Goal: Task Accomplishment & Management: Use online tool/utility

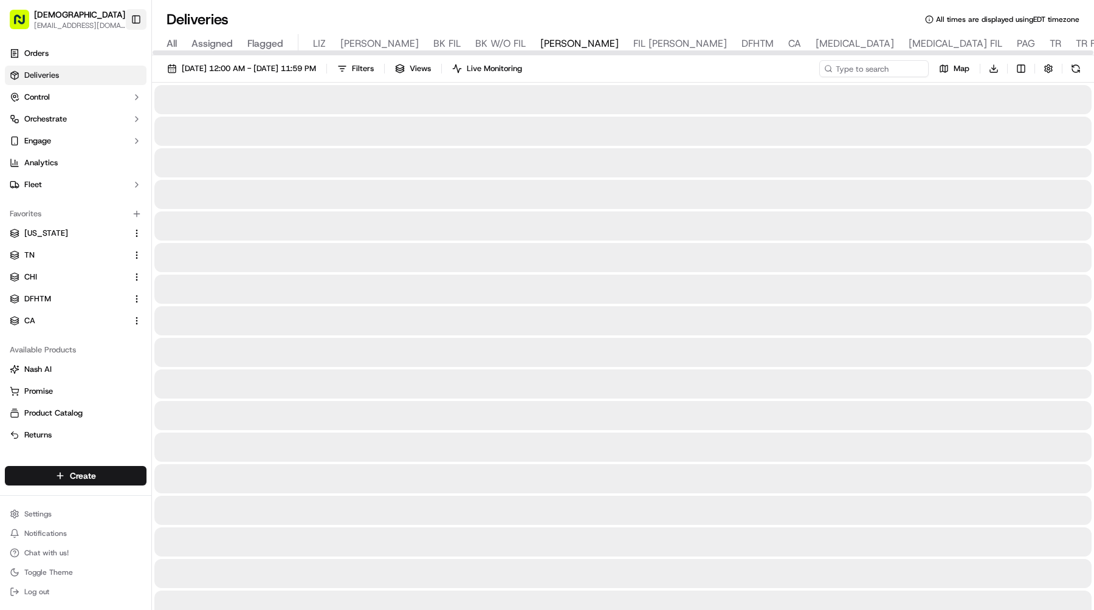
click at [143, 21] on button "Toggle Sidebar" at bounding box center [136, 19] width 21 height 21
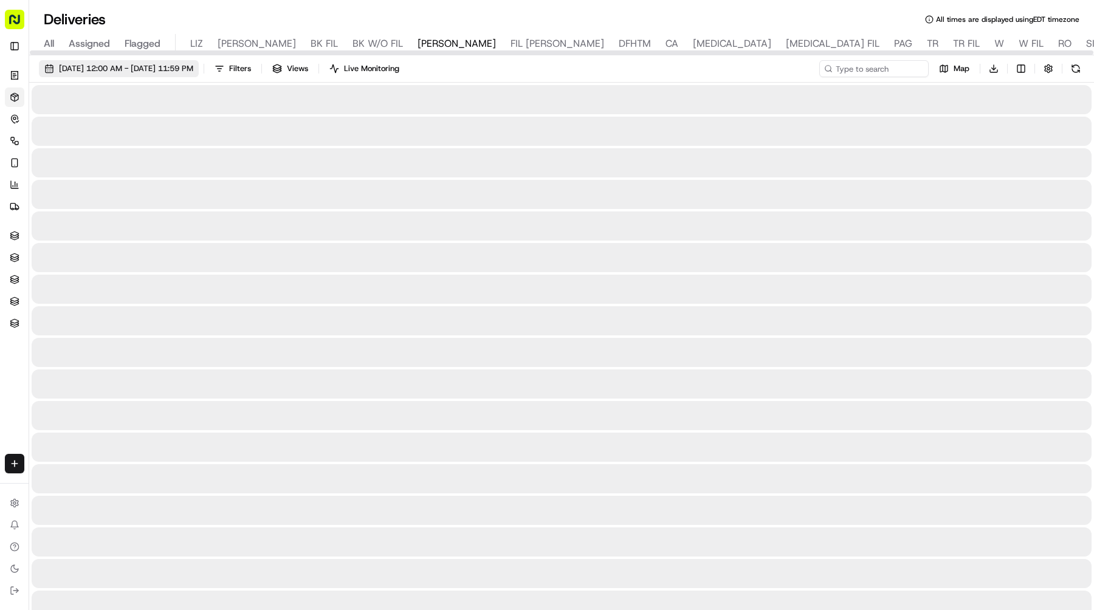
click at [149, 63] on span "[DATE] 12:00 AM - [DATE] 11:59 PM" at bounding box center [126, 68] width 134 height 11
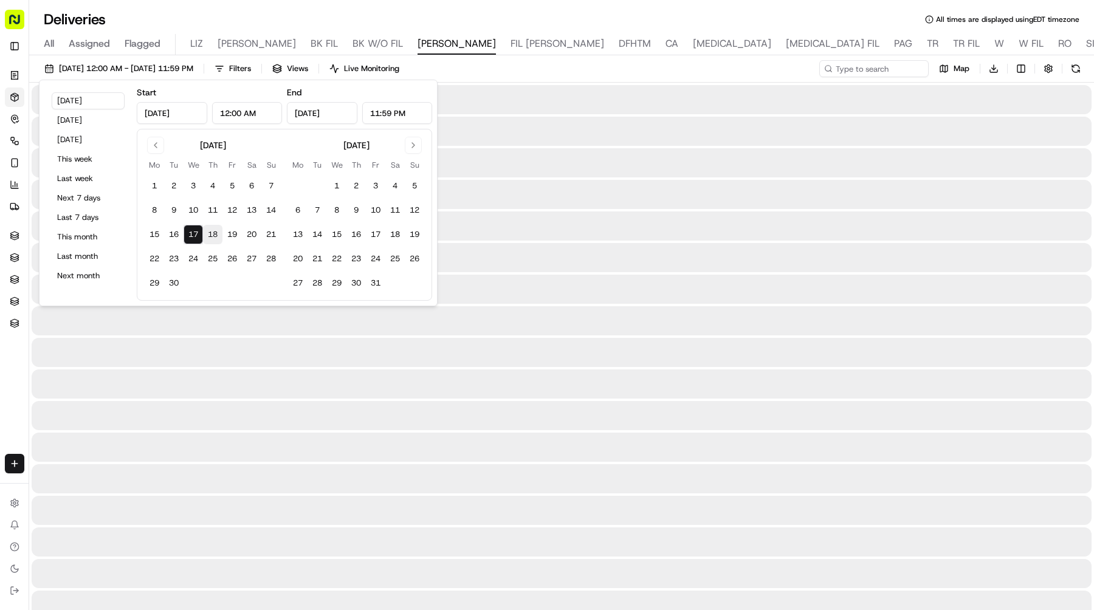
click at [210, 226] on button "18" at bounding box center [212, 234] width 19 height 19
type input "Sep 18, 2025"
click at [210, 226] on button "18" at bounding box center [212, 234] width 19 height 19
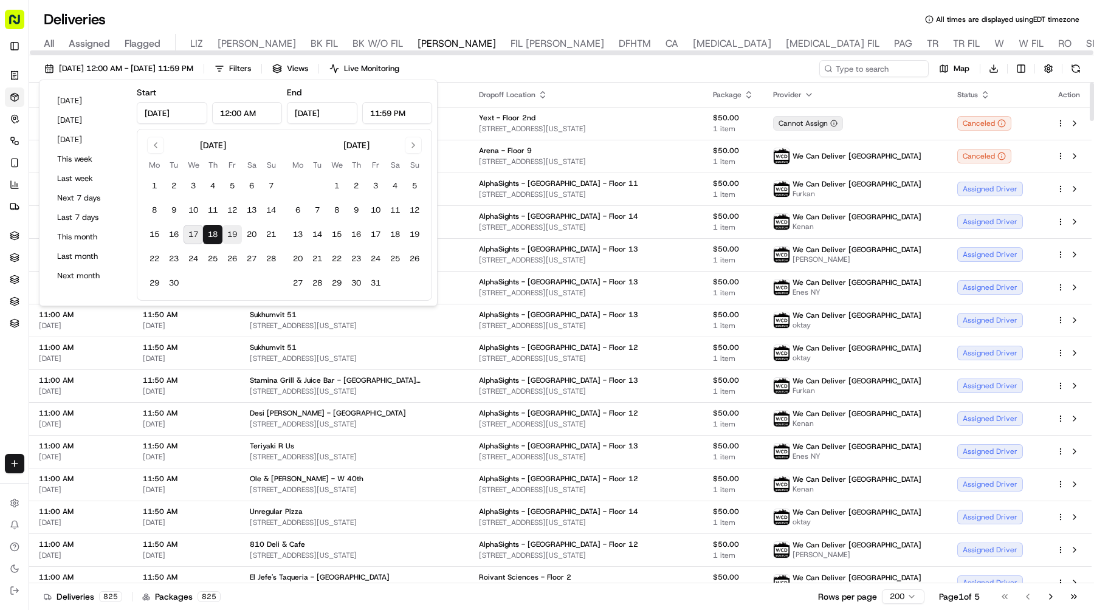
click at [232, 236] on button "19" at bounding box center [232, 234] width 19 height 19
type input "Sep 19, 2025"
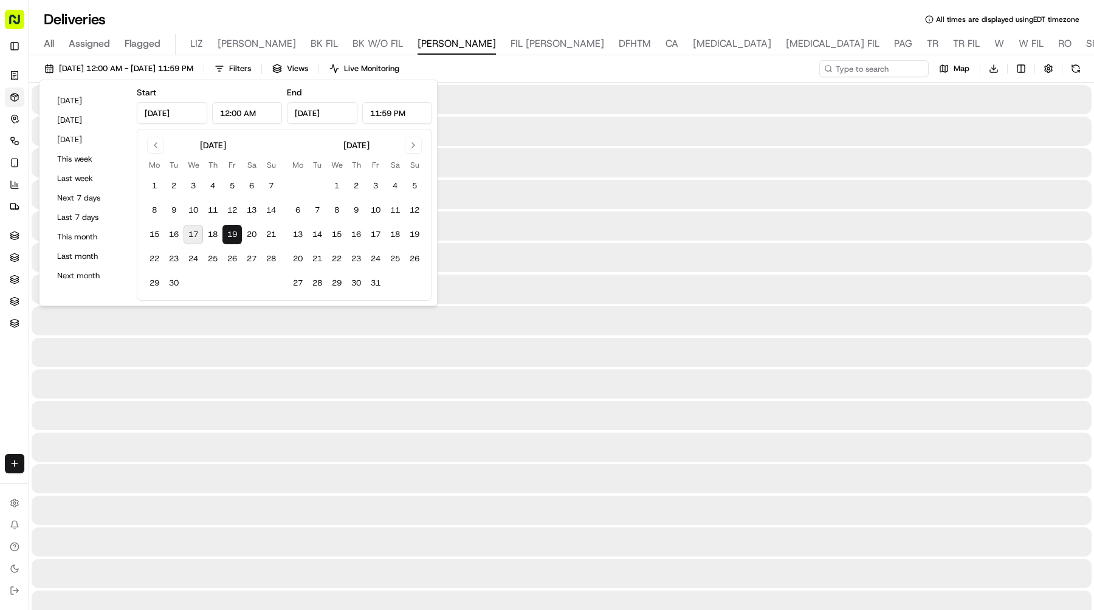
click at [232, 236] on button "19" at bounding box center [232, 234] width 19 height 19
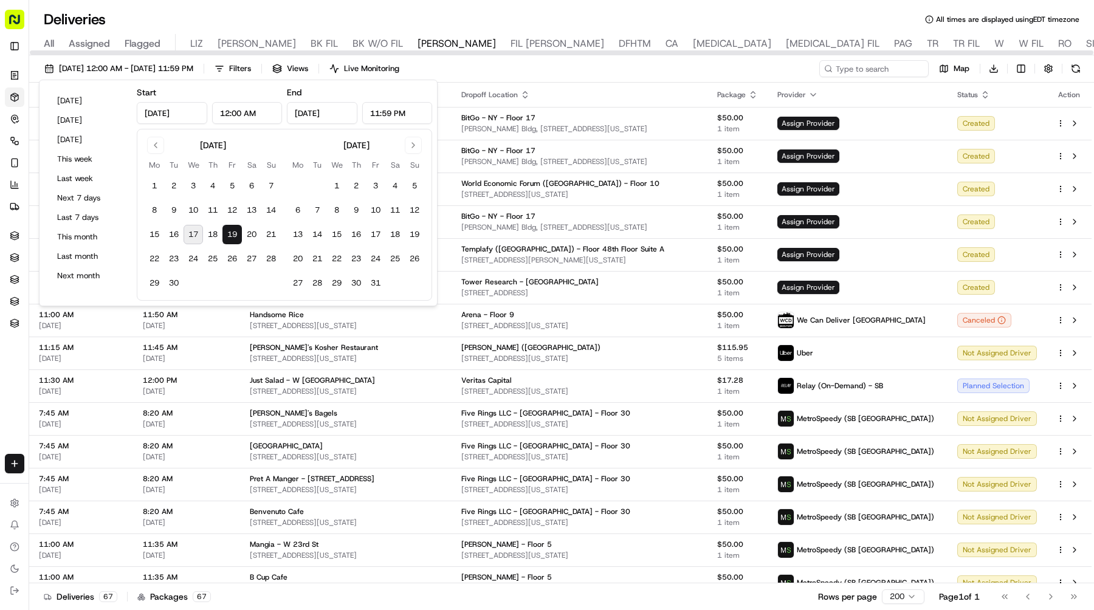
click at [699, 12] on div "Deliveries All times are displayed using EDT timezone" at bounding box center [561, 19] width 1065 height 19
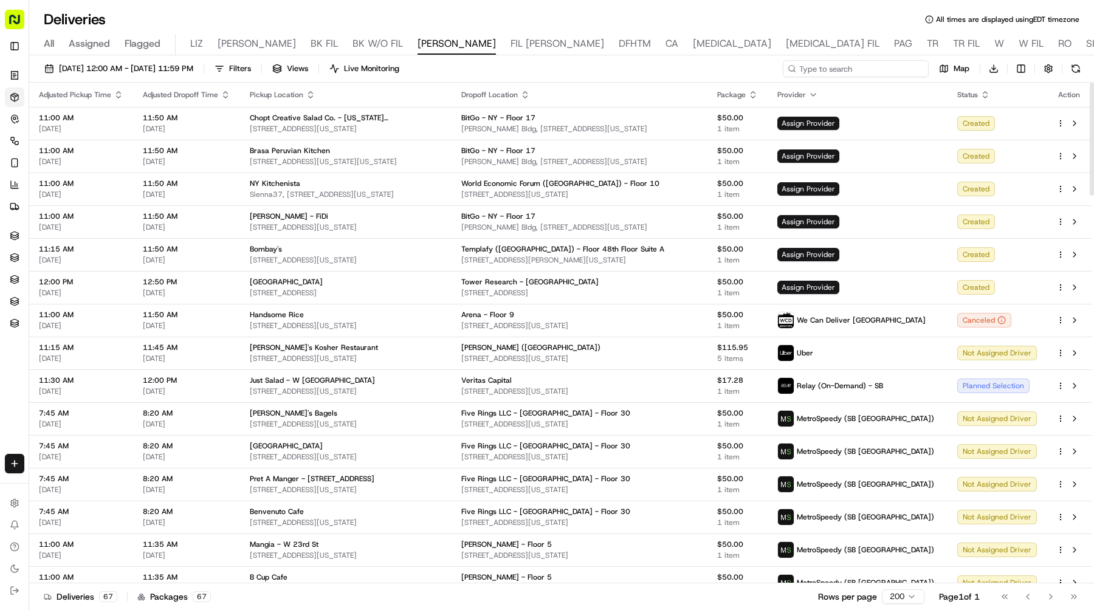
click at [840, 71] on input at bounding box center [856, 68] width 146 height 17
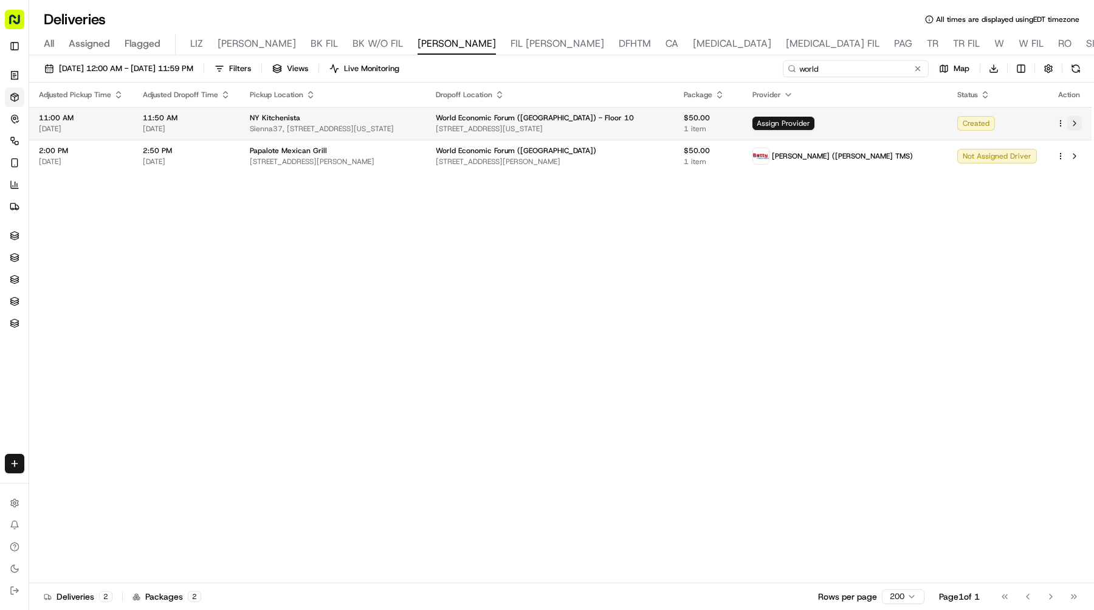
type input "world"
click at [1074, 121] on button at bounding box center [1075, 123] width 15 height 15
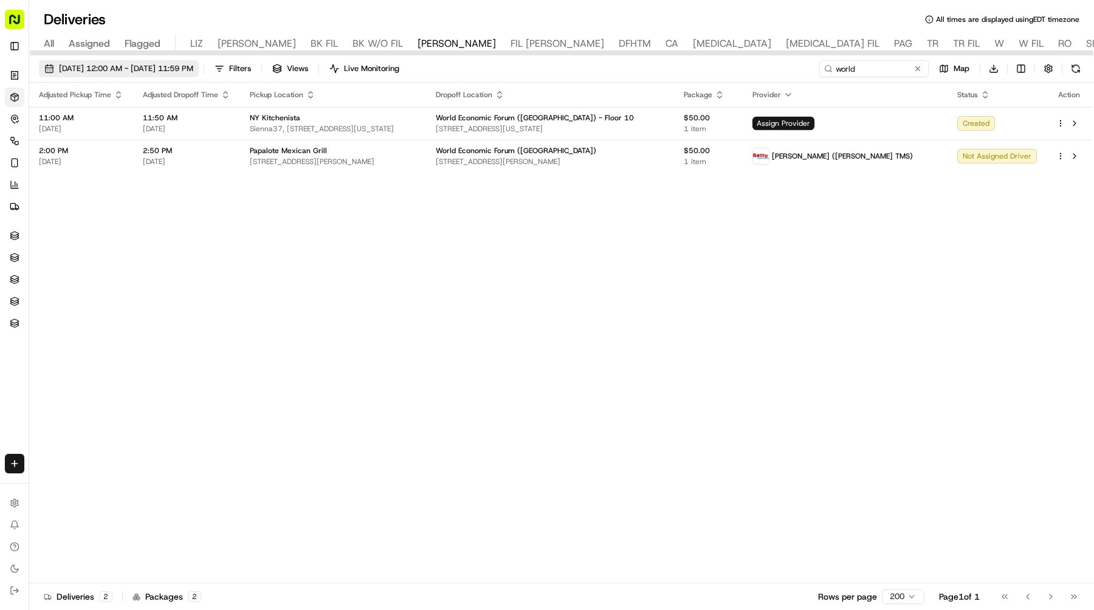
click at [193, 66] on span "09/19/2025 12:00 AM - 09/19/2025 11:59 PM" at bounding box center [126, 68] width 134 height 11
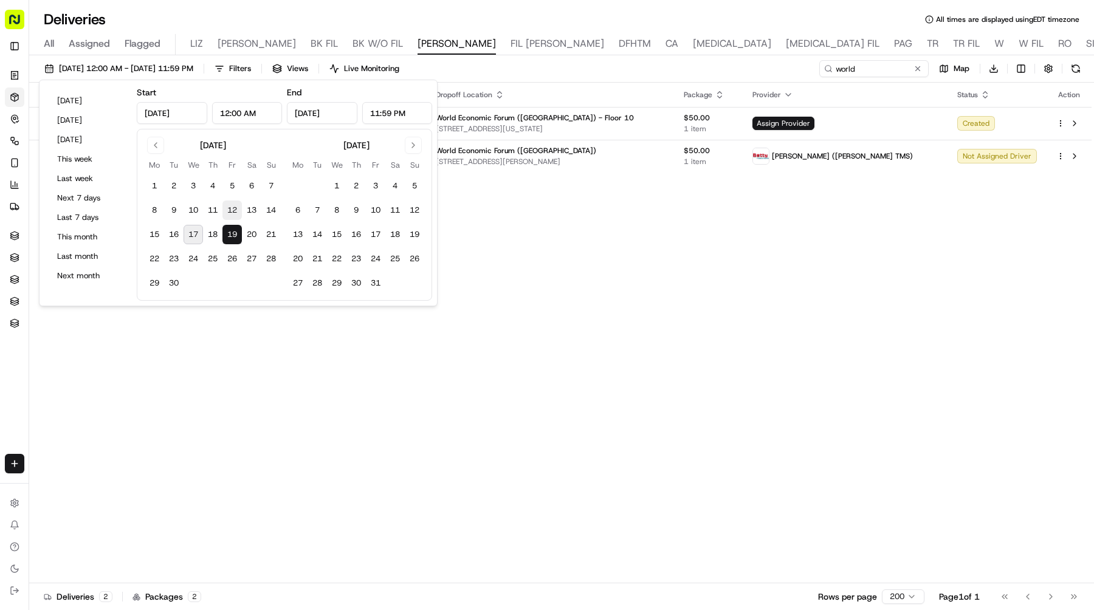
click at [229, 212] on button "12" at bounding box center [232, 210] width 19 height 19
type input "Sep 12, 2025"
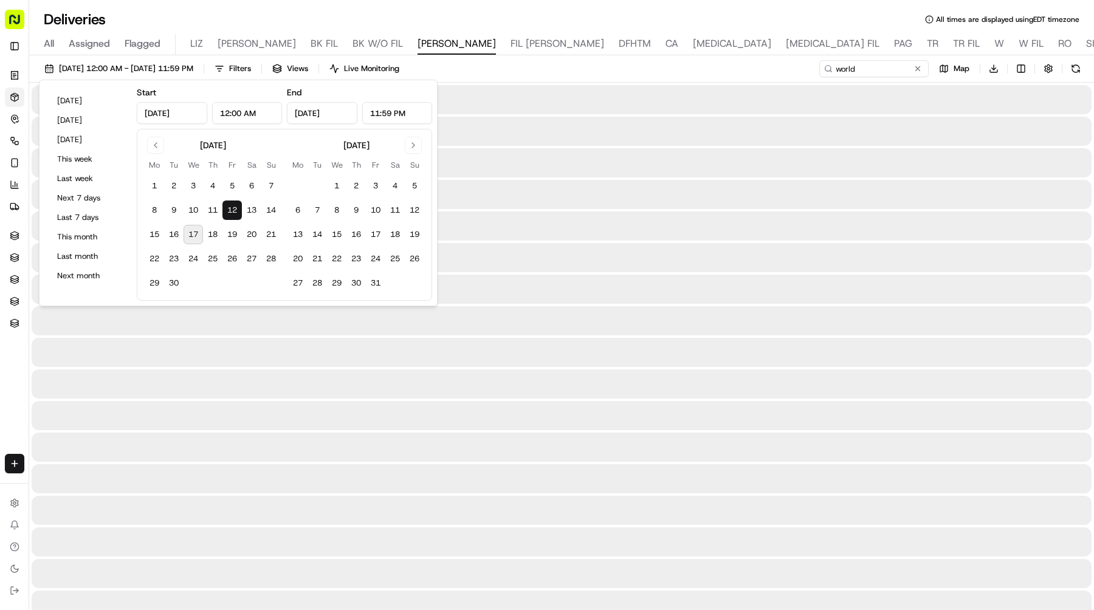
click at [229, 212] on button "12" at bounding box center [232, 210] width 19 height 19
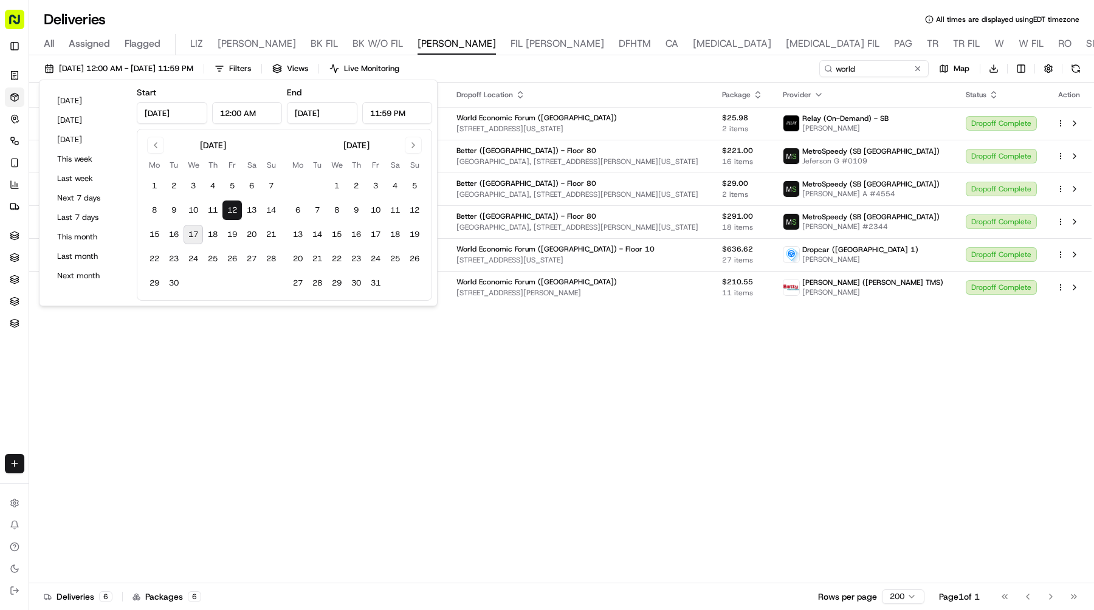
click at [487, 385] on div "Adjusted Pickup Time Adjusted Dropoff Time Pickup Location Dropoff Location Pac…" at bounding box center [560, 333] width 1063 height 501
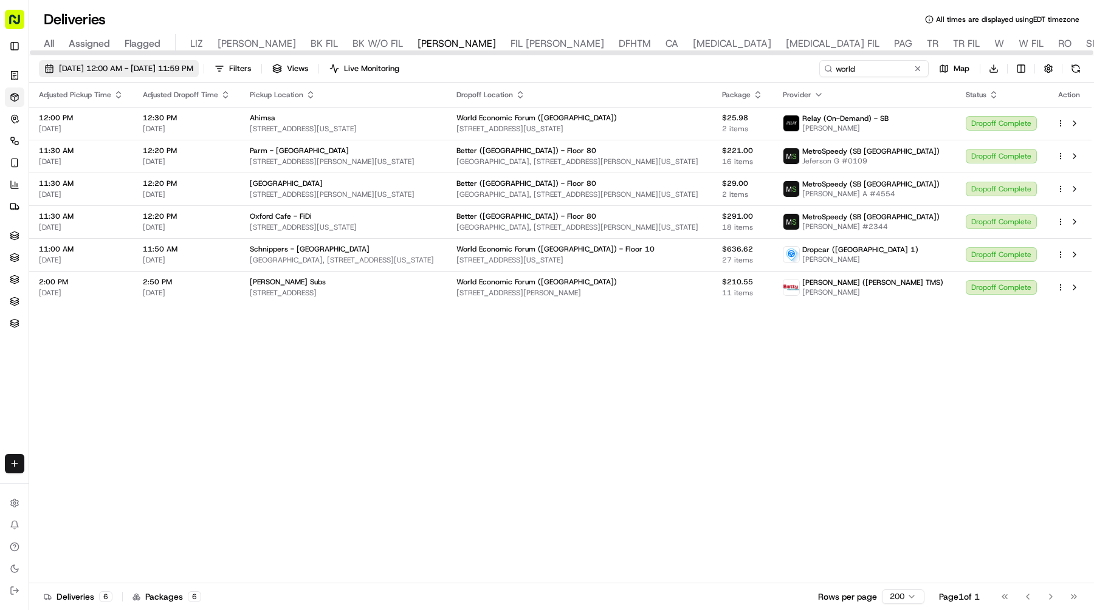
click at [193, 69] on span "09/12/2025 12:00 AM - 09/12/2025 11:59 PM" at bounding box center [126, 68] width 134 height 11
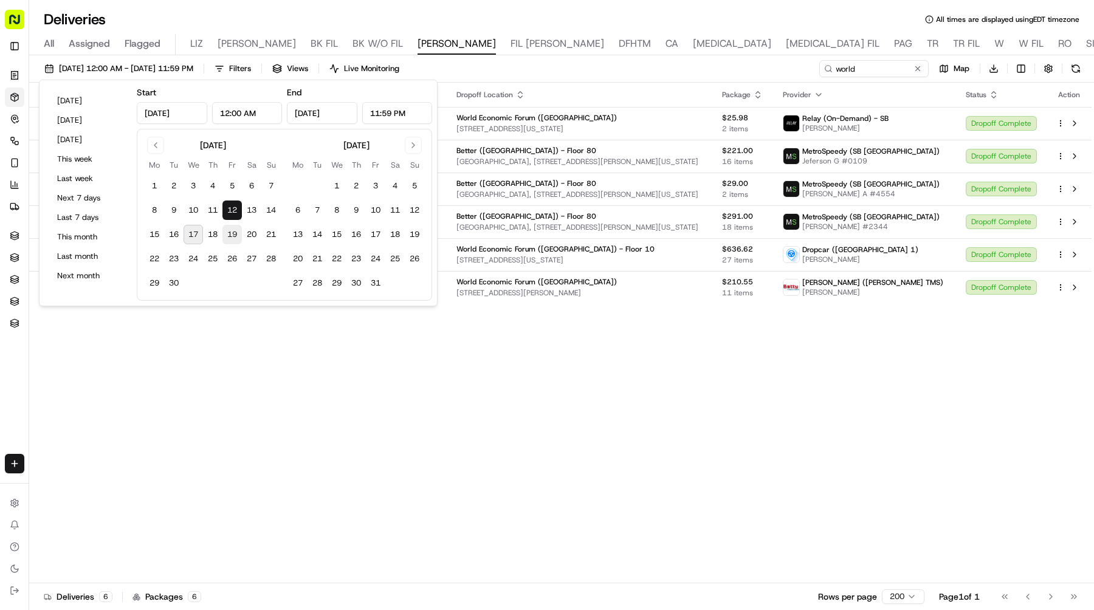
click at [230, 225] on button "19" at bounding box center [232, 234] width 19 height 19
type input "Sep 19, 2025"
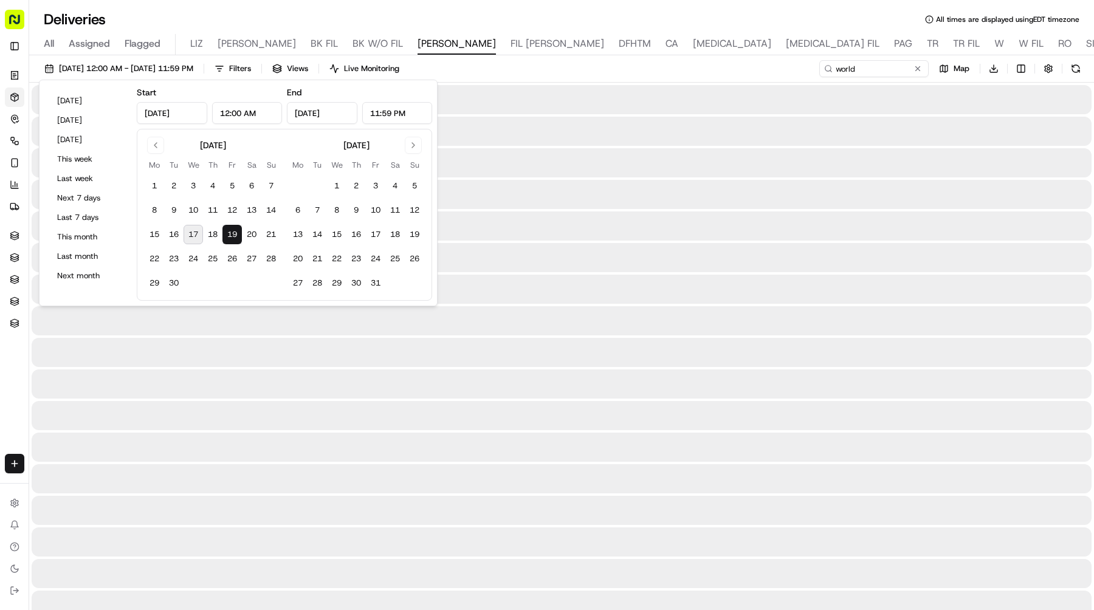
click at [230, 225] on button "19" at bounding box center [232, 234] width 19 height 19
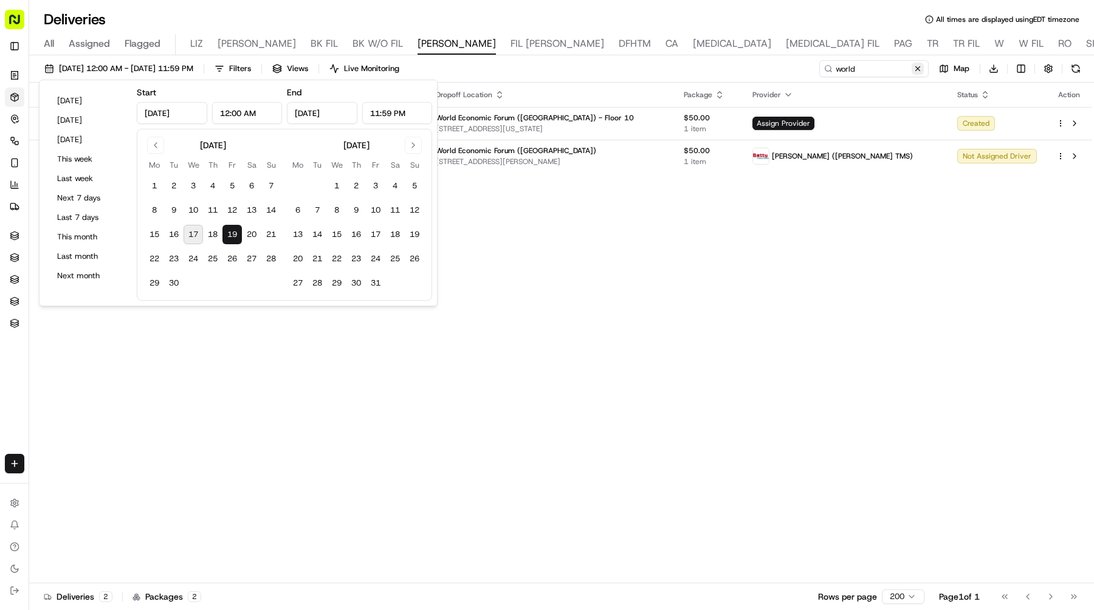
click at [917, 69] on button at bounding box center [918, 69] width 12 height 12
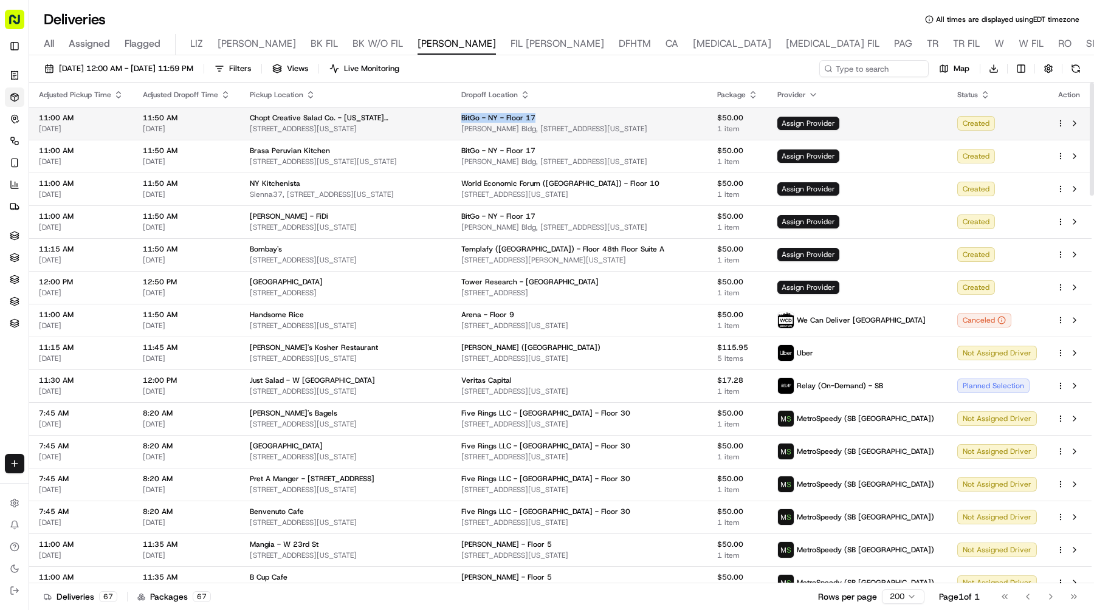
drag, startPoint x: 567, startPoint y: 118, endPoint x: 491, endPoint y: 122, distance: 76.7
click at [491, 122] on div "BitGo - NY - Floor 17" at bounding box center [579, 118] width 236 height 10
copy span "BitGo - NY - Floor 17"
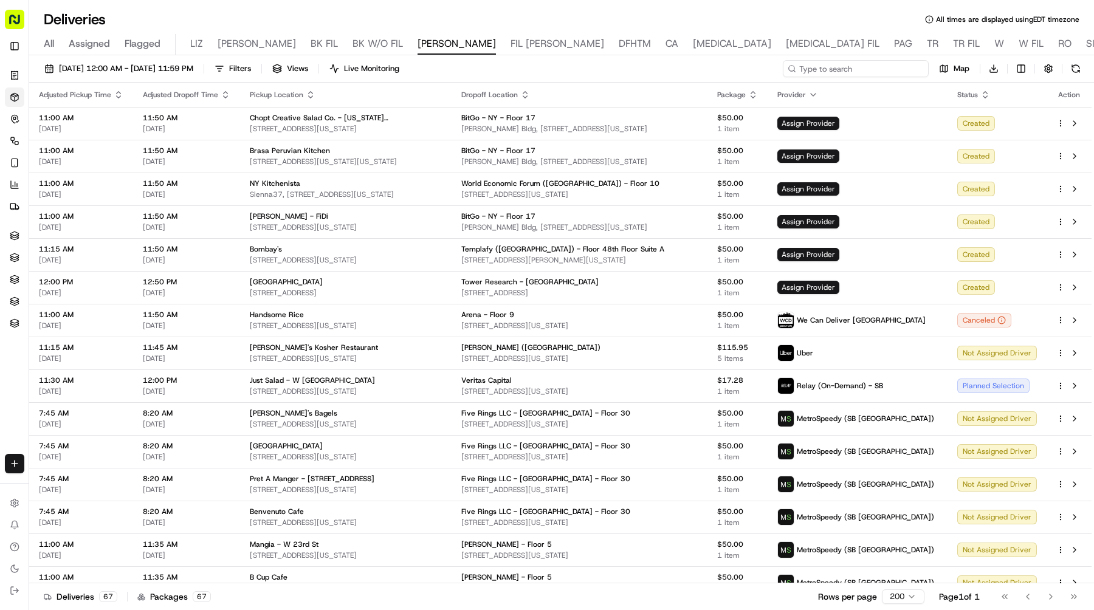
click at [895, 68] on input at bounding box center [856, 68] width 146 height 17
paste input "BitGo - NY - Floor 17"
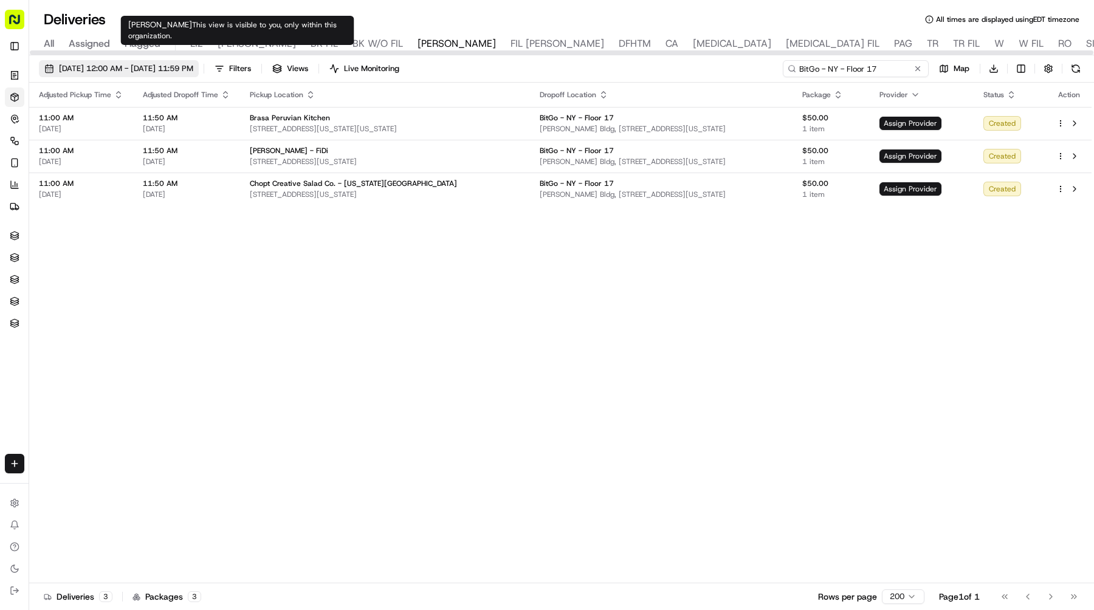
type input "BitGo - NY - Floor 17"
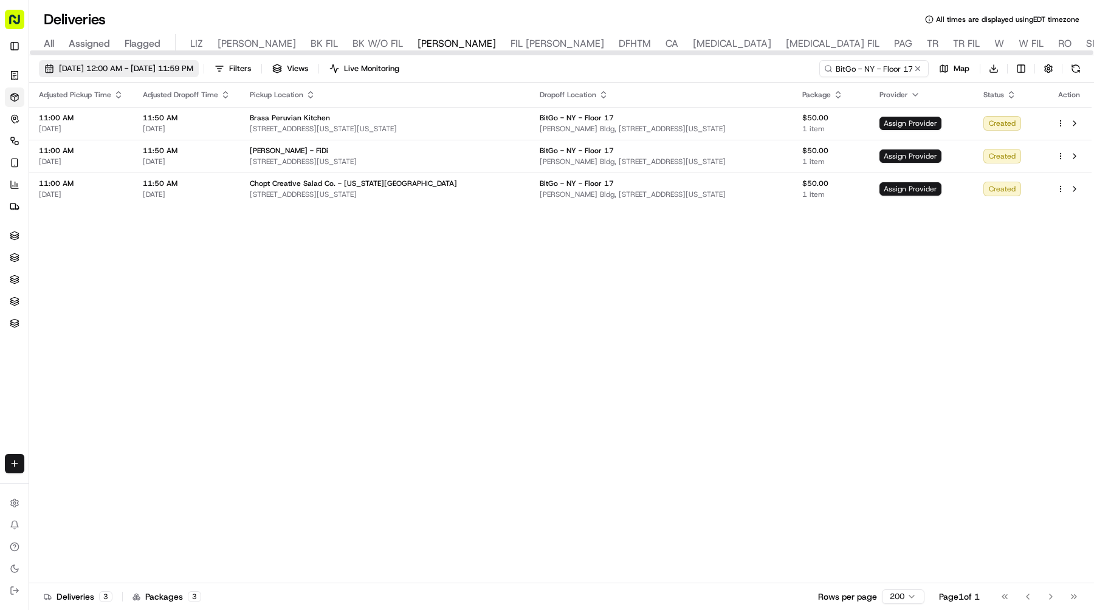
click at [193, 74] on span "09/19/2025 12:00 AM - 09/19/2025 11:59 PM" at bounding box center [126, 68] width 134 height 11
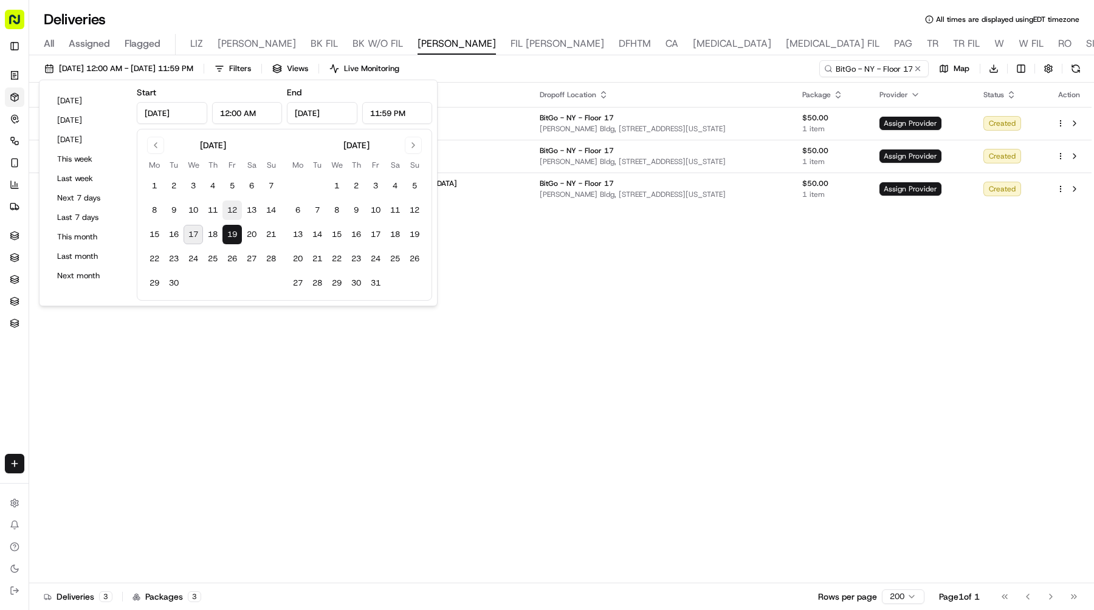
click at [230, 212] on button "12" at bounding box center [232, 210] width 19 height 19
type input "Sep 12, 2025"
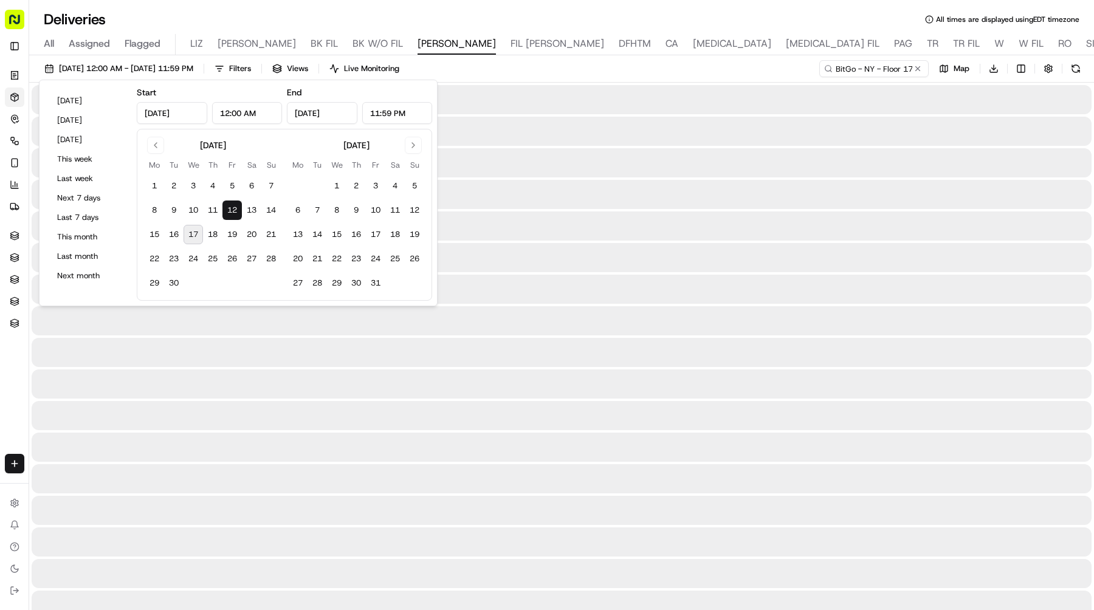
click at [230, 212] on button "12" at bounding box center [232, 210] width 19 height 19
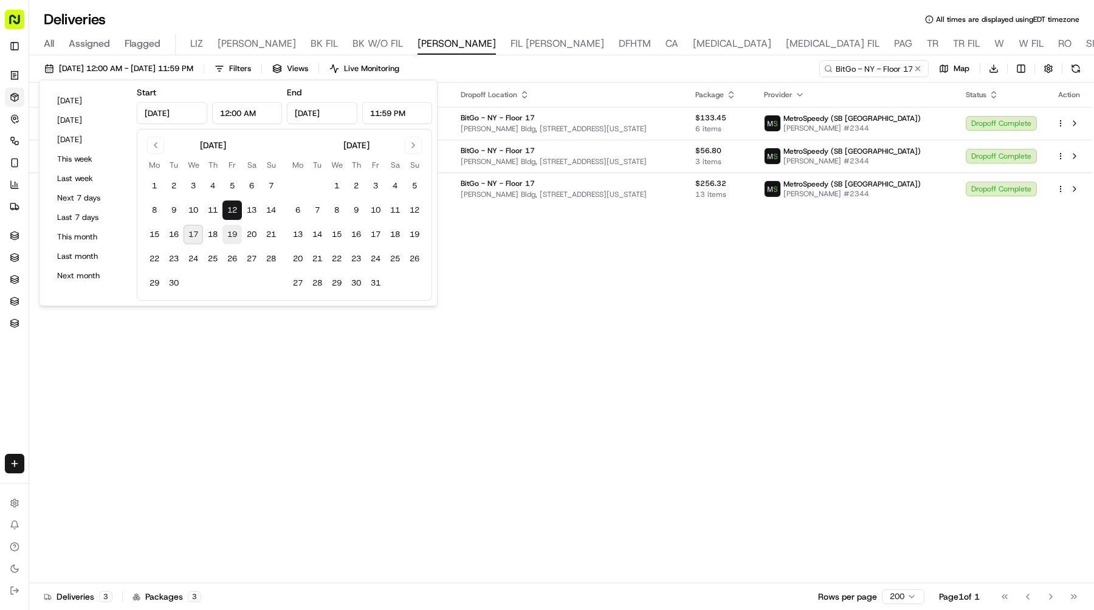
click at [235, 233] on button "19" at bounding box center [232, 234] width 19 height 19
type input "Sep 19, 2025"
click at [235, 233] on button "19" at bounding box center [232, 234] width 19 height 19
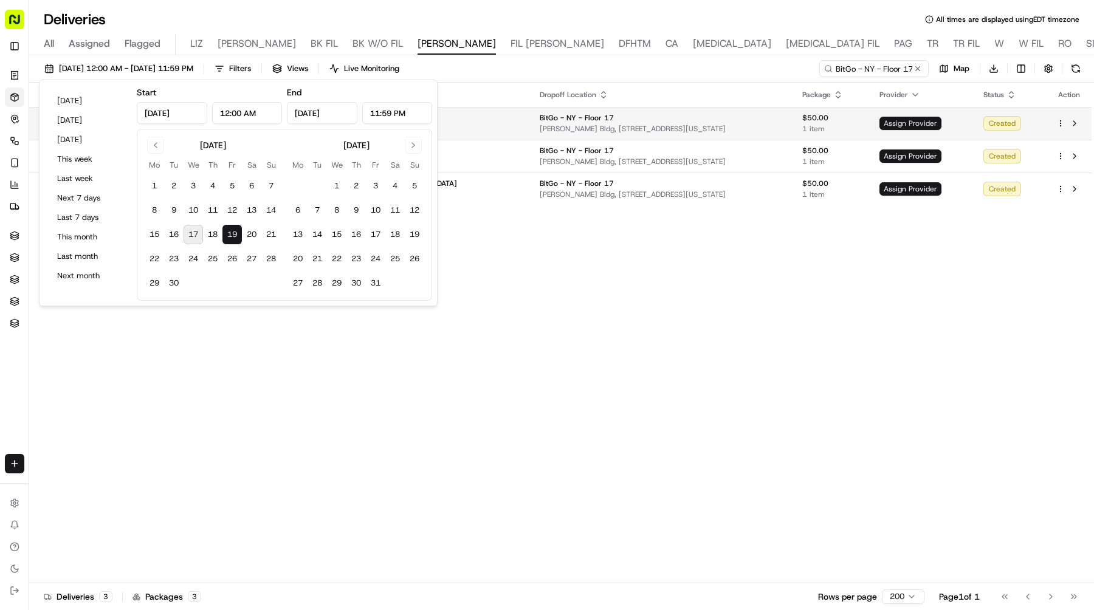
click at [910, 126] on span "Assign Provider" at bounding box center [911, 123] width 62 height 13
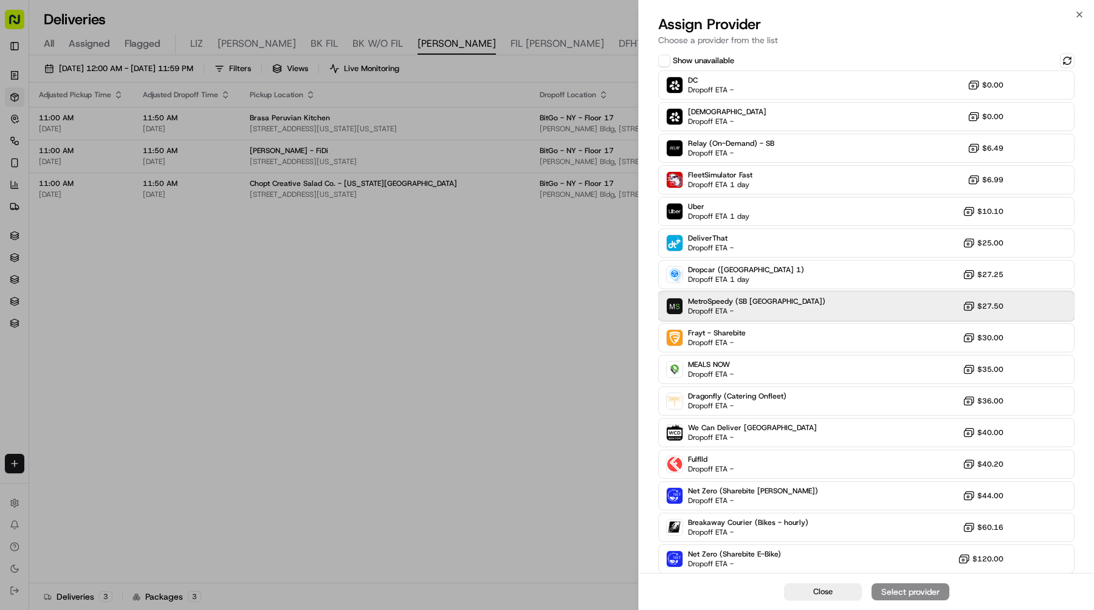
click at [778, 313] on div "MetroSpeedy (SB NYC) Dropoff ETA - $27.50" at bounding box center [866, 306] width 416 height 29
click at [914, 585] on button "Assign Provider" at bounding box center [911, 592] width 78 height 17
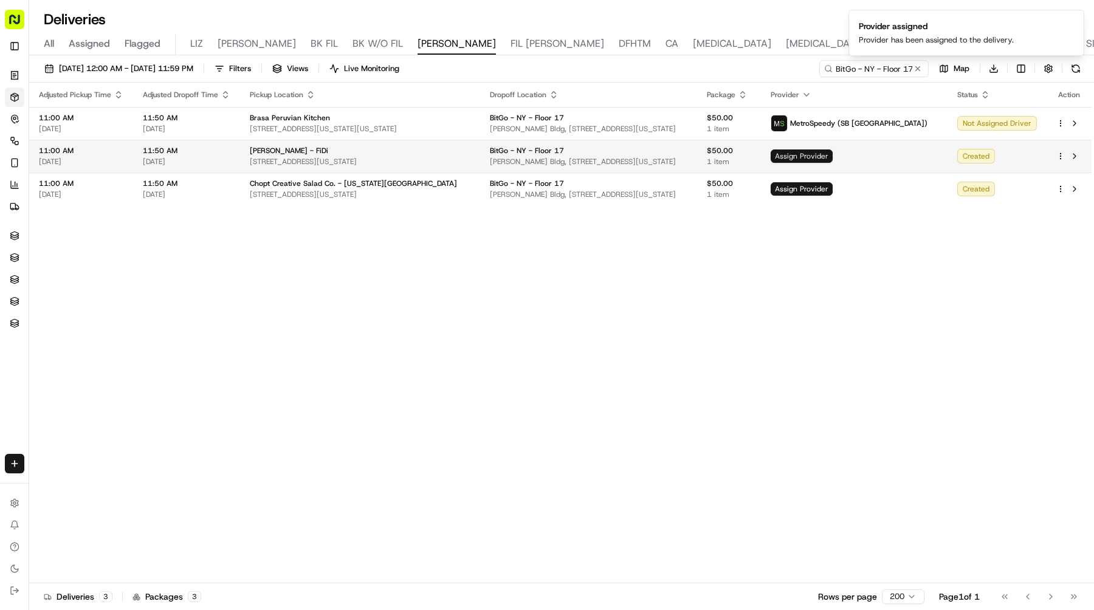
click at [833, 160] on span "Assign Provider" at bounding box center [802, 156] width 62 height 13
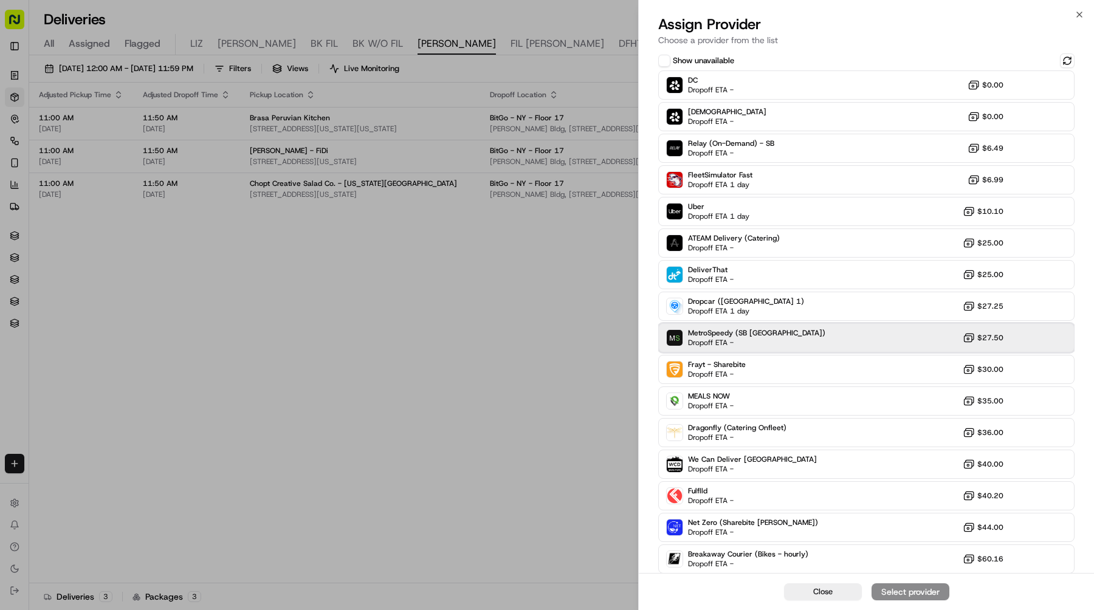
click at [820, 346] on div "MetroSpeedy (SB NYC) Dropoff ETA - $27.50" at bounding box center [866, 337] width 416 height 29
click at [900, 586] on div "Assign Provider" at bounding box center [911, 592] width 60 height 12
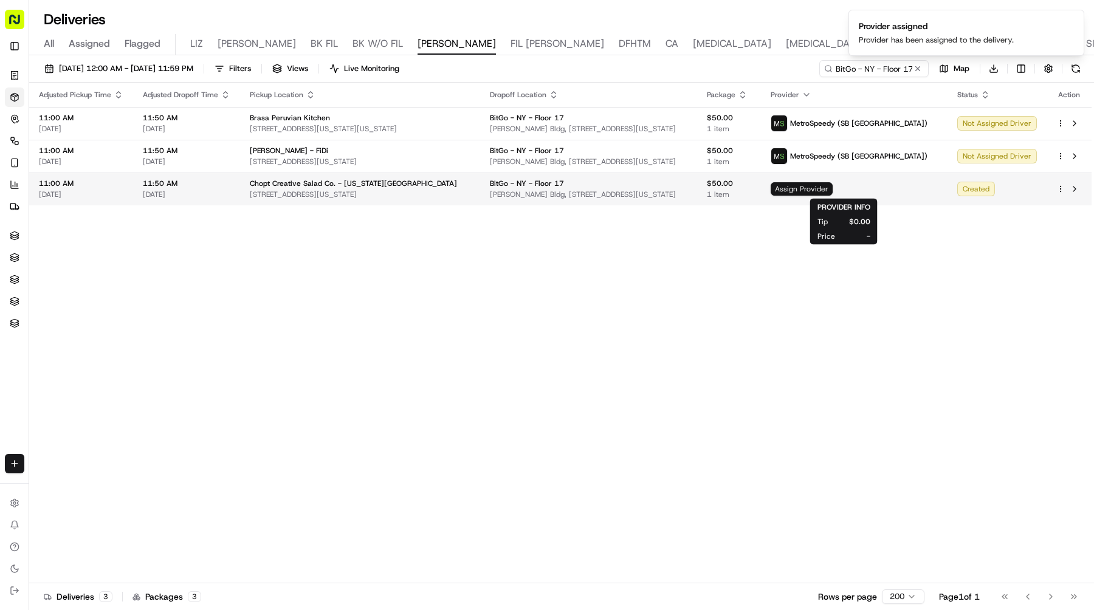
click at [833, 188] on span "Assign Provider" at bounding box center [802, 188] width 62 height 13
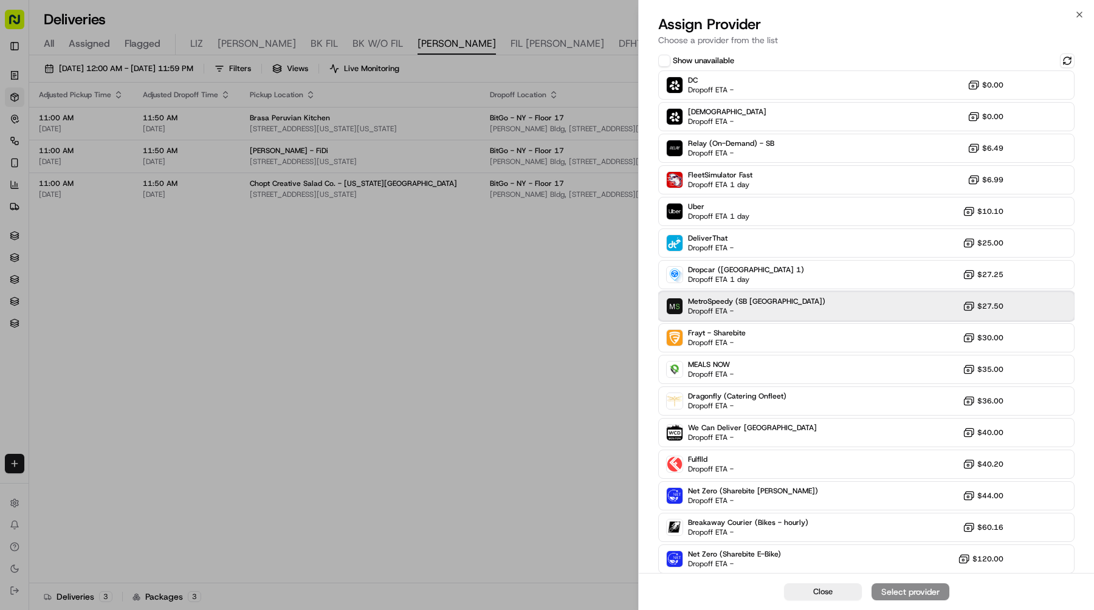
click at [759, 312] on span "Dropoff ETA -" at bounding box center [730, 311] width 85 height 10
click at [889, 590] on div "Assign Provider" at bounding box center [911, 592] width 60 height 12
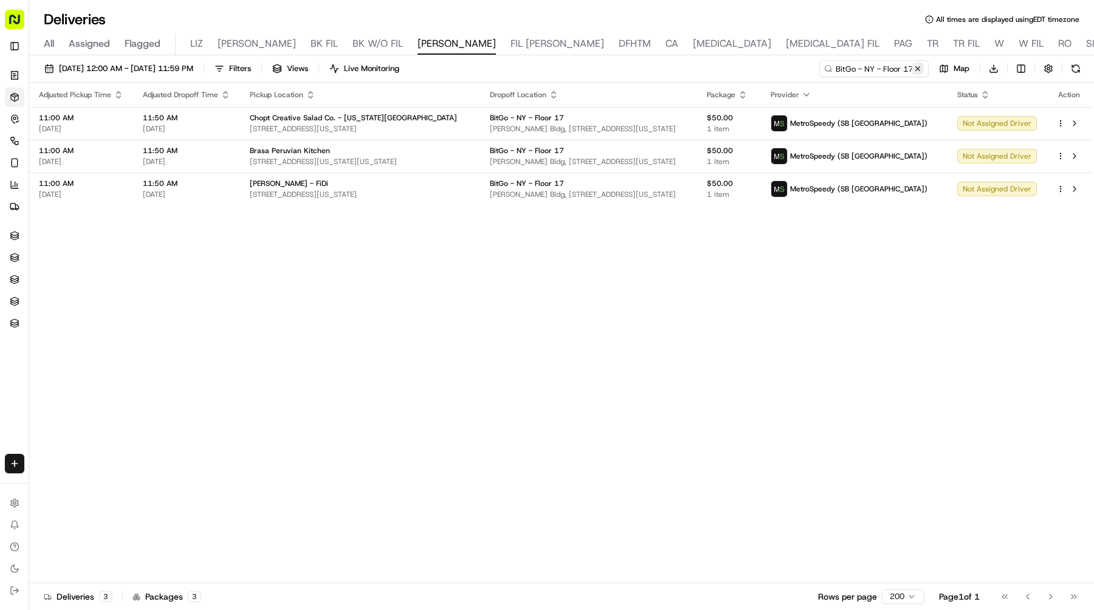
click at [916, 70] on button at bounding box center [918, 69] width 12 height 12
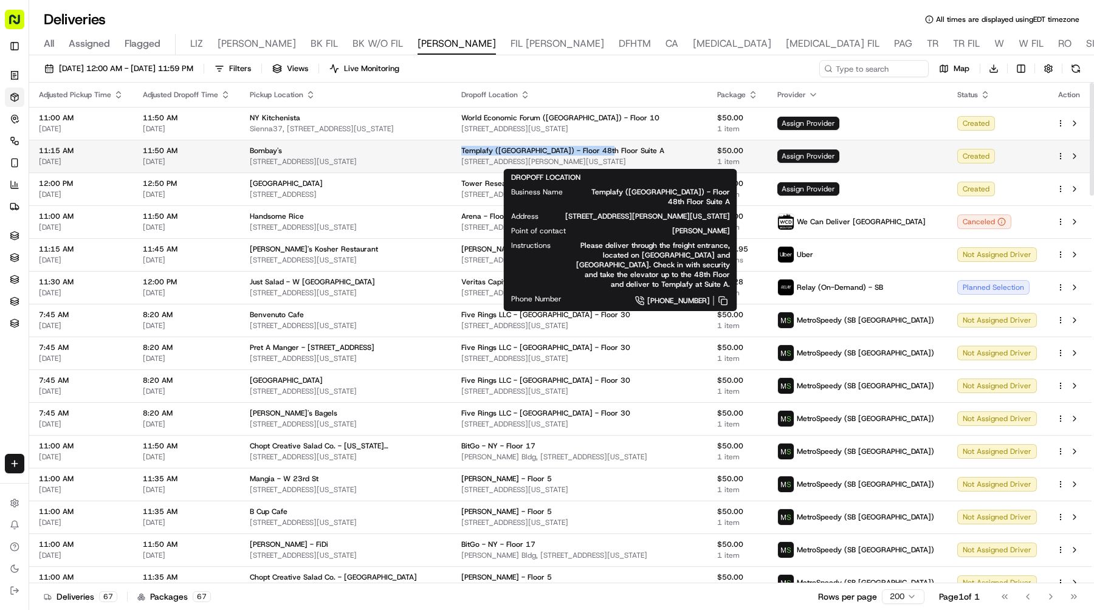
drag, startPoint x: 629, startPoint y: 150, endPoint x: 488, endPoint y: 151, distance: 141.0
click at [488, 151] on td "Templafy (NY) - Floor 48th Floor Suite A 285 Fulton St, New York, NY 10007, USA" at bounding box center [580, 156] width 256 height 33
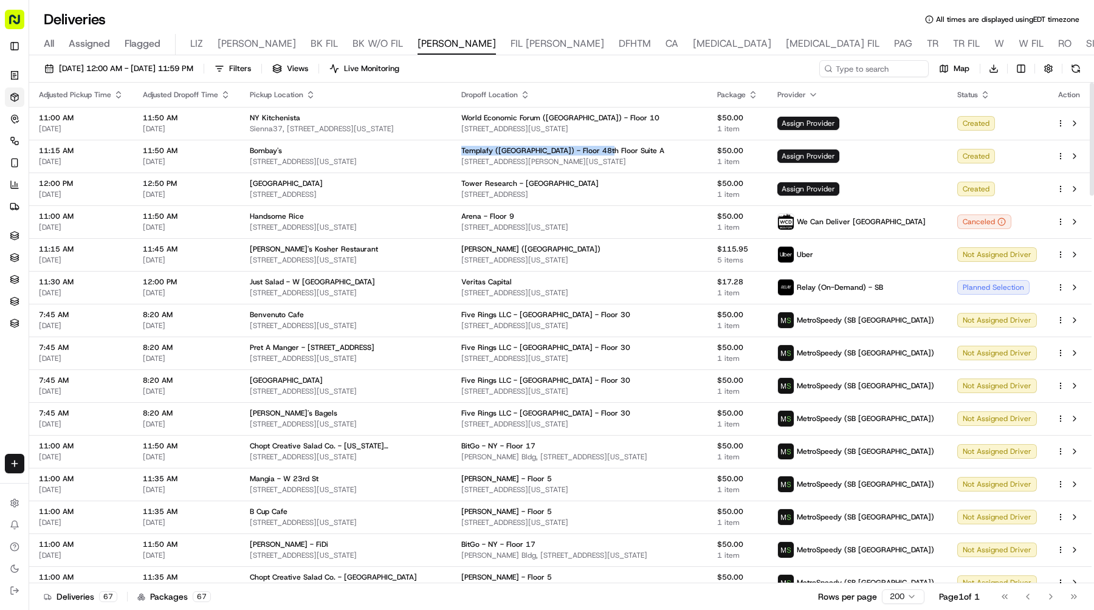
copy span "Templafy (NY) - Floor 48th Floor Suite A"
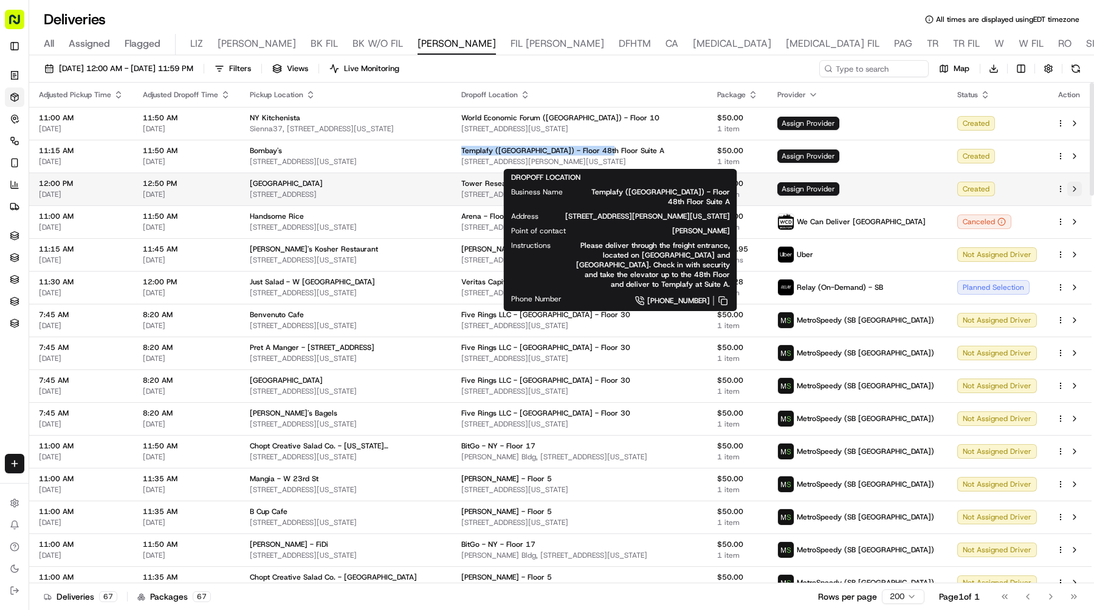
click at [1077, 187] on button at bounding box center [1075, 189] width 15 height 15
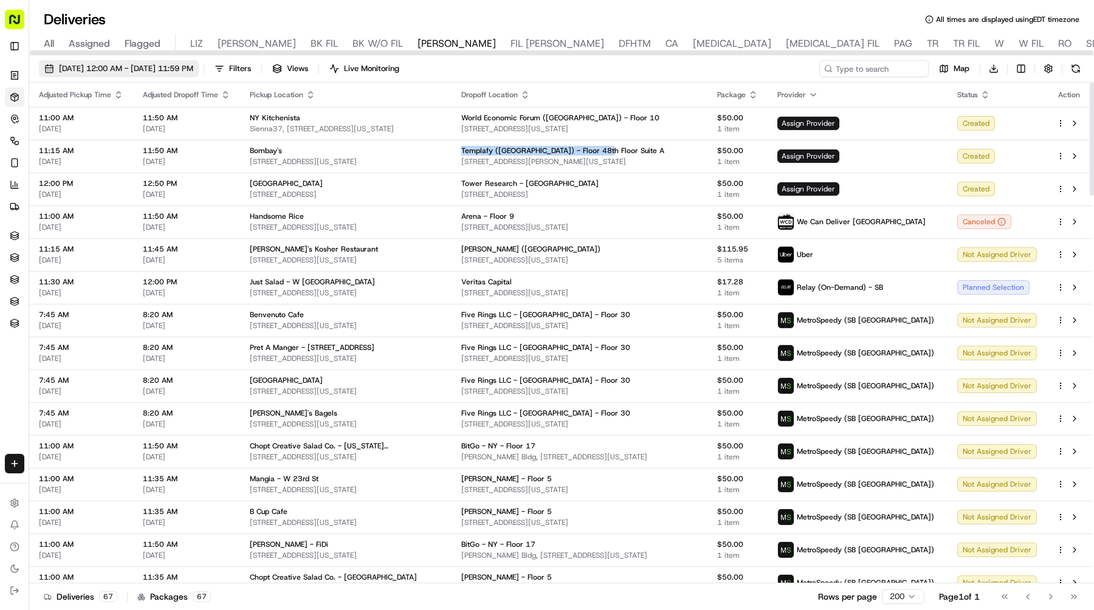
click at [188, 69] on span "09/19/2025 12:00 AM - 09/19/2025 11:59 PM" at bounding box center [126, 68] width 134 height 11
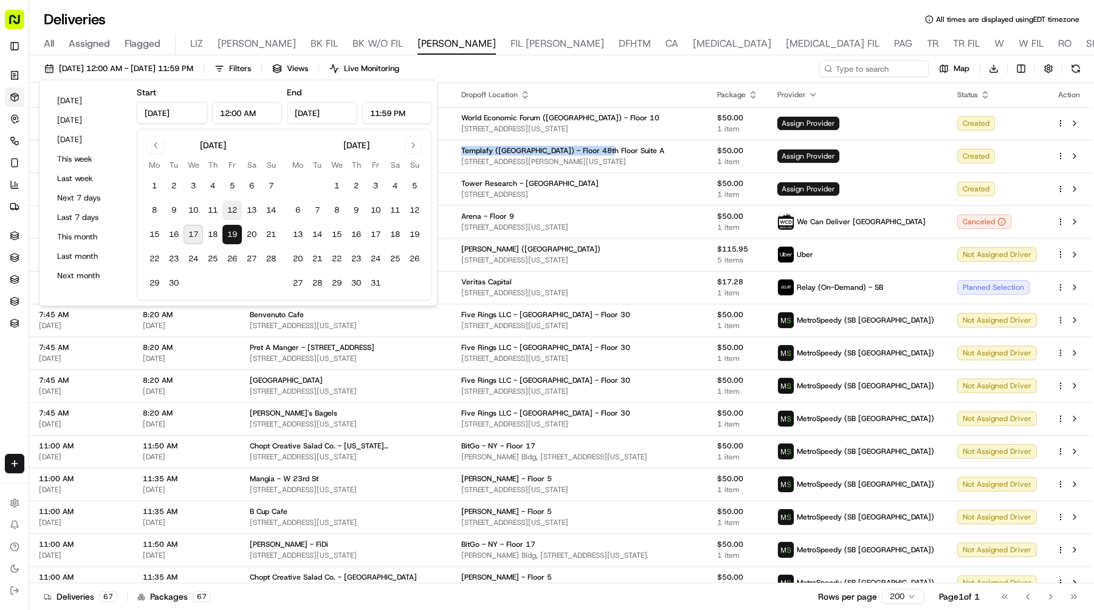
click at [233, 206] on button "12" at bounding box center [232, 210] width 19 height 19
type input "Sep 12, 2025"
click at [233, 206] on button "12" at bounding box center [232, 210] width 19 height 19
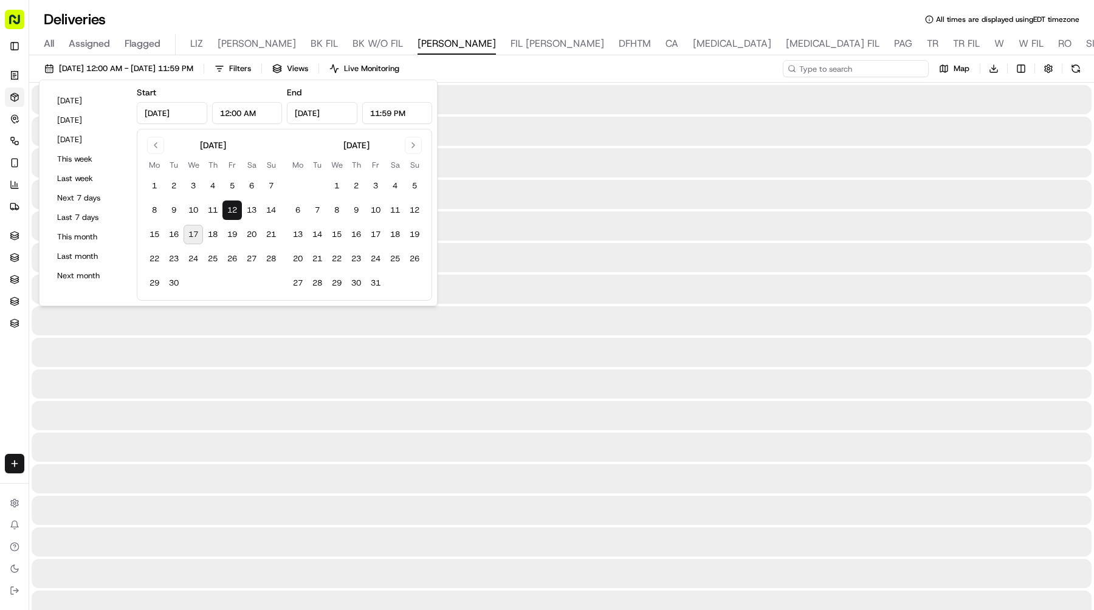
click at [893, 71] on input at bounding box center [856, 68] width 146 height 17
paste input "Templafy (NY) - Floor 48th Floor Suite A"
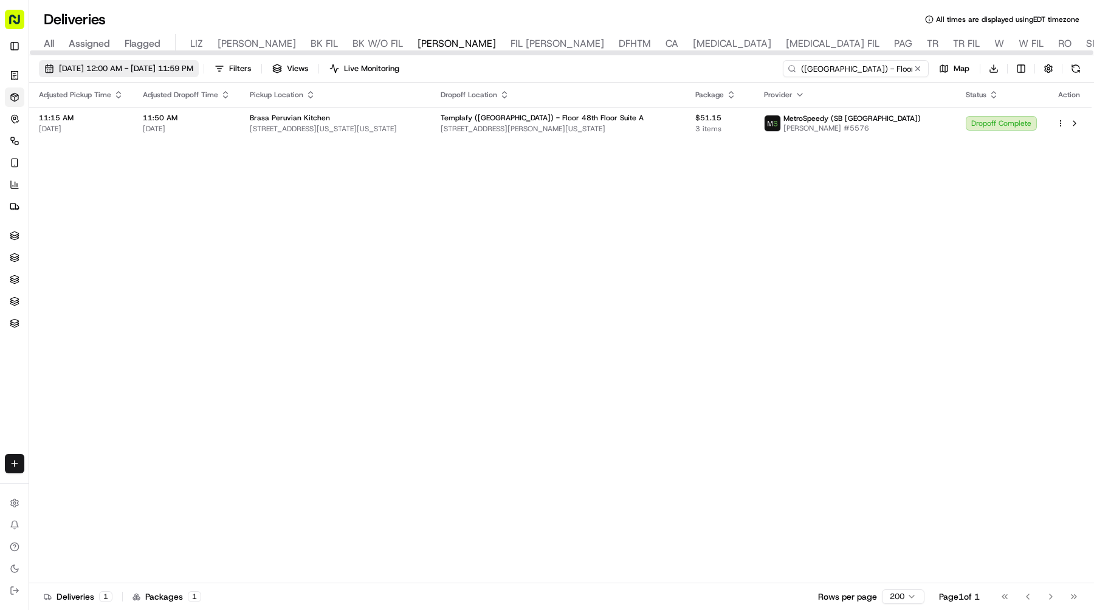
type input "Templafy (NY) - Floor 48th Floor Suite A"
click at [72, 65] on span "09/12/2025 12:00 AM - 09/12/2025 11:59 PM" at bounding box center [126, 68] width 134 height 11
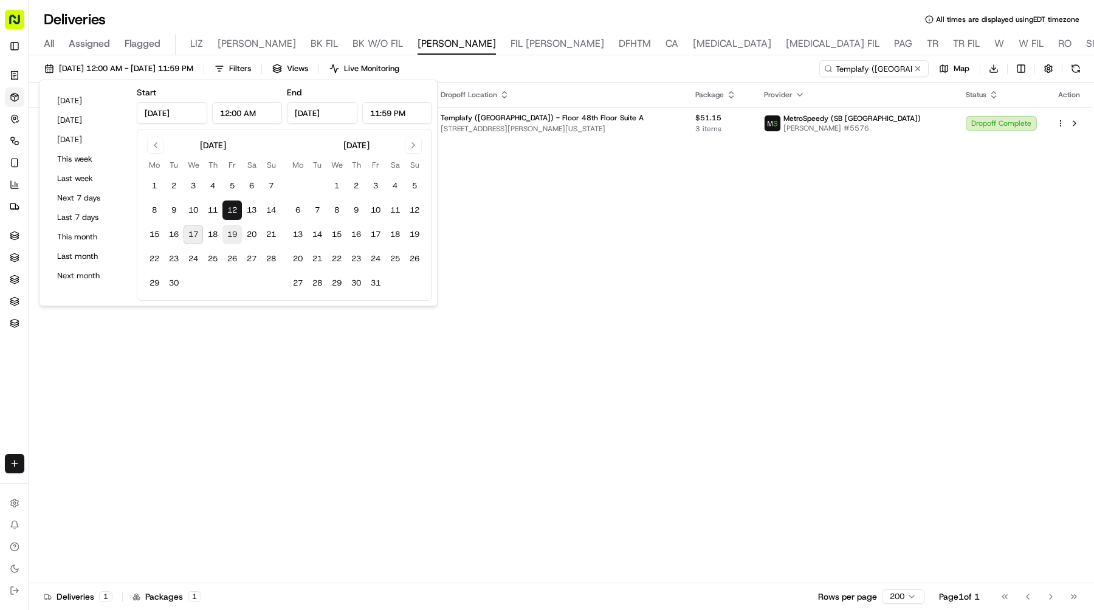
click at [226, 230] on button "19" at bounding box center [232, 234] width 19 height 19
type input "Sep 19, 2025"
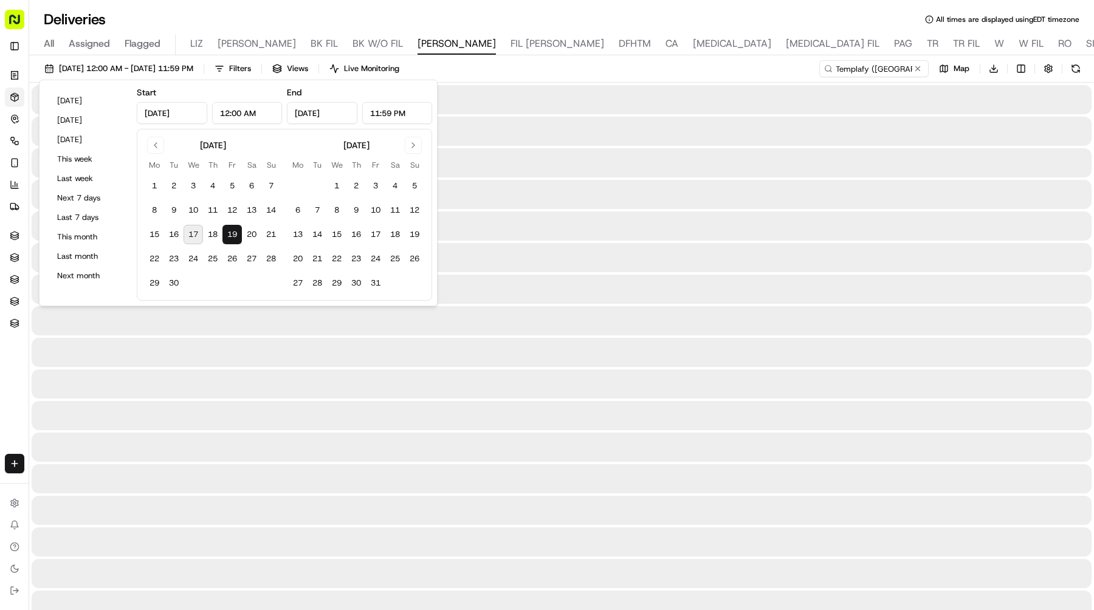
click at [226, 230] on button "19" at bounding box center [232, 234] width 19 height 19
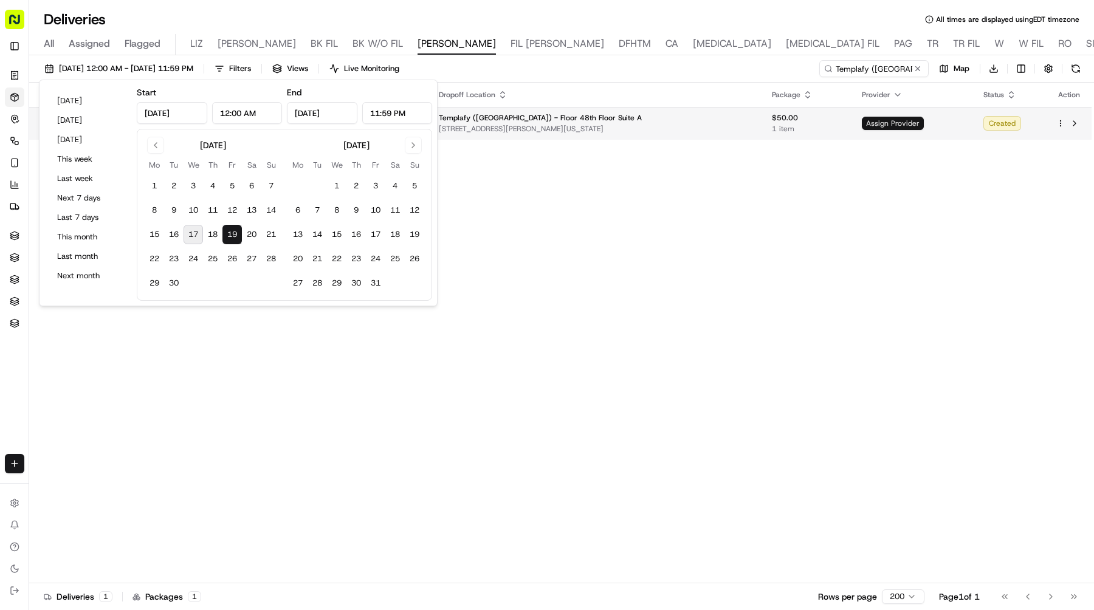
click at [873, 119] on span "Assign Provider" at bounding box center [893, 123] width 62 height 13
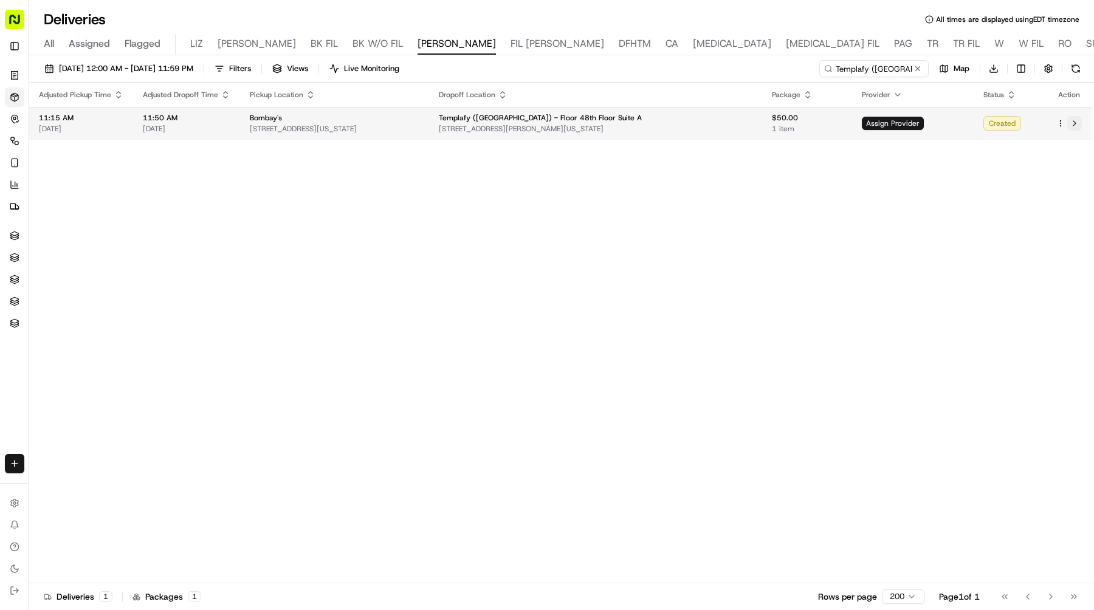
click at [1080, 122] on button at bounding box center [1075, 123] width 15 height 15
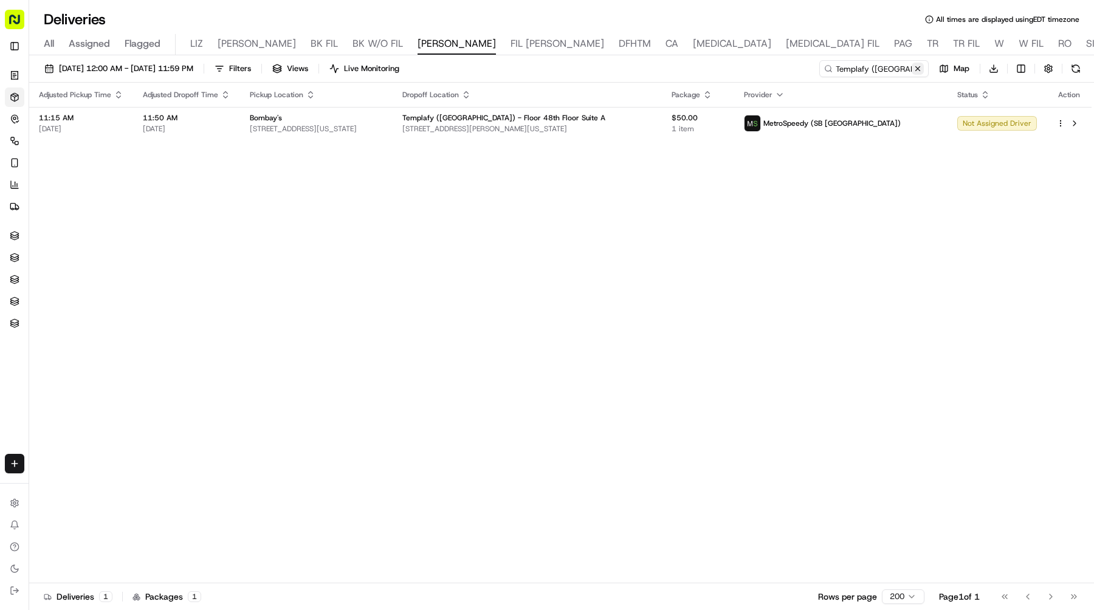
click at [915, 69] on button at bounding box center [918, 69] width 12 height 12
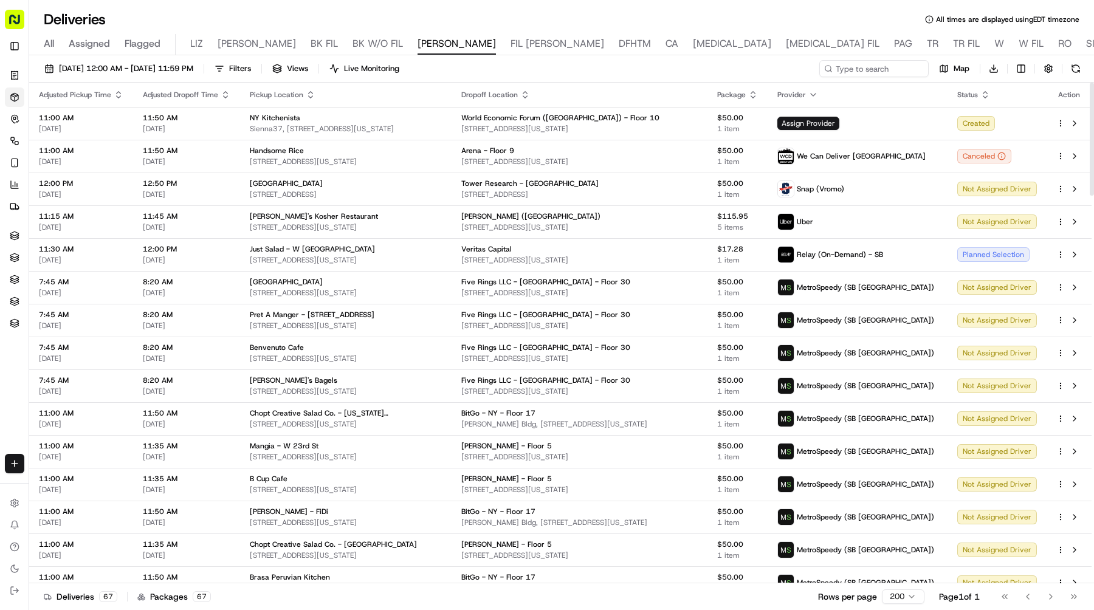
click at [859, 78] on div "09/19/2025 12:00 AM - 09/19/2025 11:59 PM Filters Views Live Monitoring Map Dow…" at bounding box center [561, 71] width 1065 height 22
click at [861, 74] on input at bounding box center [856, 68] width 146 height 17
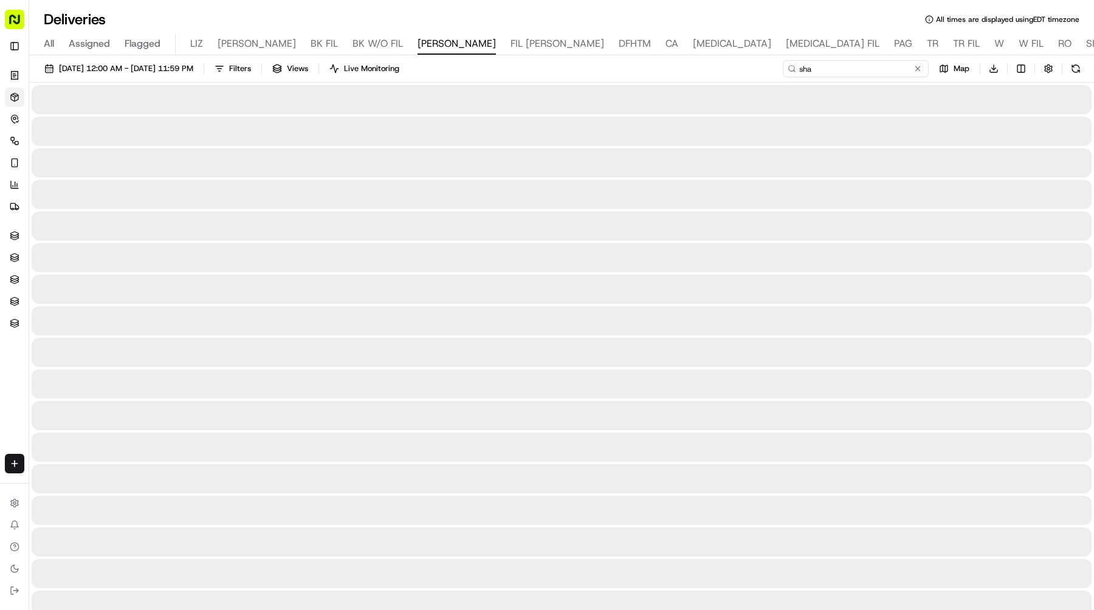
type input "shaw"
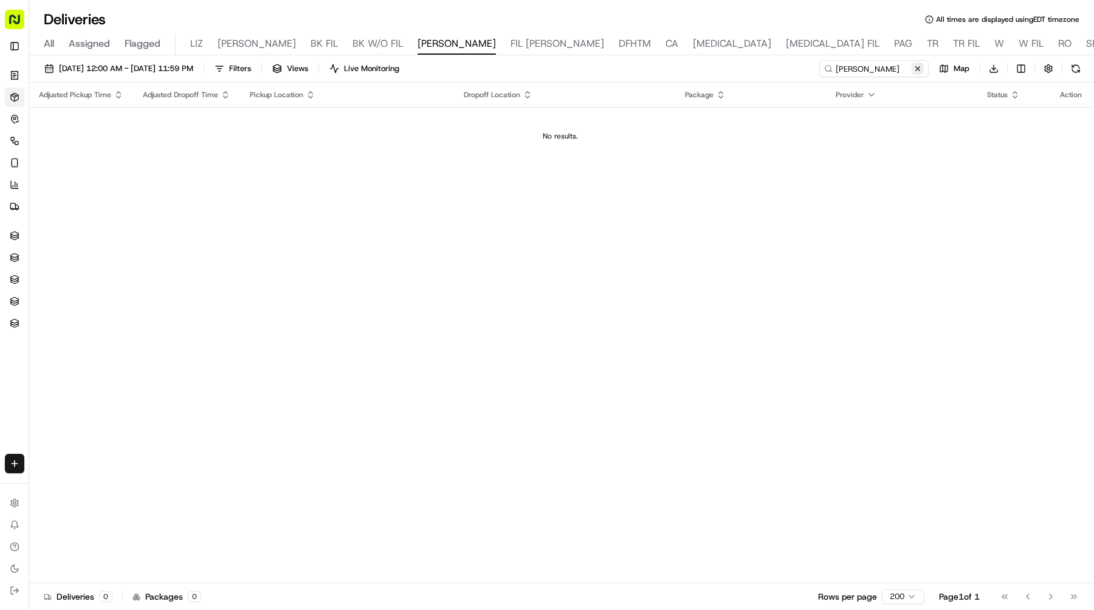
click at [919, 69] on button at bounding box center [918, 69] width 12 height 12
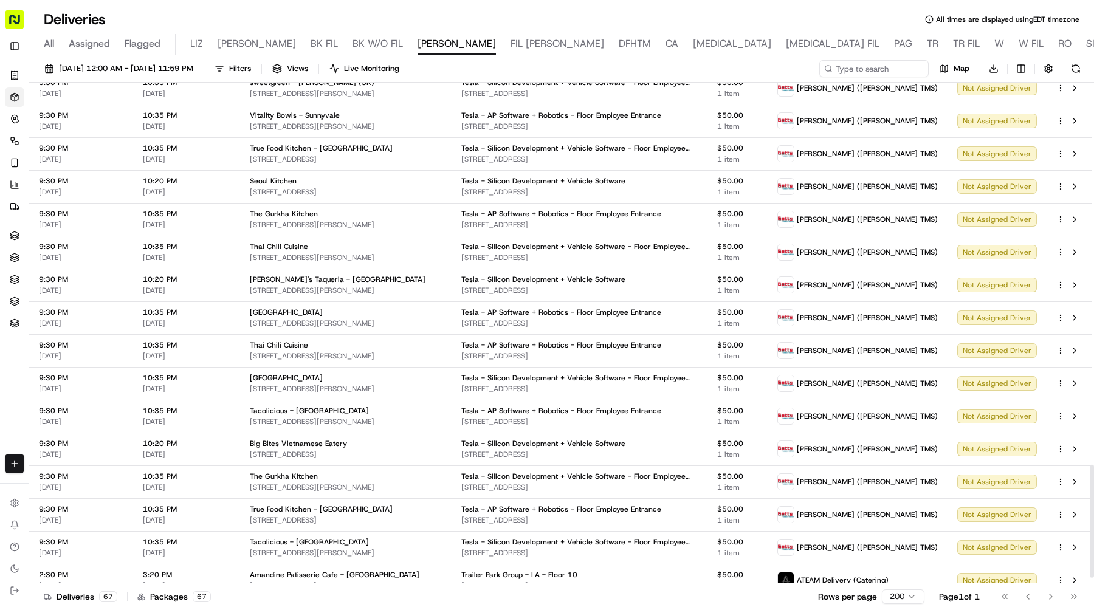
scroll to position [1723, 0]
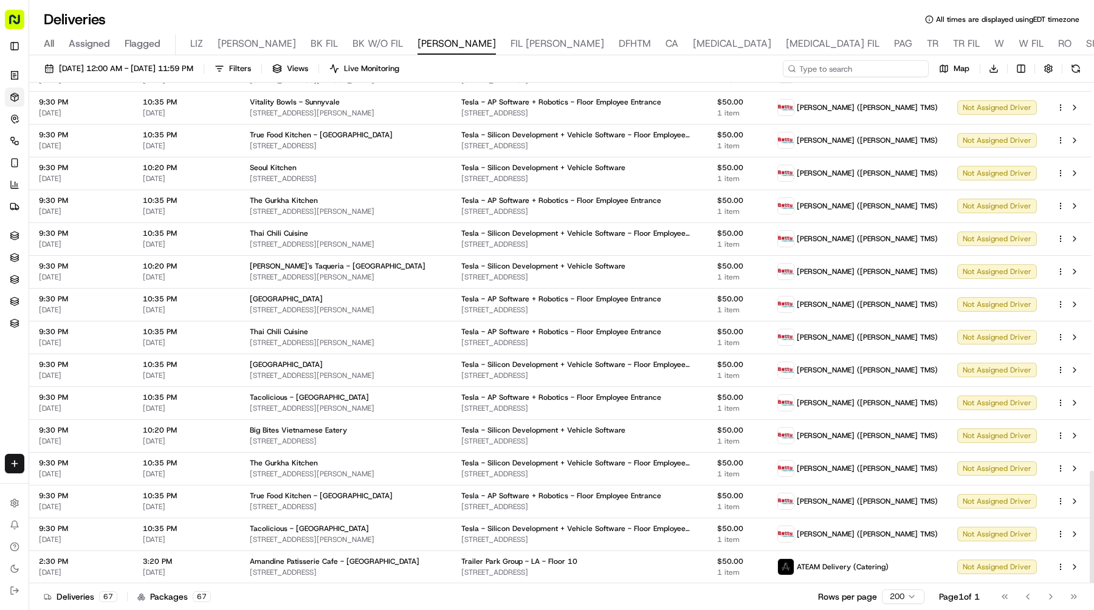
click at [872, 67] on input at bounding box center [856, 68] width 146 height 17
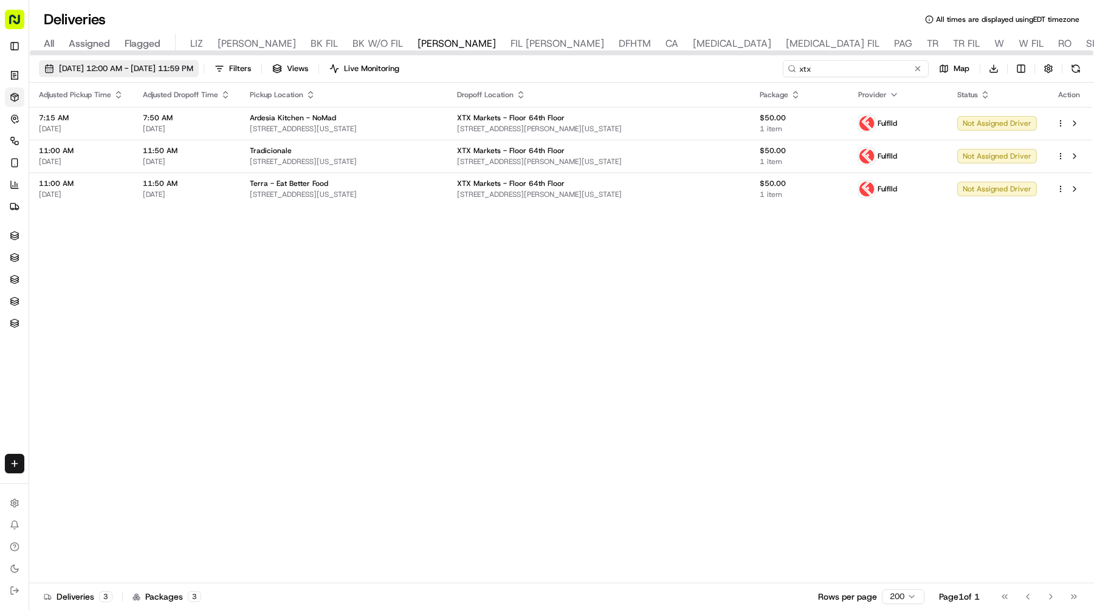
type input "xtx"
click at [182, 73] on span "09/19/2025 12:00 AM - 09/19/2025 11:59 PM" at bounding box center [126, 68] width 134 height 11
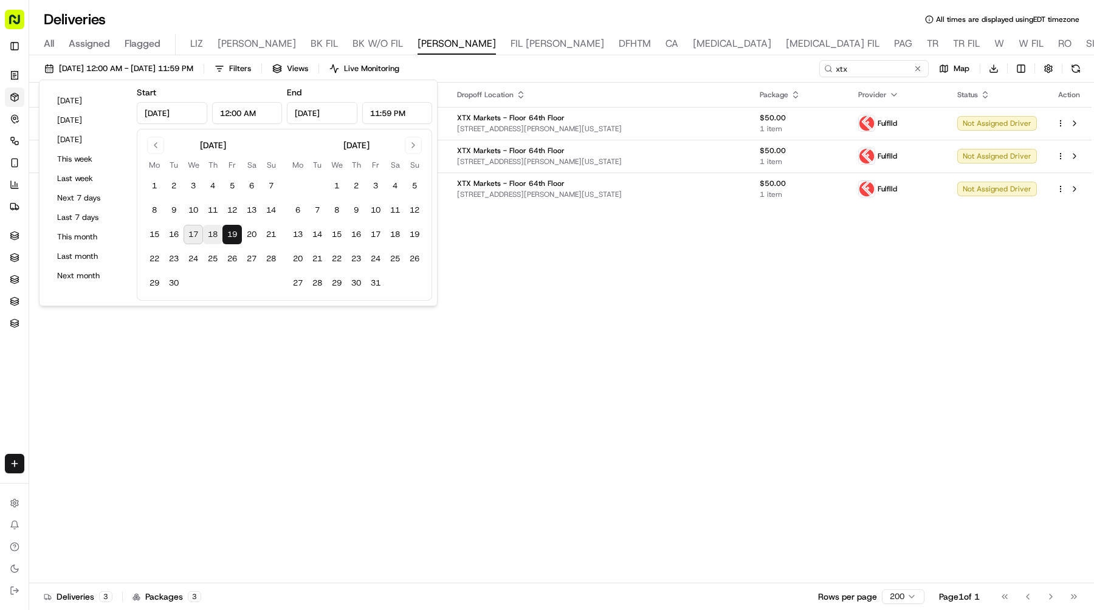
click at [215, 235] on button "18" at bounding box center [212, 234] width 19 height 19
type input "Sep 18, 2025"
click at [215, 235] on button "18" at bounding box center [212, 234] width 19 height 19
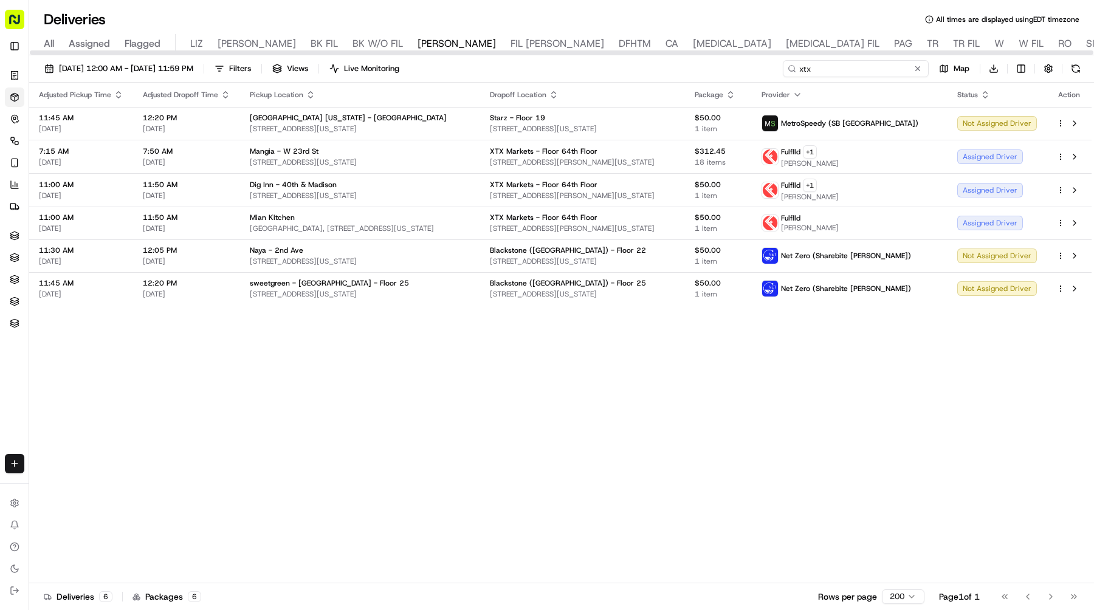
drag, startPoint x: 869, startPoint y: 67, endPoint x: 713, endPoint y: 67, distance: 155.6
click at [717, 67] on div "09/18/2025 12:00 AM - 09/18/2025 11:59 PM Filters Views Live Monitoring xtx Map…" at bounding box center [561, 71] width 1065 height 22
click at [461, 42] on div "All Assigned Flagged LIZ LIZ FIL BK FIL BK W/O FIL NASH FIL NASH DFHTM CA BAL B…" at bounding box center [806, 44] width 1554 height 21
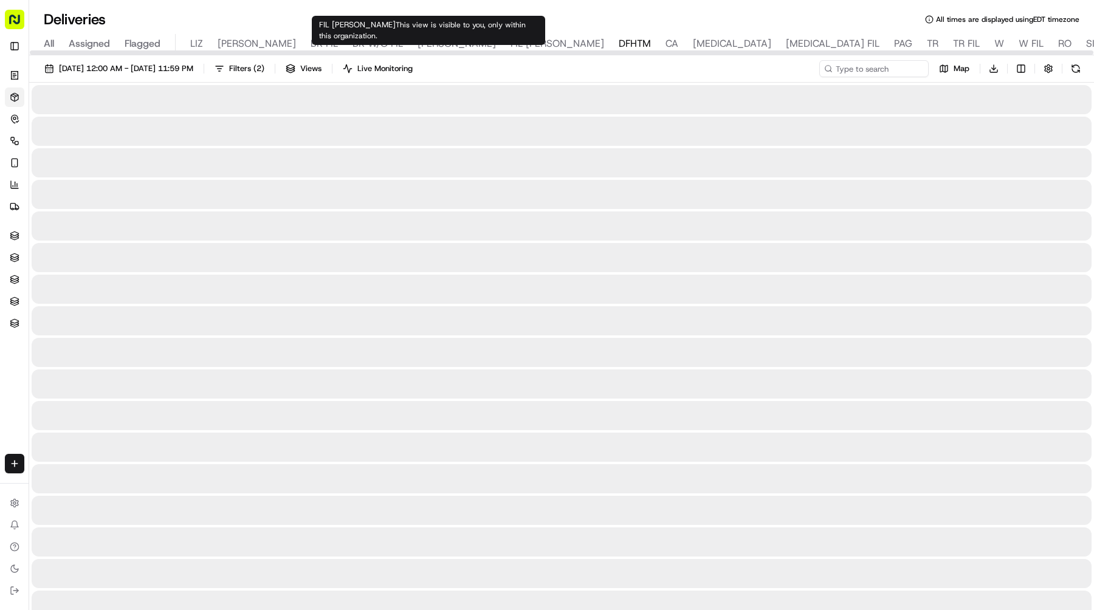
click at [619, 41] on span "DFHTM" at bounding box center [635, 43] width 32 height 15
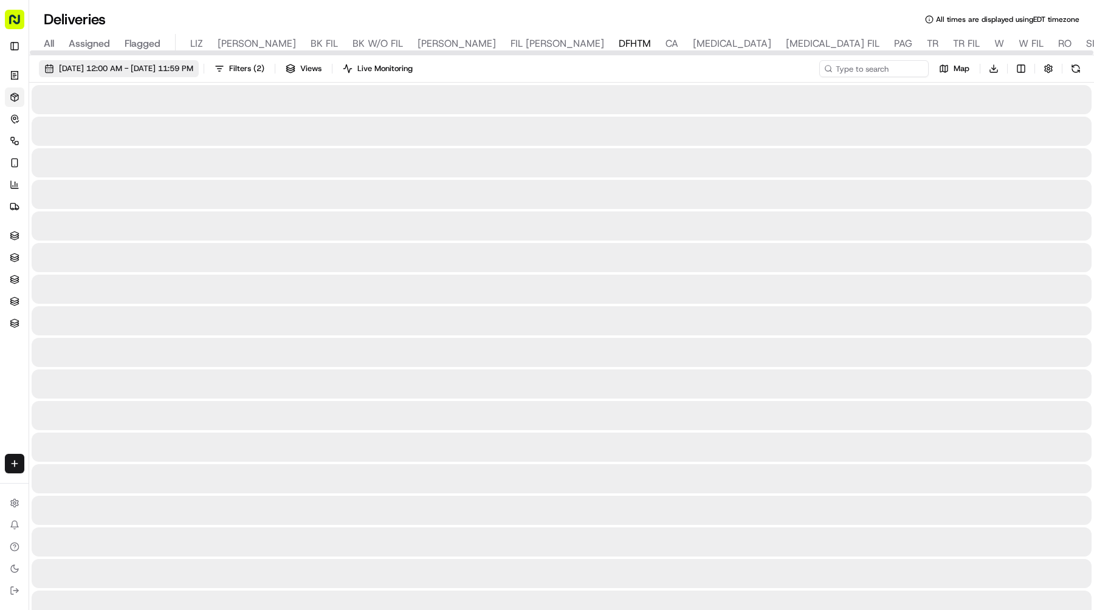
click at [199, 76] on button "[DATE] 12:00 AM - [DATE] 11:59 PM" at bounding box center [119, 68] width 160 height 17
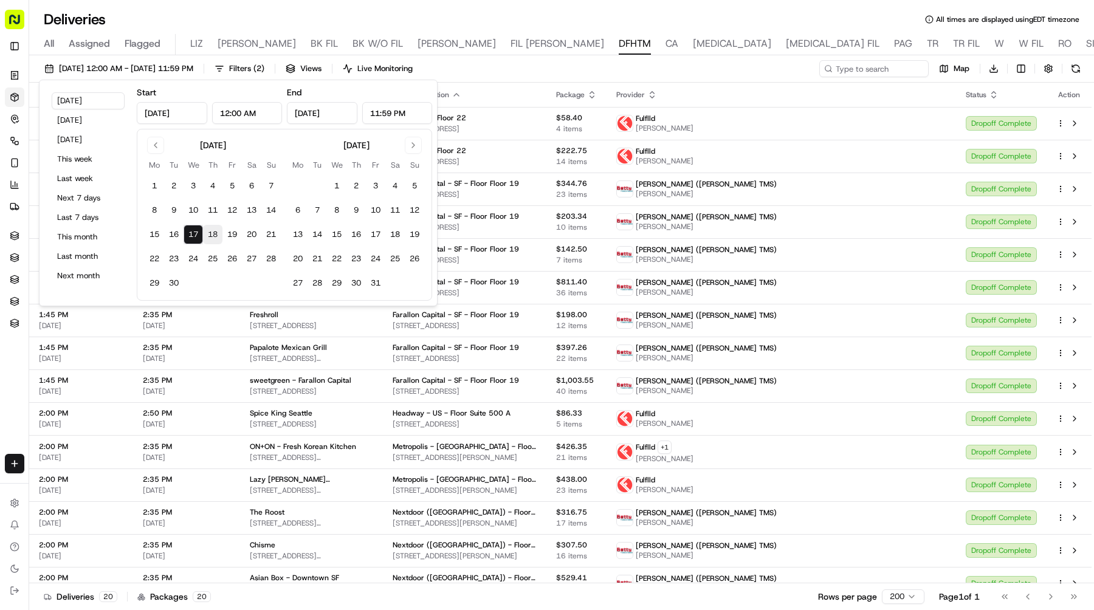
click at [216, 236] on button "18" at bounding box center [212, 234] width 19 height 19
type input "Sep 18, 2025"
click at [216, 236] on button "18" at bounding box center [212, 234] width 19 height 19
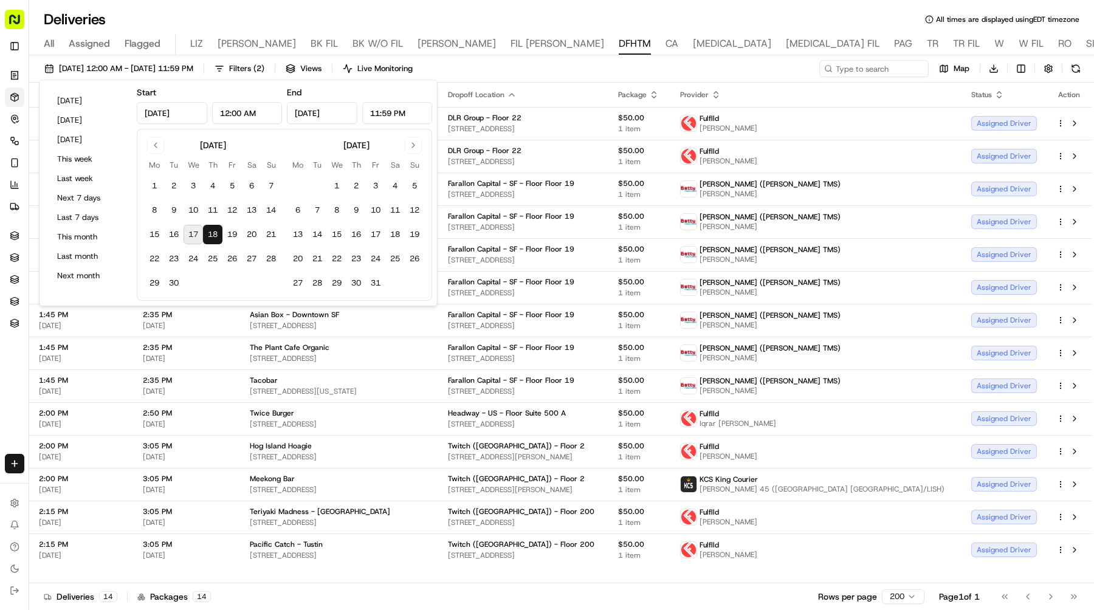
click at [767, 57] on div "09/18/2025 12:00 AM - 09/18/2025 11:59 PM Filters ( 2 ) Views Live Monitoring M…" at bounding box center [561, 333] width 1065 height 557
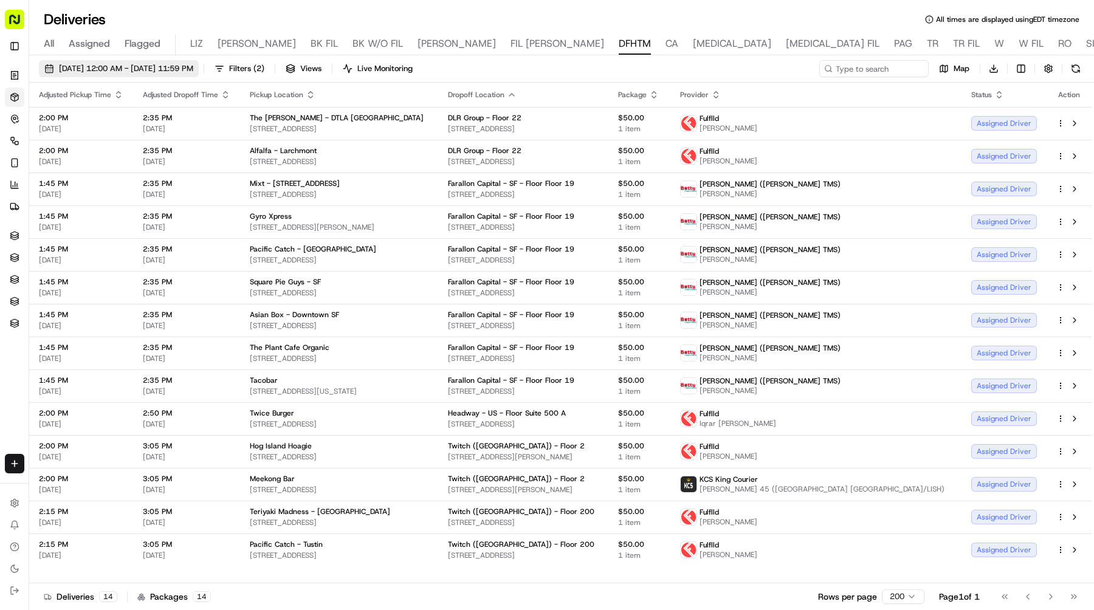
click at [171, 70] on span "09/18/2025 12:00 AM - 09/18/2025 11:59 PM" at bounding box center [126, 68] width 134 height 11
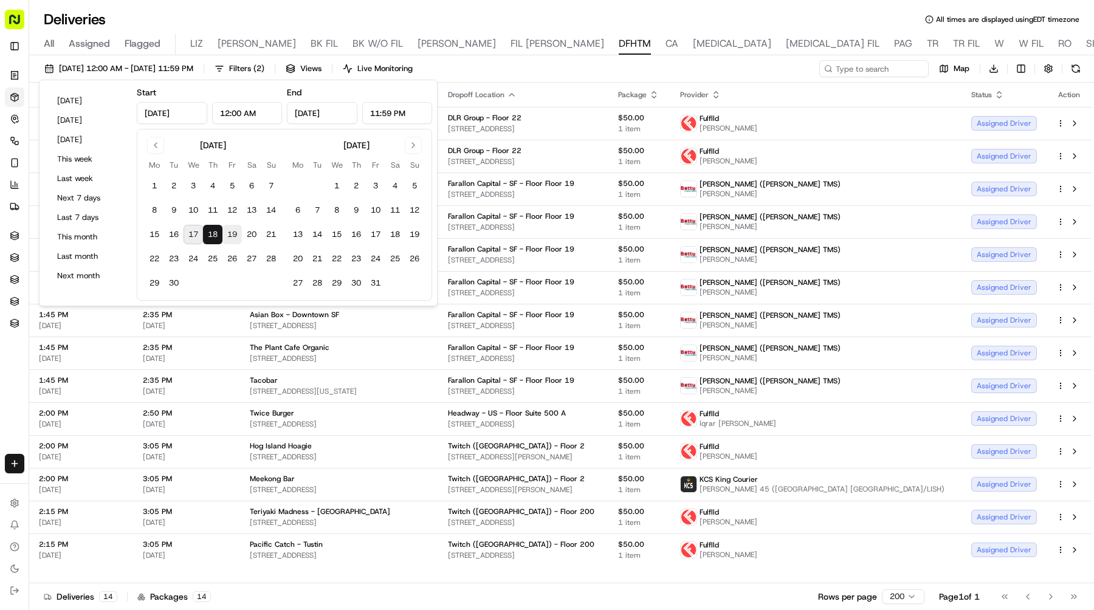
click at [229, 233] on button "19" at bounding box center [232, 234] width 19 height 19
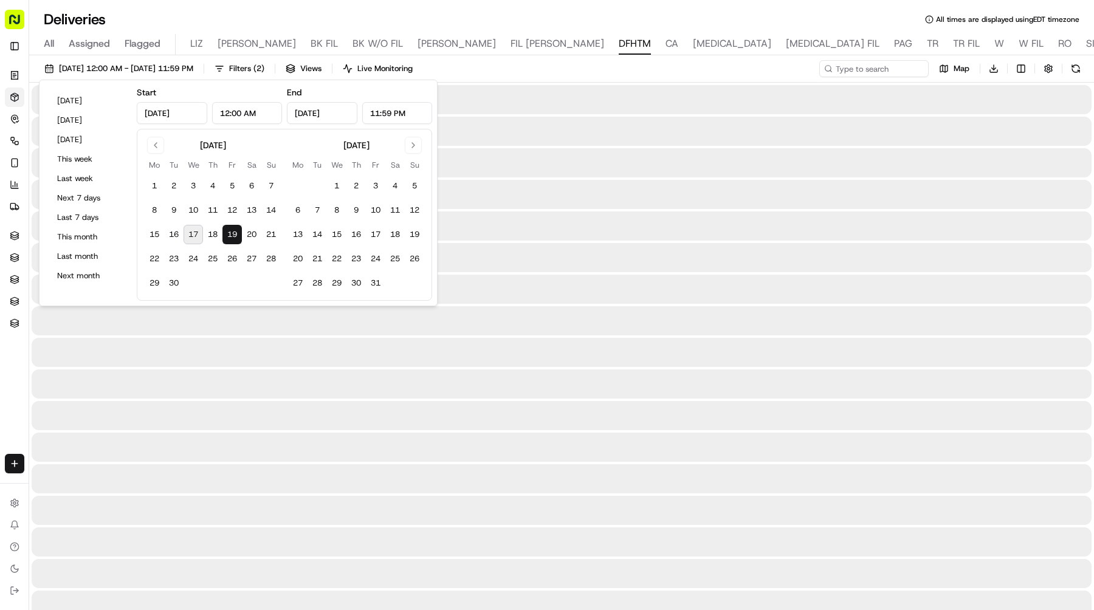
type input "Sep 19, 2025"
click at [229, 233] on button "19" at bounding box center [232, 234] width 19 height 19
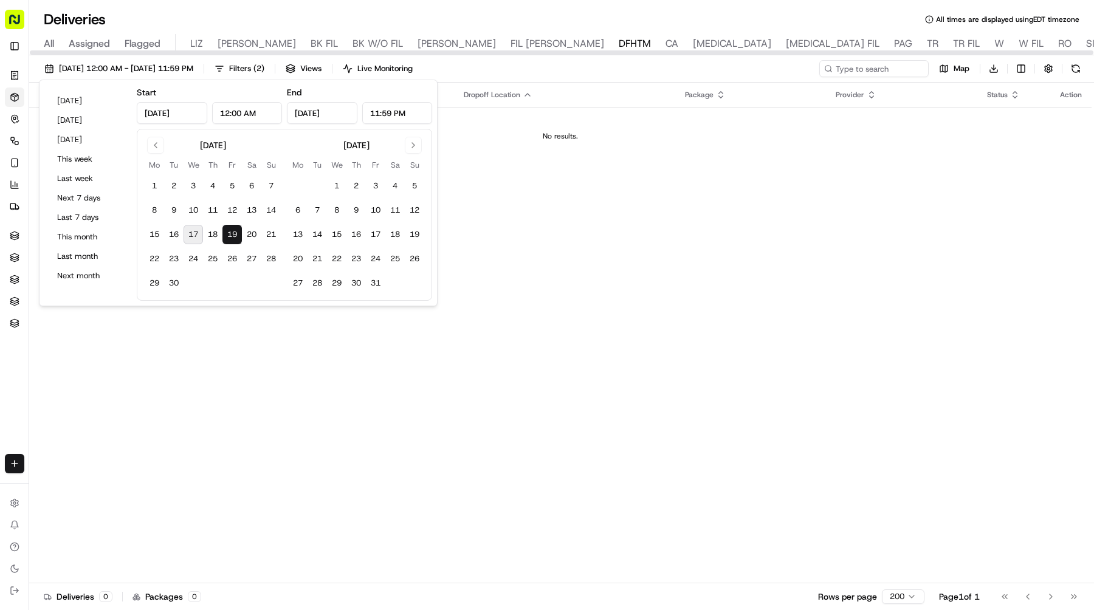
type input "[DATE]"
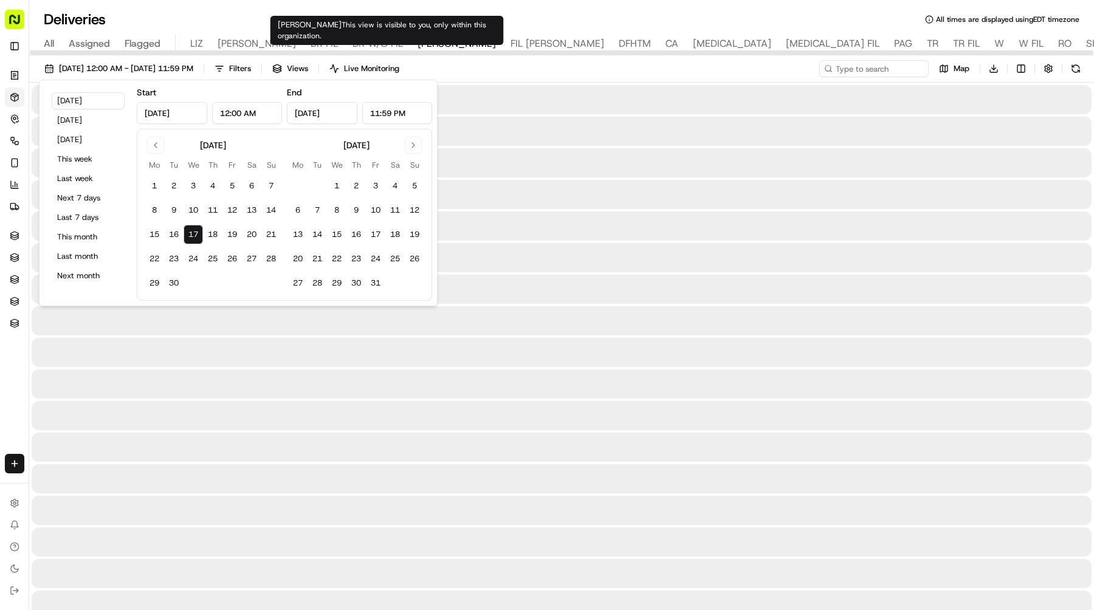
click at [418, 46] on span "[PERSON_NAME]" at bounding box center [457, 43] width 78 height 15
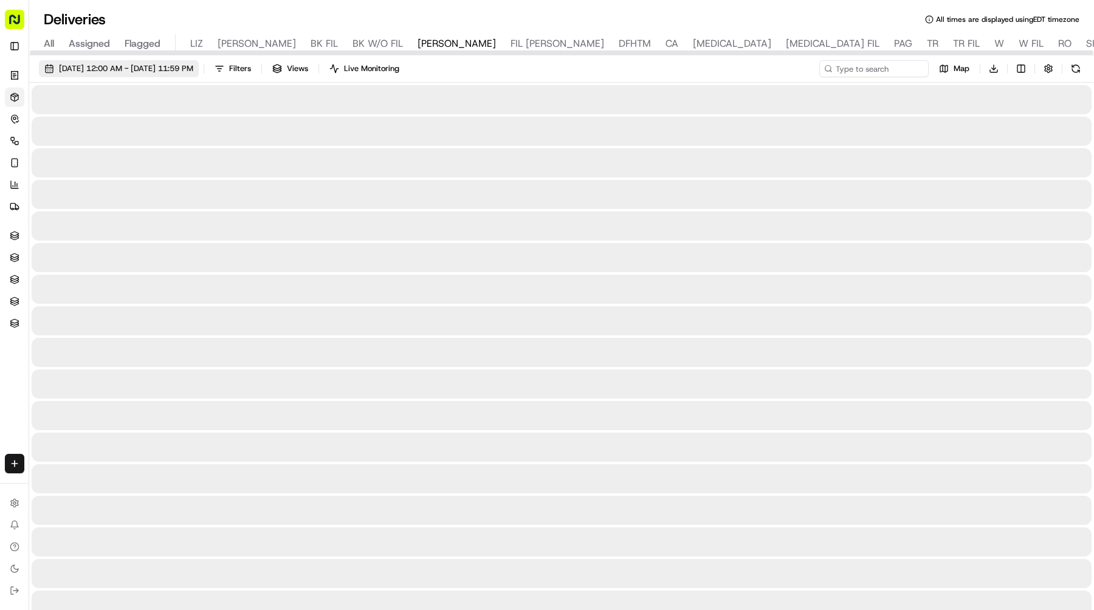
click at [193, 67] on span "[DATE] 12:00 AM - [DATE] 11:59 PM" at bounding box center [126, 68] width 134 height 11
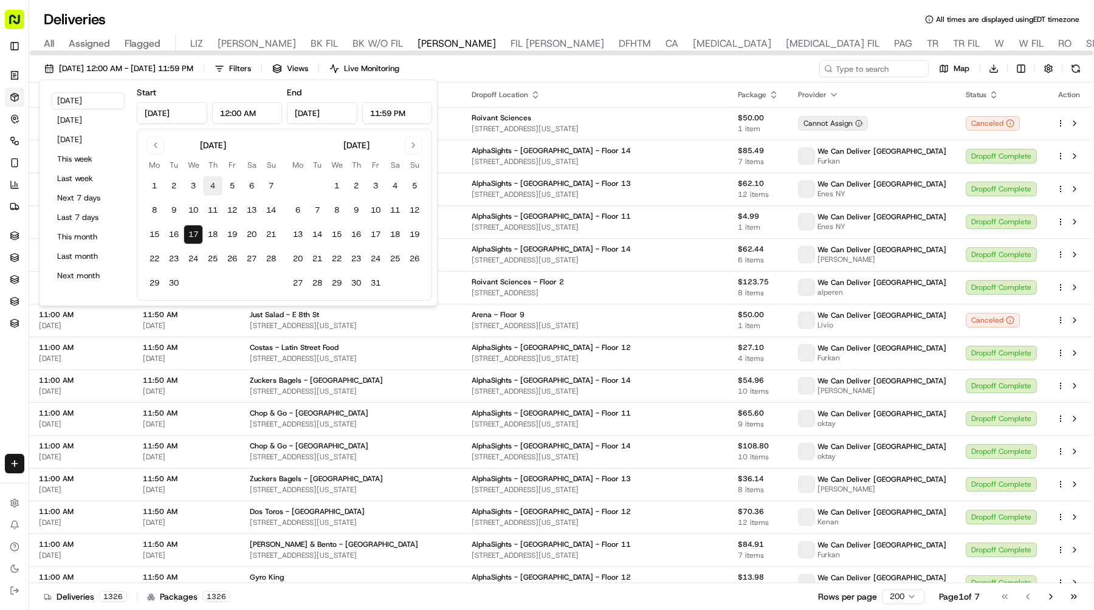
type input "[DATE]"
type input "12:00 AM"
type input "[DATE]"
type input "11:59 PM"
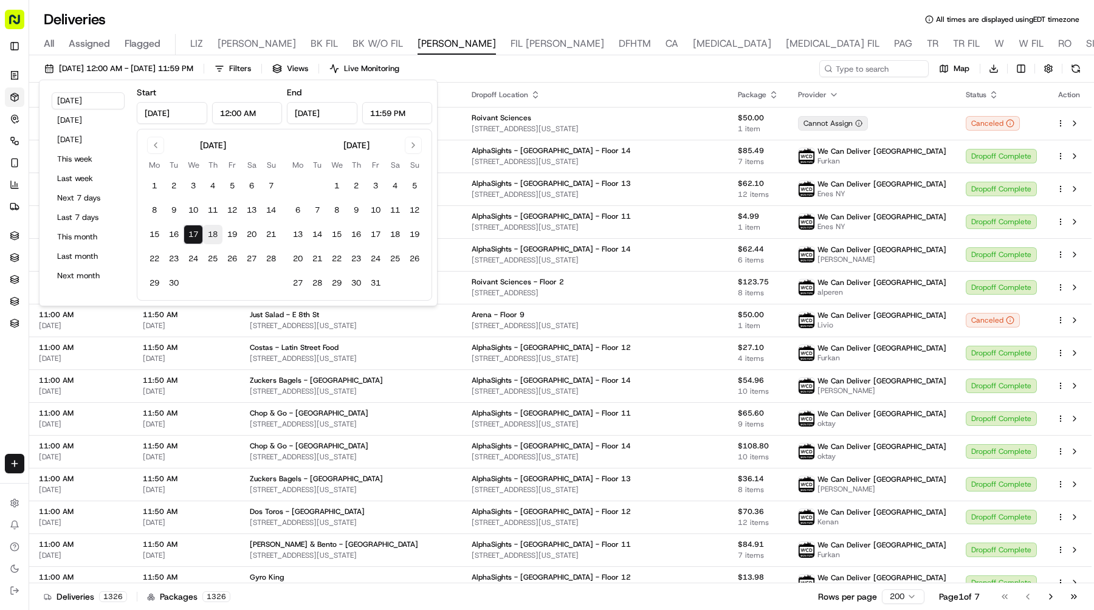
click at [213, 235] on button "18" at bounding box center [212, 234] width 19 height 19
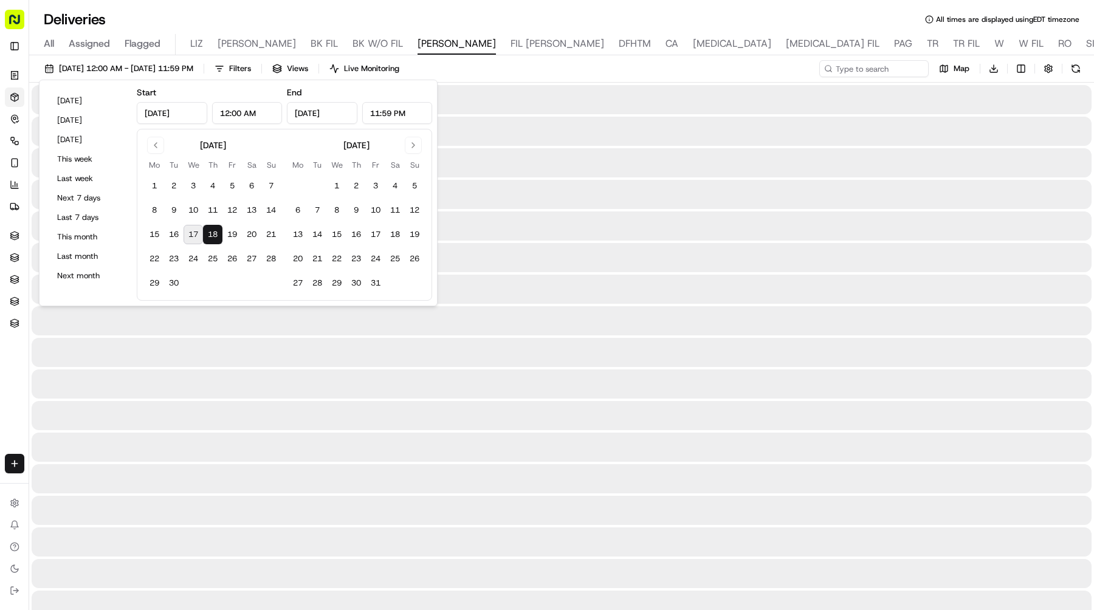
type input "Sep 18, 2025"
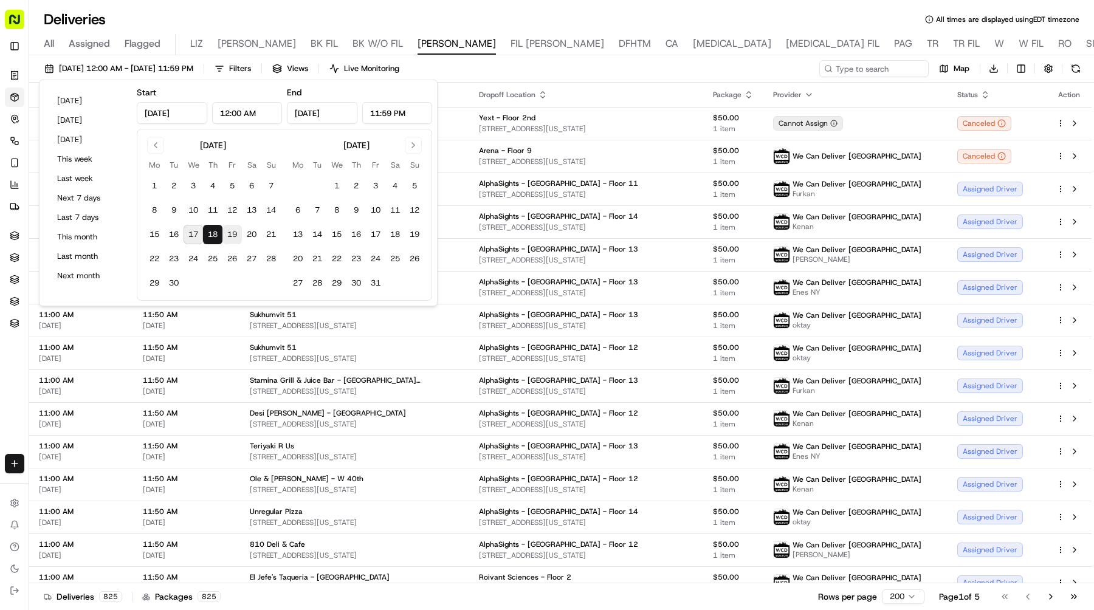
click at [238, 236] on button "19" at bounding box center [232, 234] width 19 height 19
type input "Sep 19, 2025"
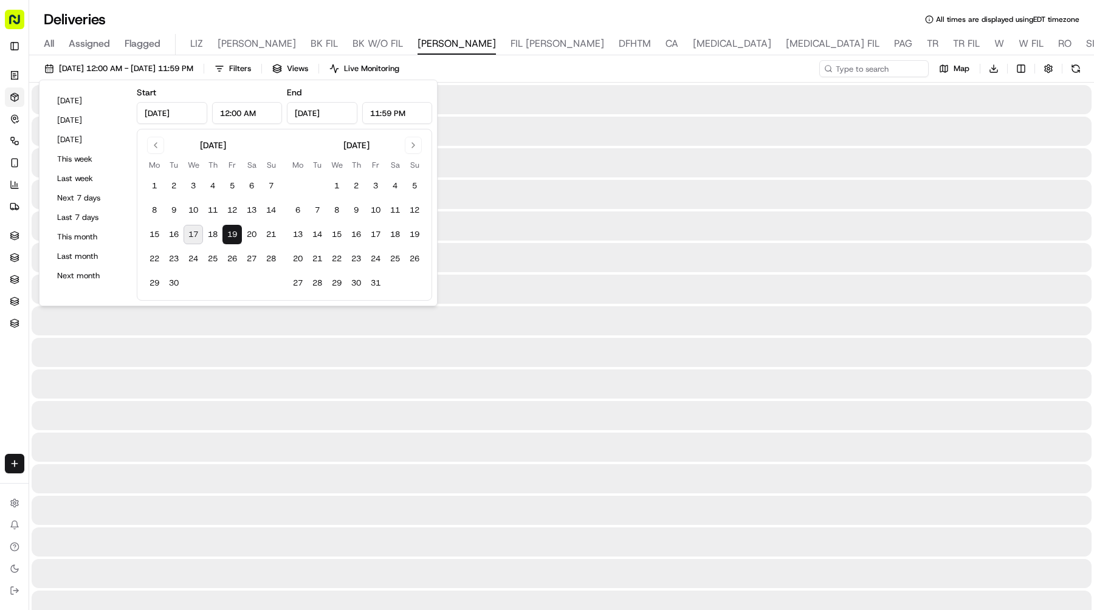
click at [238, 236] on button "19" at bounding box center [232, 234] width 19 height 19
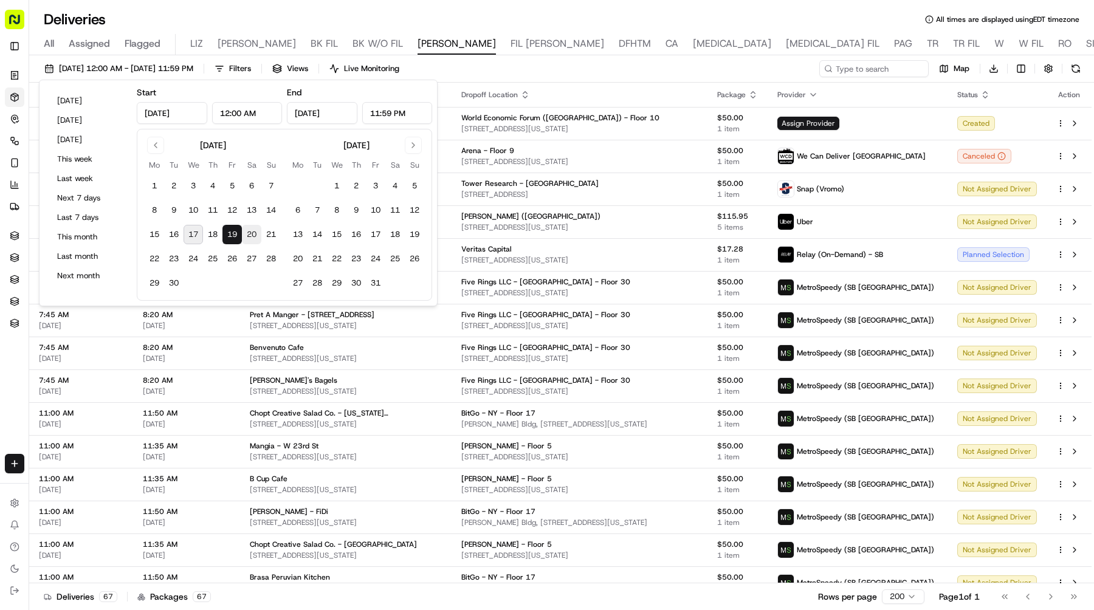
click at [256, 241] on button "20" at bounding box center [251, 234] width 19 height 19
type input "Sep 20, 2025"
click at [256, 241] on button "20" at bounding box center [251, 234] width 19 height 19
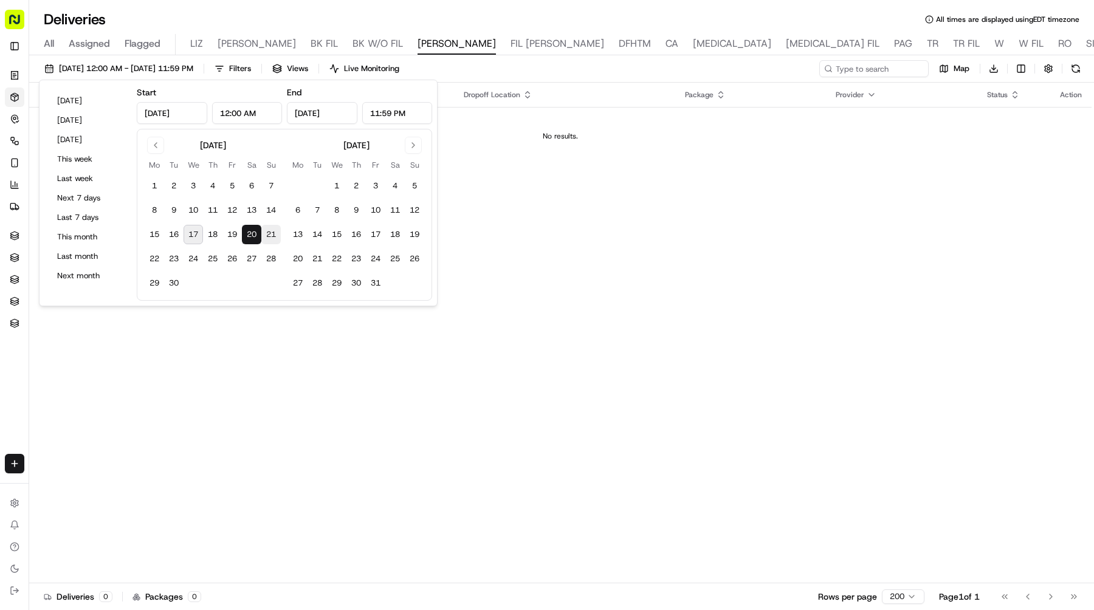
click at [274, 238] on button "21" at bounding box center [270, 234] width 19 height 19
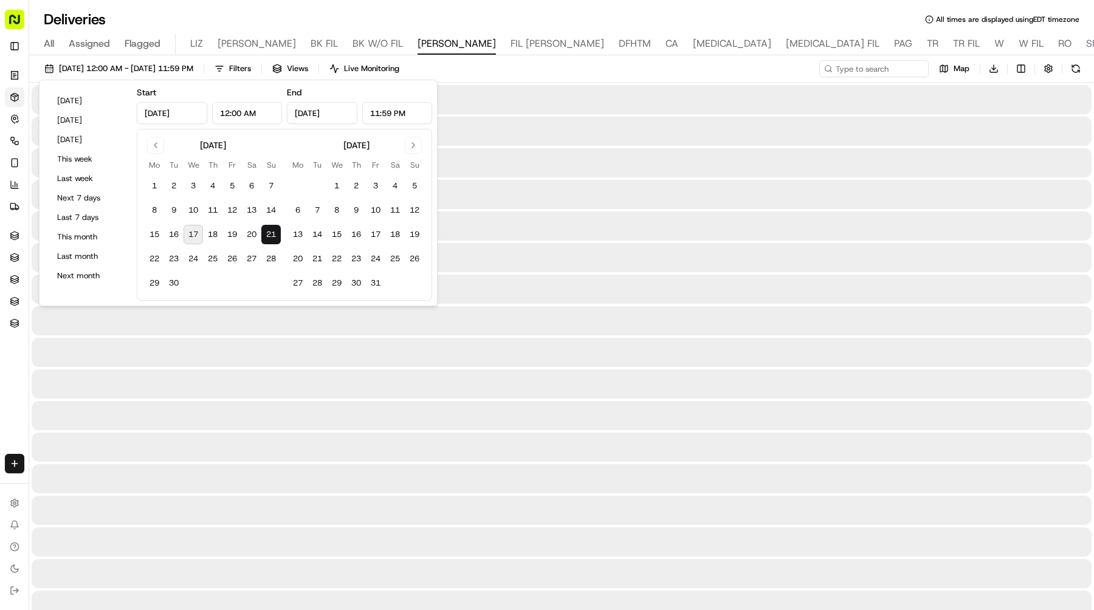
type input "Sep 21, 2025"
click at [274, 238] on button "21" at bounding box center [270, 234] width 19 height 19
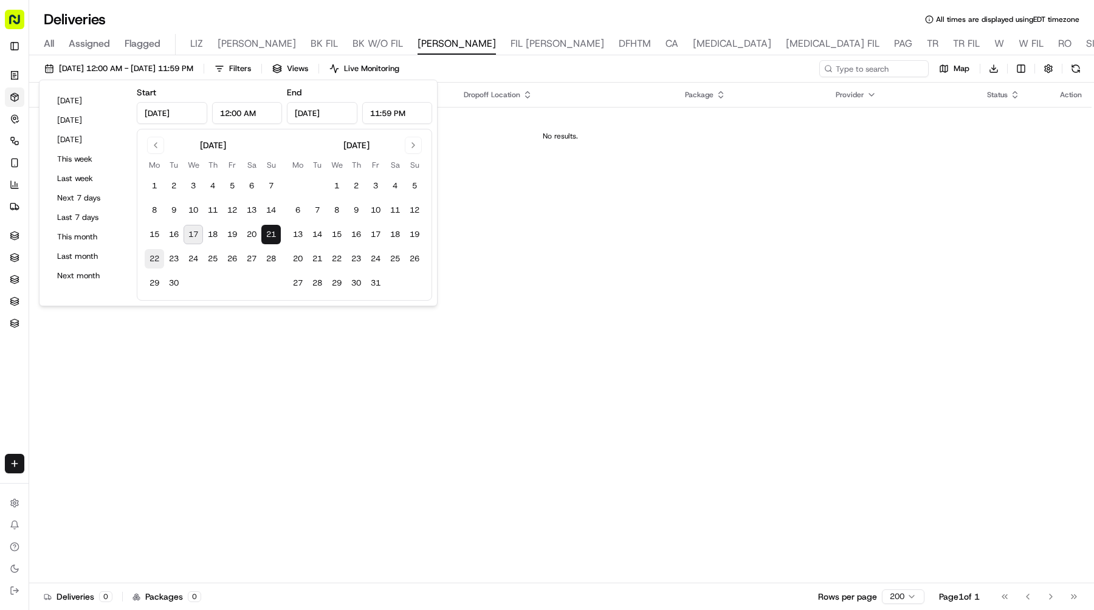
click at [148, 260] on button "22" at bounding box center [154, 258] width 19 height 19
type input "Sep 22, 2025"
click at [148, 260] on button "22" at bounding box center [154, 258] width 19 height 19
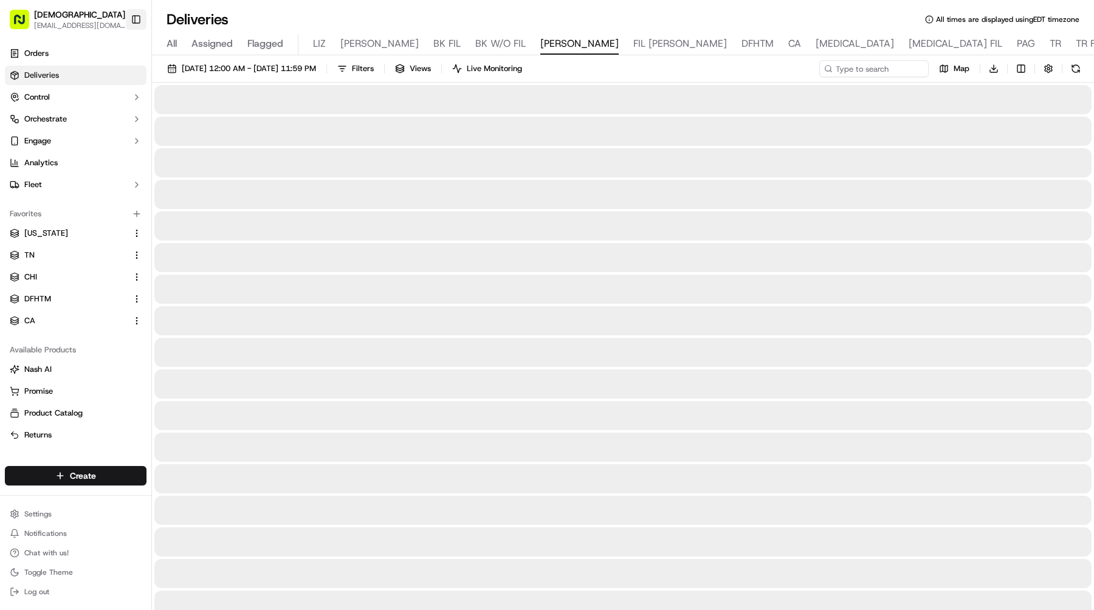
click at [133, 19] on button "Toggle Sidebar" at bounding box center [136, 19] width 21 height 21
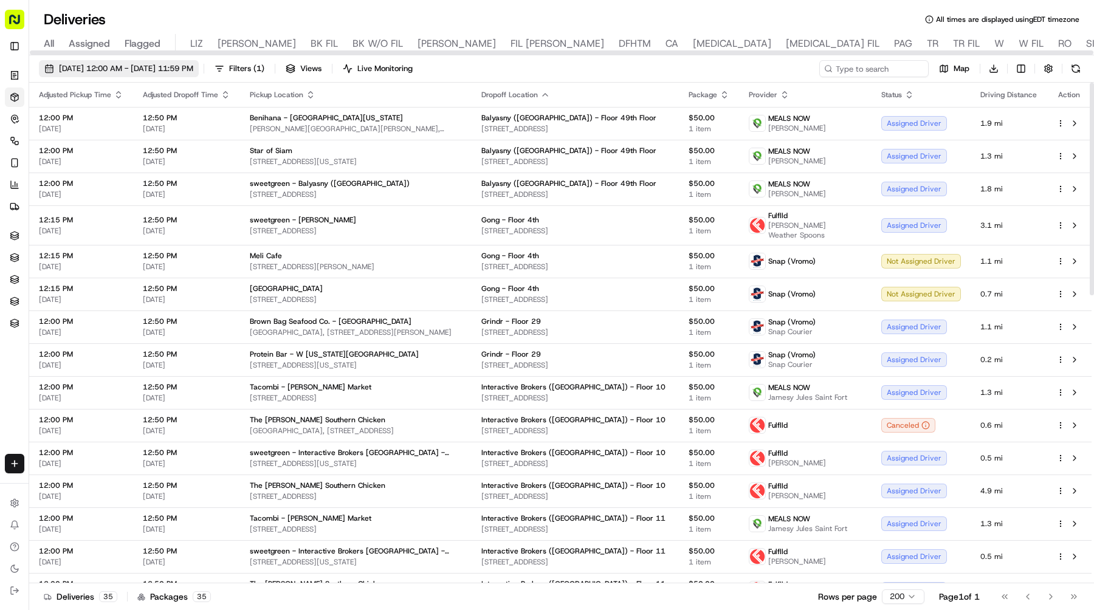
click at [190, 74] on span "[DATE] 12:00 AM - [DATE] 11:59 PM" at bounding box center [126, 68] width 134 height 11
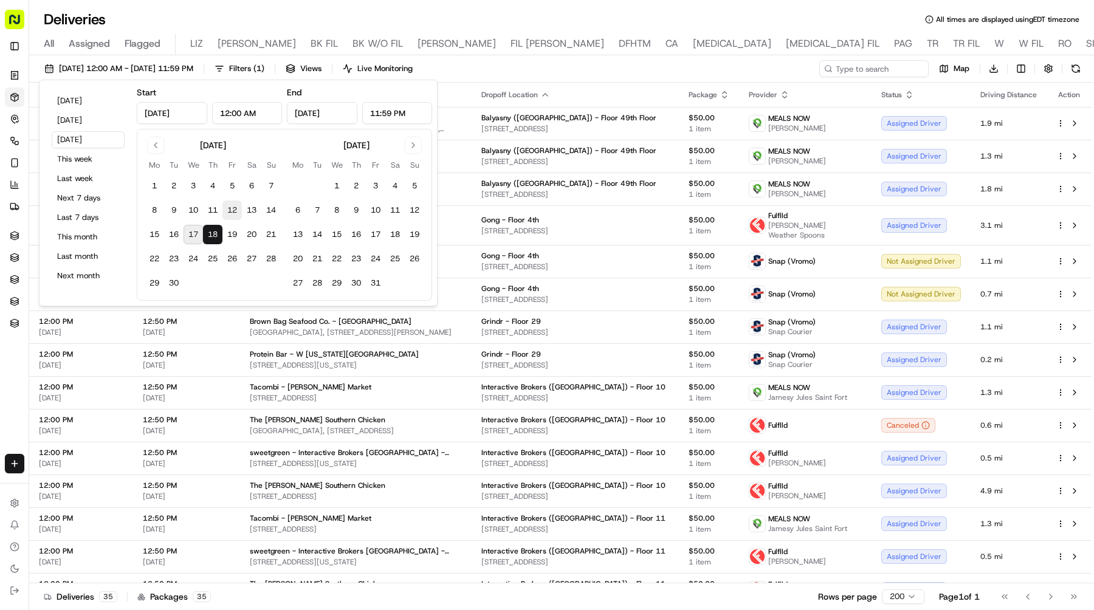
click at [230, 211] on button "12" at bounding box center [232, 210] width 19 height 19
type input "Sep 12, 2025"
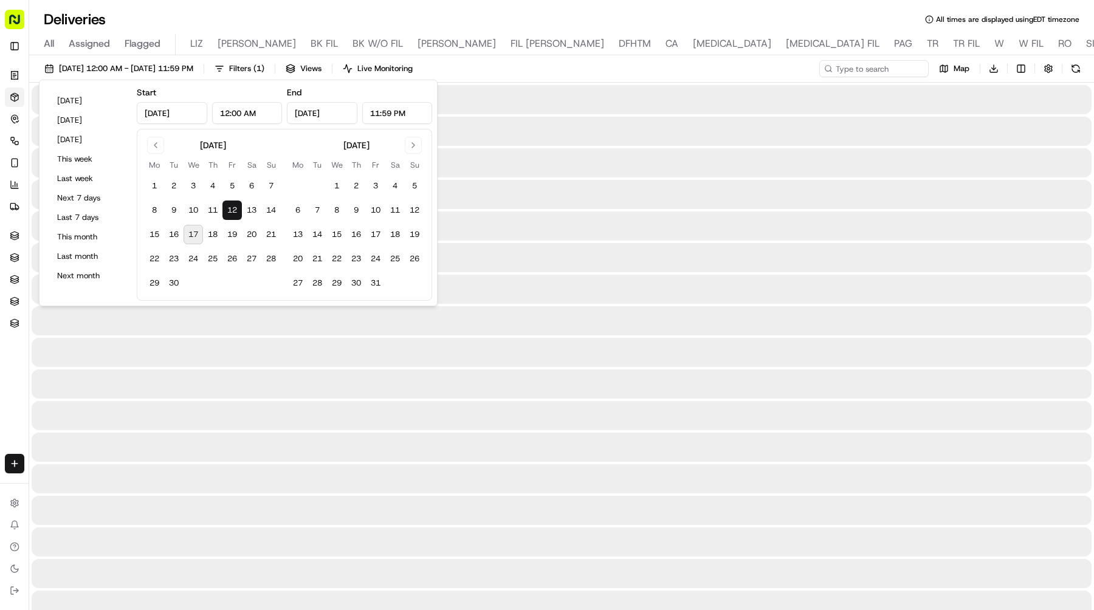
click at [230, 211] on button "12" at bounding box center [232, 210] width 19 height 19
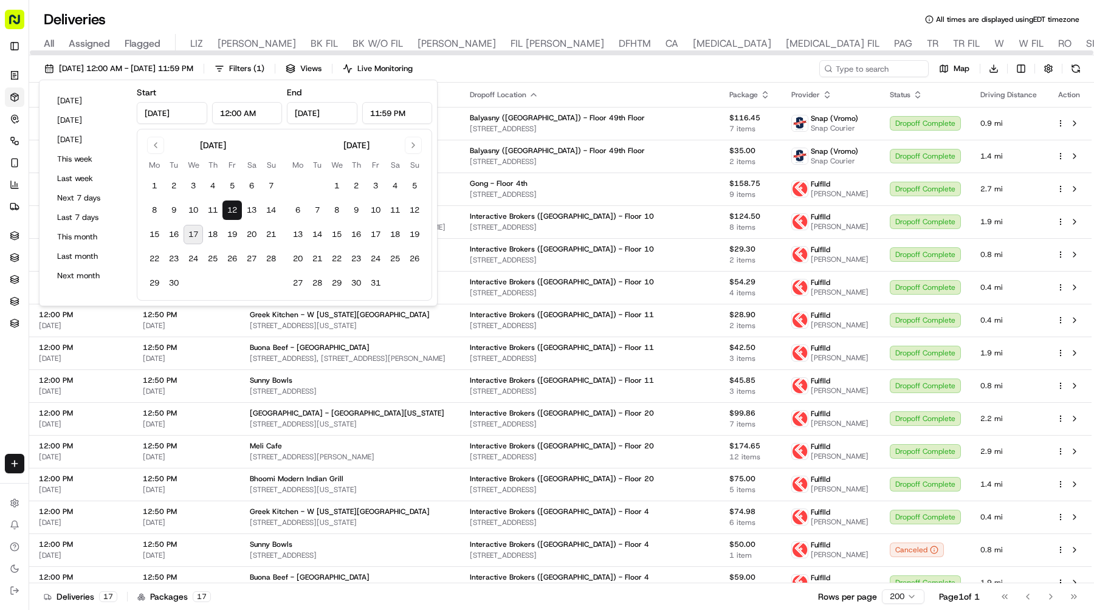
click at [593, 74] on div "09/12/2025 12:00 AM - 09/12/2025 11:59 PM Filters ( 1 ) Views Live Monitoring M…" at bounding box center [561, 71] width 1065 height 22
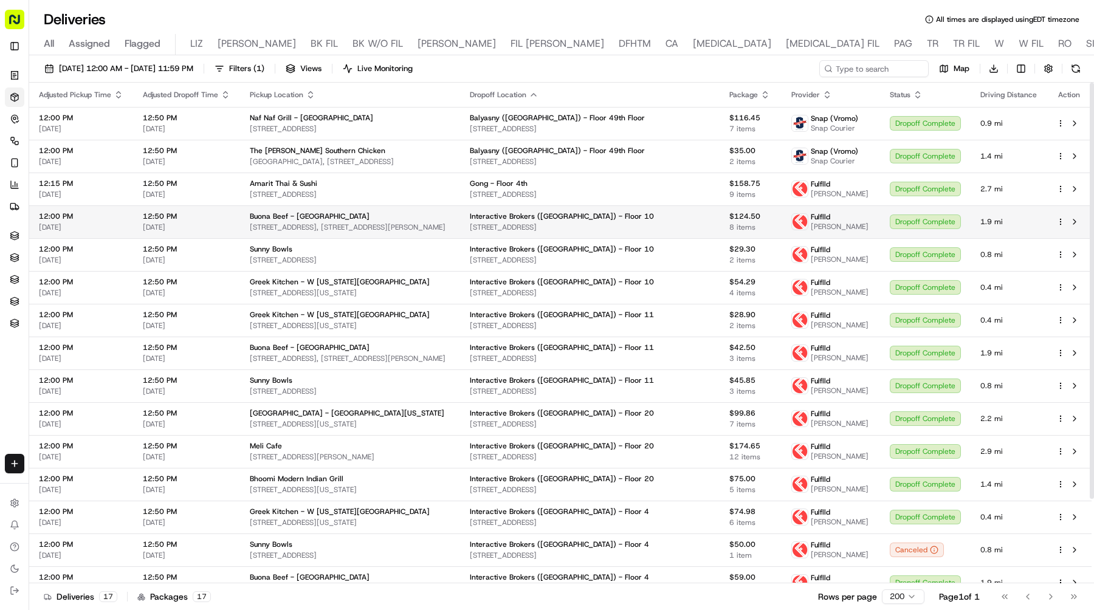
scroll to position [102, 0]
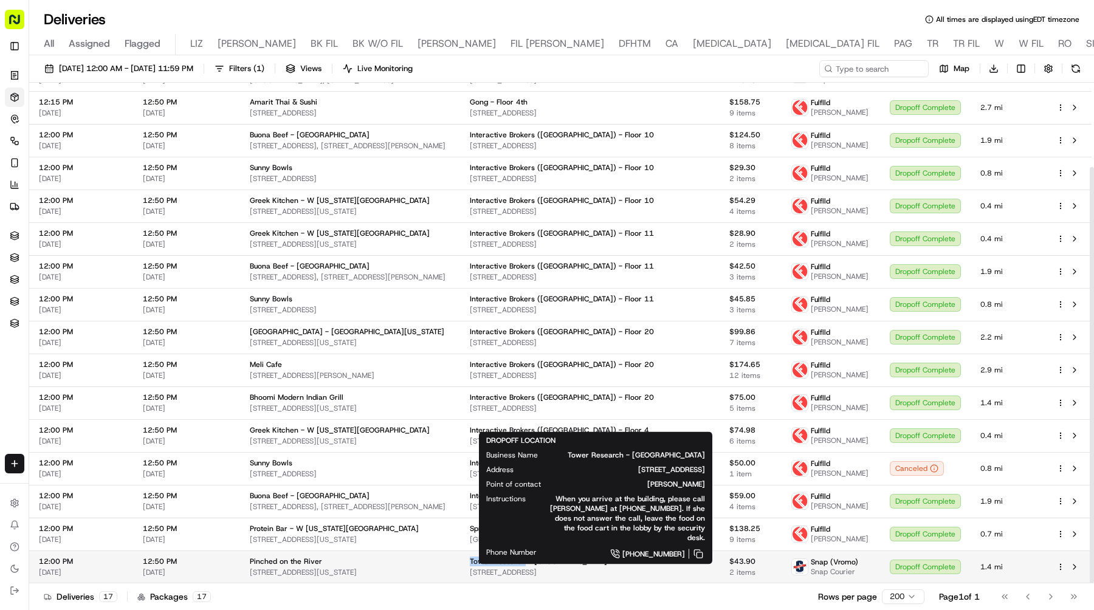
drag, startPoint x: 469, startPoint y: 557, endPoint x: 521, endPoint y: 561, distance: 52.4
click at [521, 561] on td "Tower Research - USA 330 N Wabash Ave, Chicago, IL 60611, USA" at bounding box center [590, 567] width 260 height 33
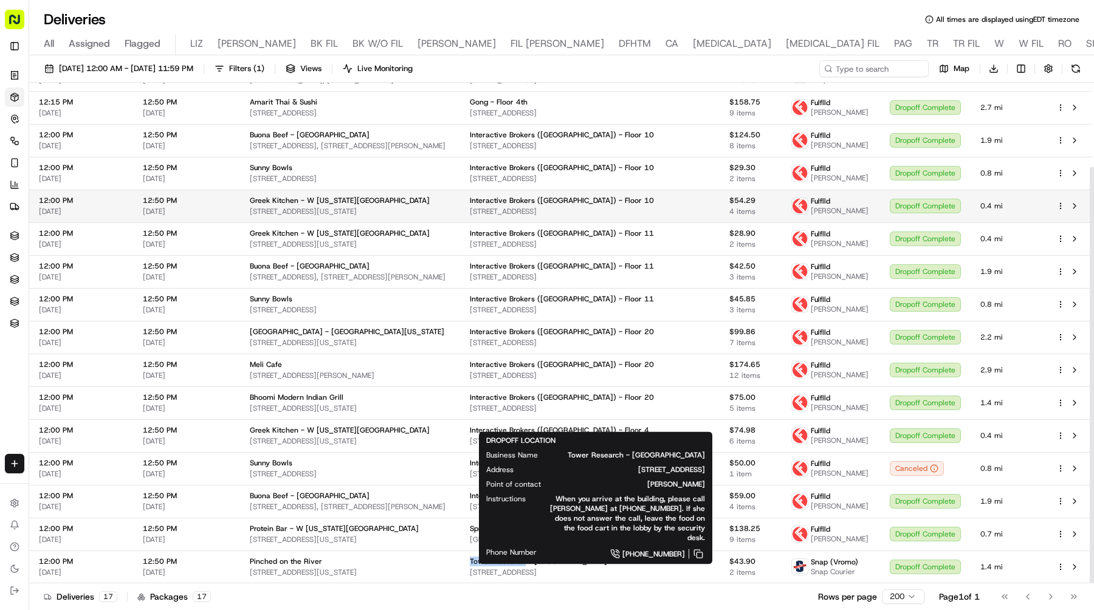
copy span "Tower Research"
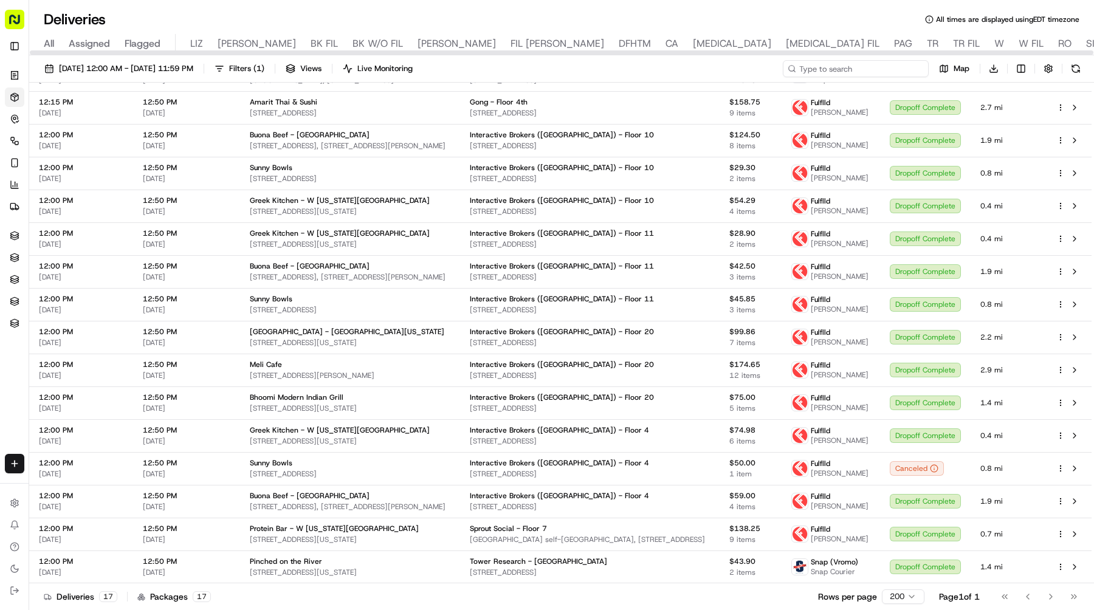
click at [871, 72] on input at bounding box center [856, 68] width 146 height 17
paste input "Tower Research"
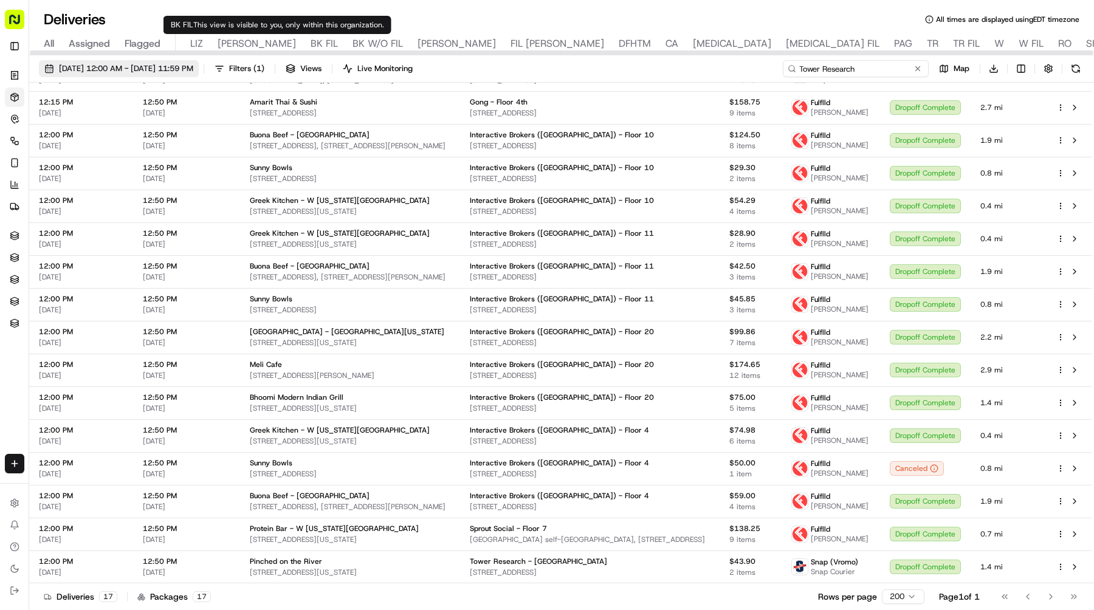
type input "Tower Research"
click at [193, 63] on span "09/12/2025 12:00 AM - 09/12/2025 11:59 PM" at bounding box center [126, 68] width 134 height 11
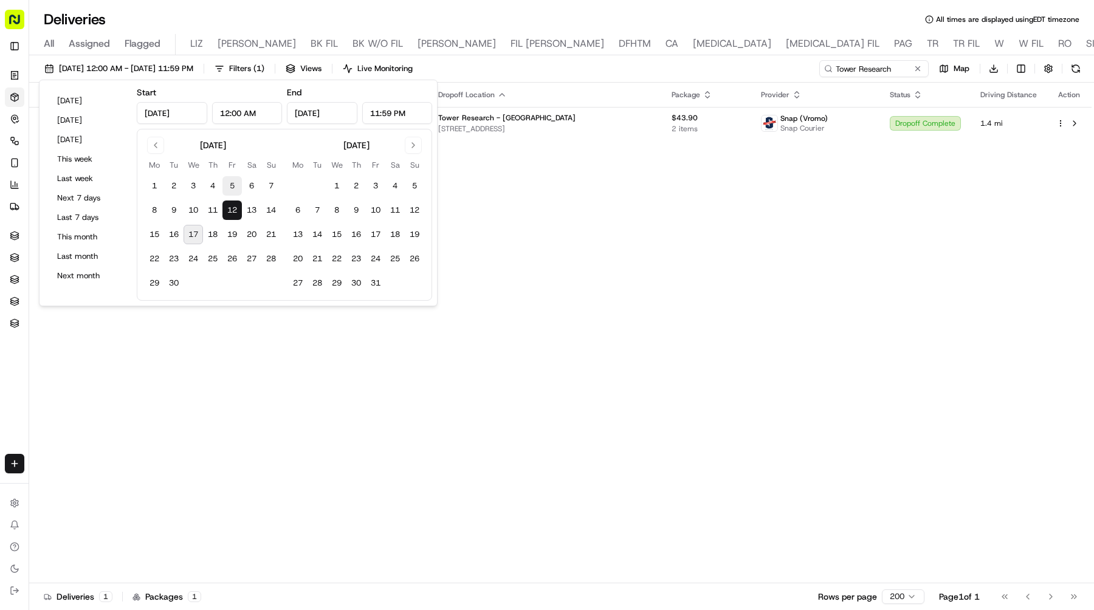
click at [234, 190] on button "5" at bounding box center [232, 185] width 19 height 19
type input "Sep 5, 2025"
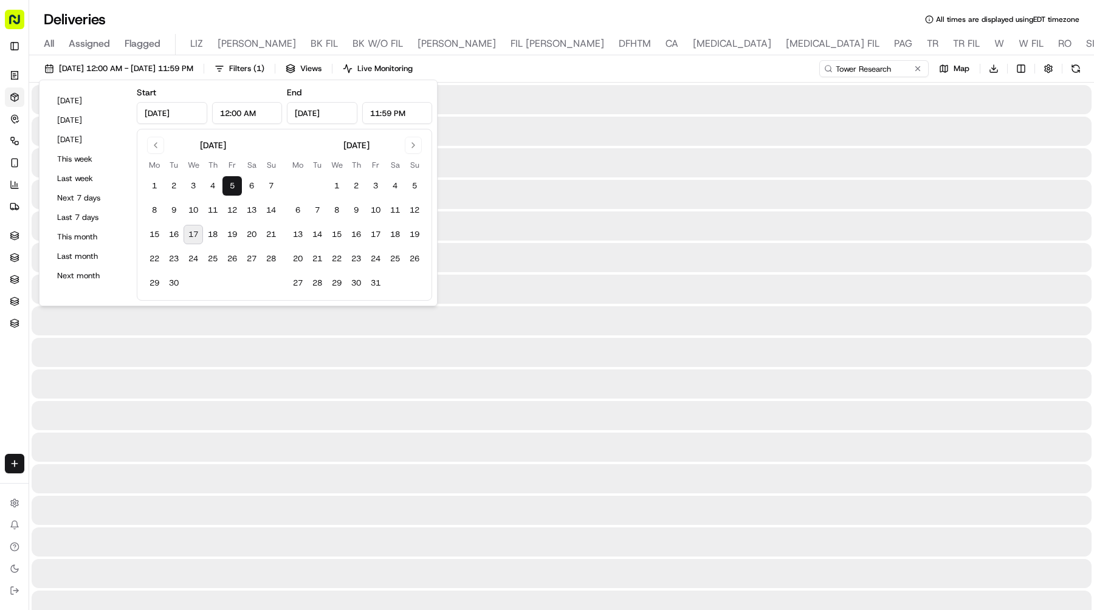
click at [234, 190] on button "5" at bounding box center [232, 185] width 19 height 19
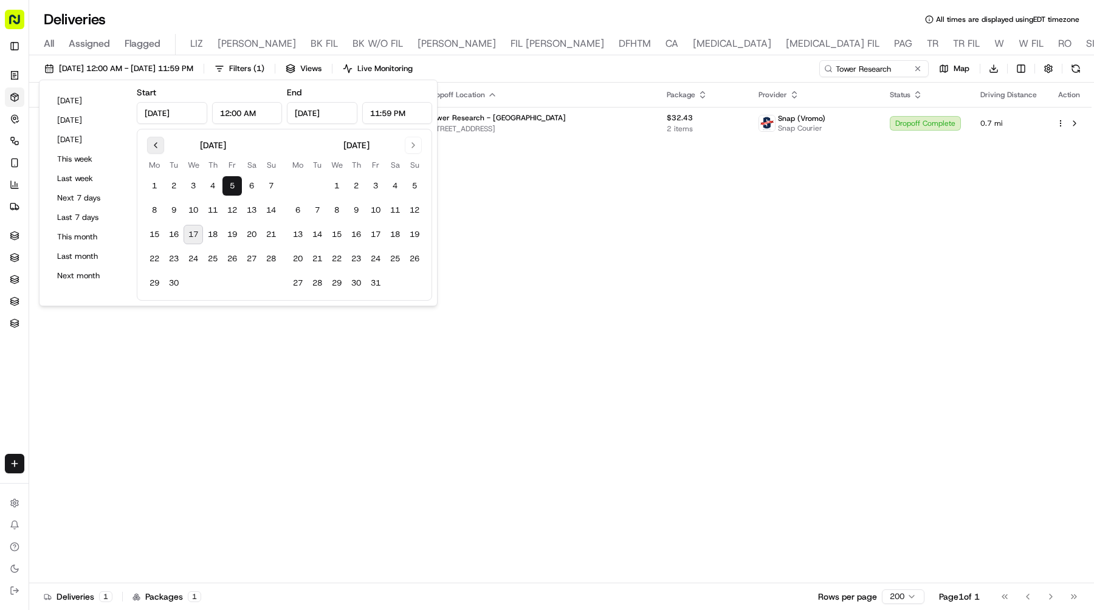
click at [158, 146] on button "Go to previous month" at bounding box center [155, 145] width 17 height 17
click at [226, 282] on button "29" at bounding box center [232, 283] width 19 height 19
type input "Aug 29, 2025"
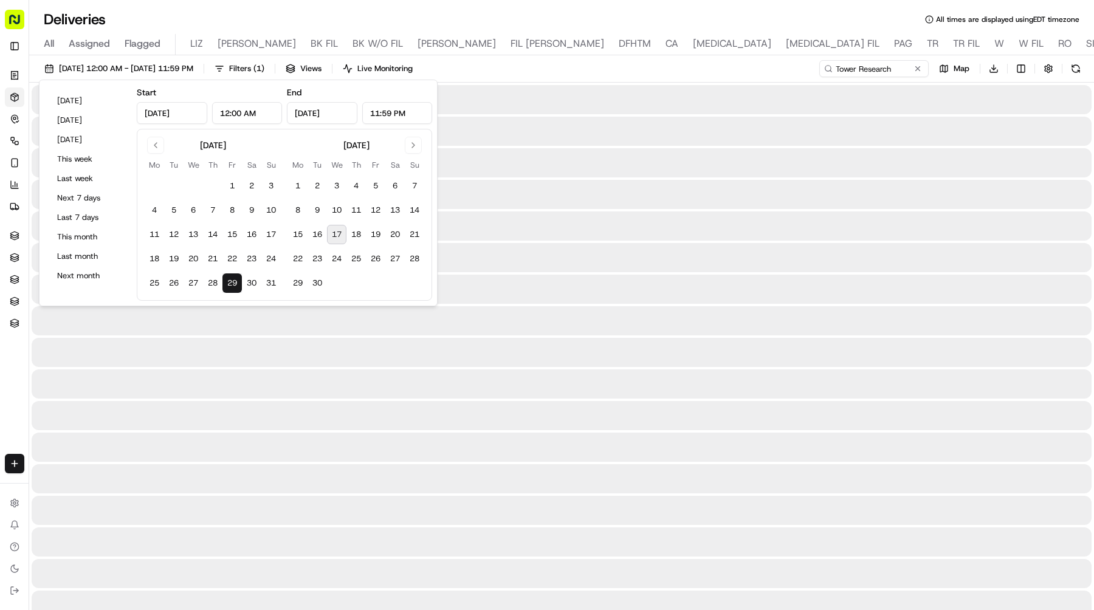
click at [226, 282] on button "29" at bounding box center [232, 283] width 19 height 19
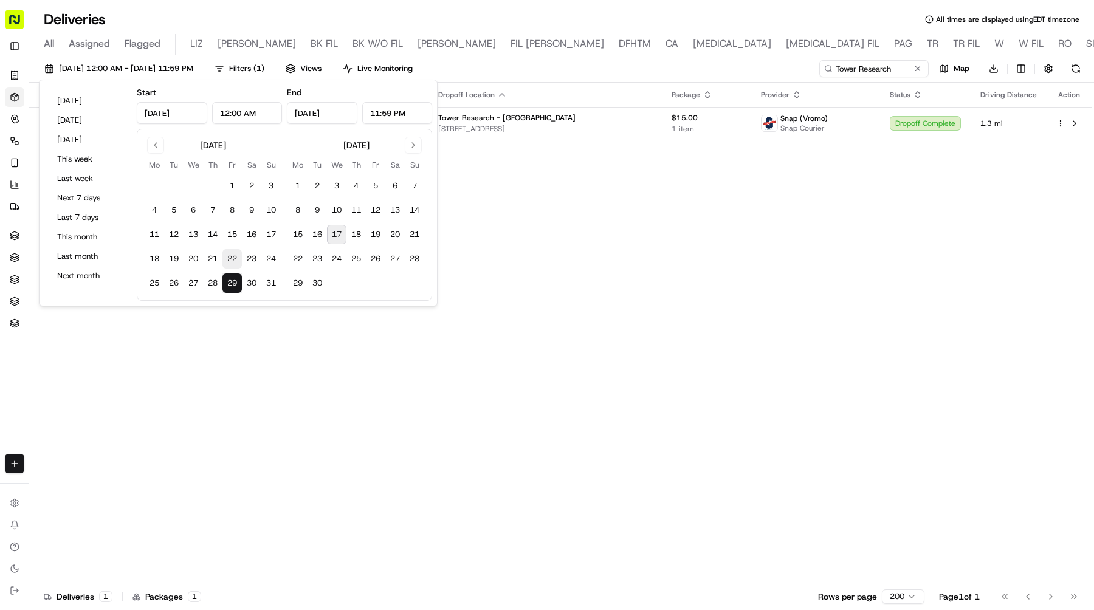
click at [231, 261] on button "22" at bounding box center [232, 258] width 19 height 19
type input "Aug 22, 2025"
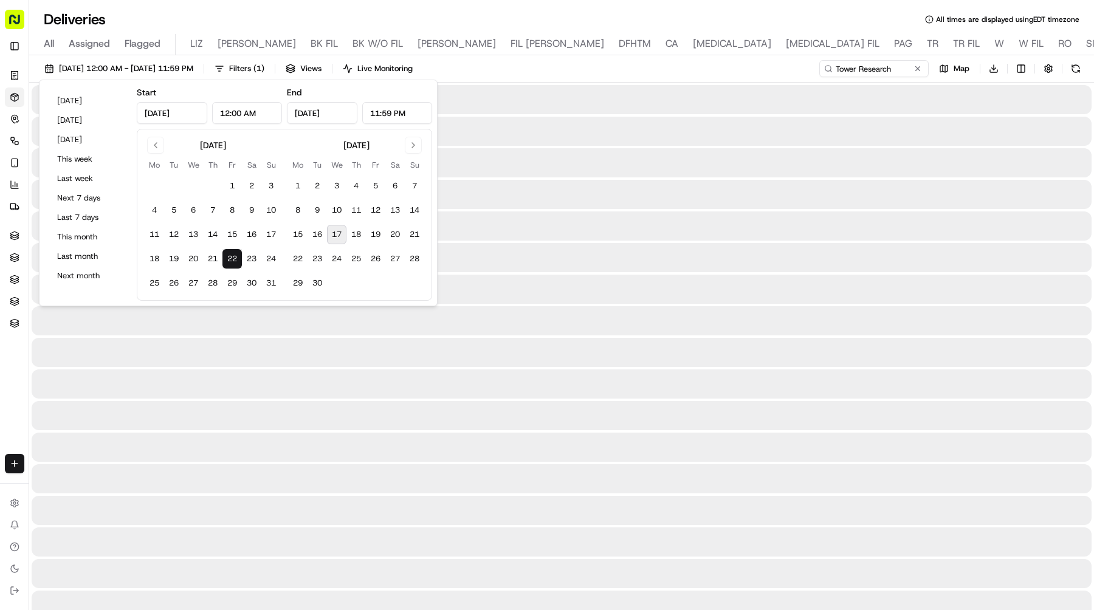
click at [231, 261] on button "22" at bounding box center [232, 258] width 19 height 19
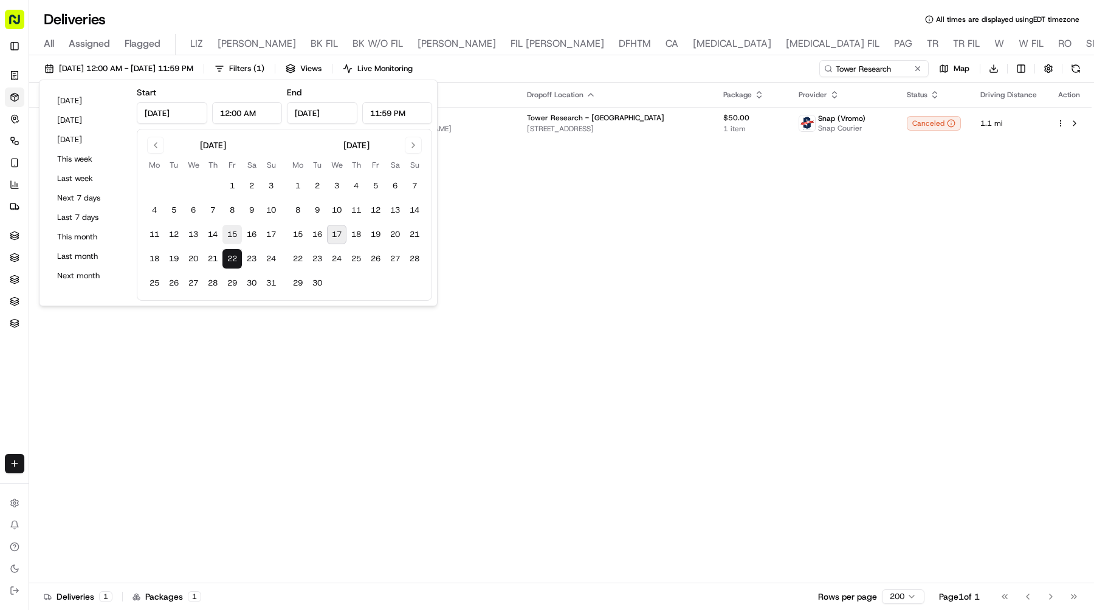
click at [235, 233] on button "15" at bounding box center [232, 234] width 19 height 19
type input "Aug 15, 2025"
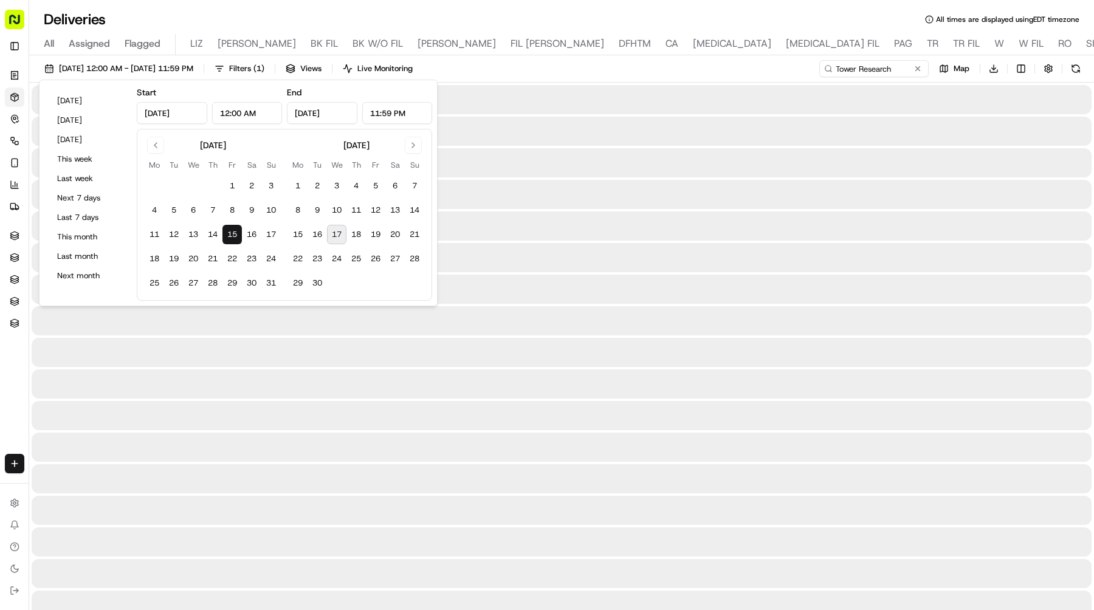
click at [235, 233] on button "15" at bounding box center [232, 234] width 19 height 19
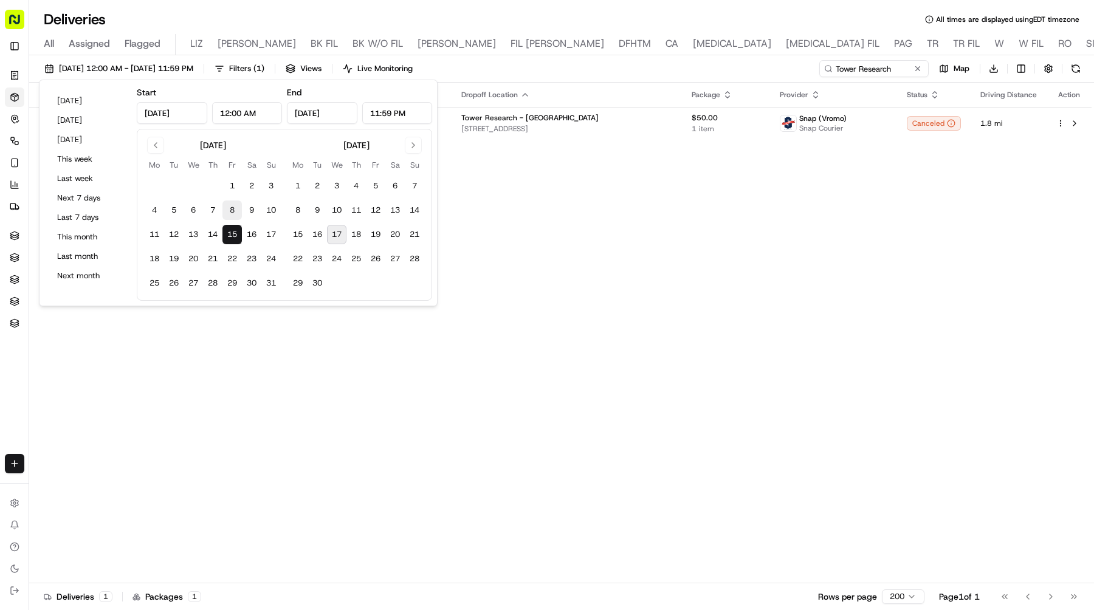
click at [233, 216] on button "8" at bounding box center [232, 210] width 19 height 19
type input "Aug 8, 2025"
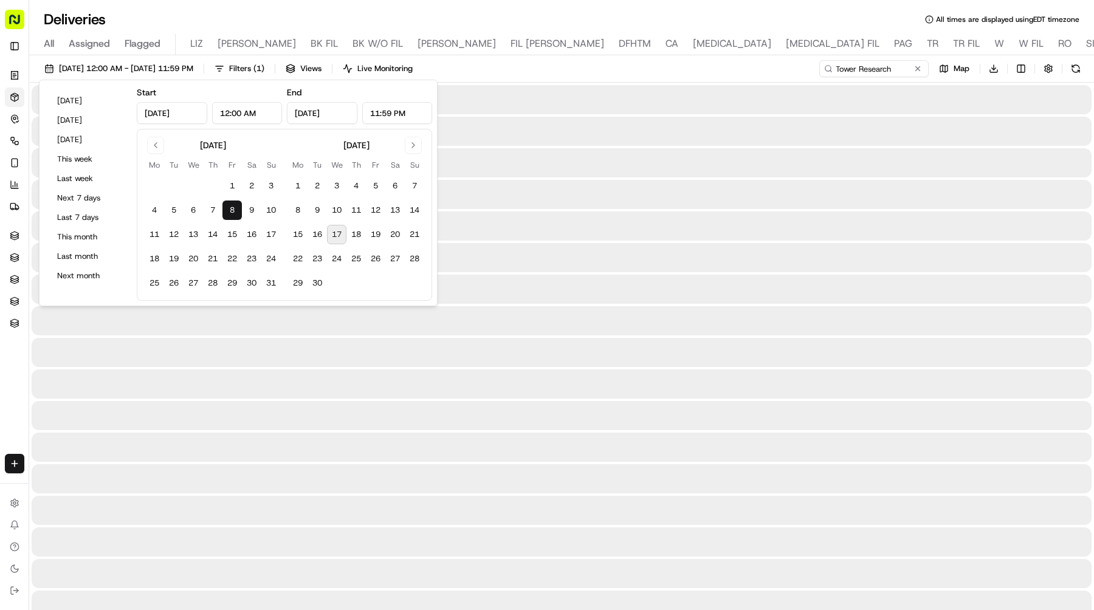
click at [233, 216] on button "8" at bounding box center [232, 210] width 19 height 19
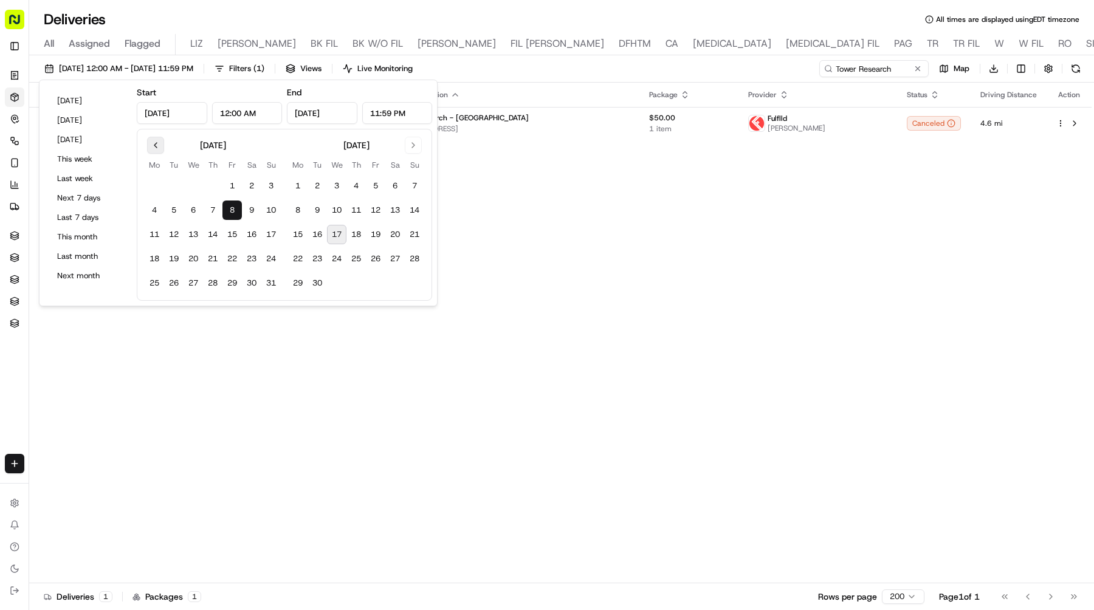
click at [159, 147] on button "Go to previous month" at bounding box center [155, 145] width 17 height 17
click at [235, 261] on button "25" at bounding box center [232, 258] width 19 height 19
type input "Jul 25, 2025"
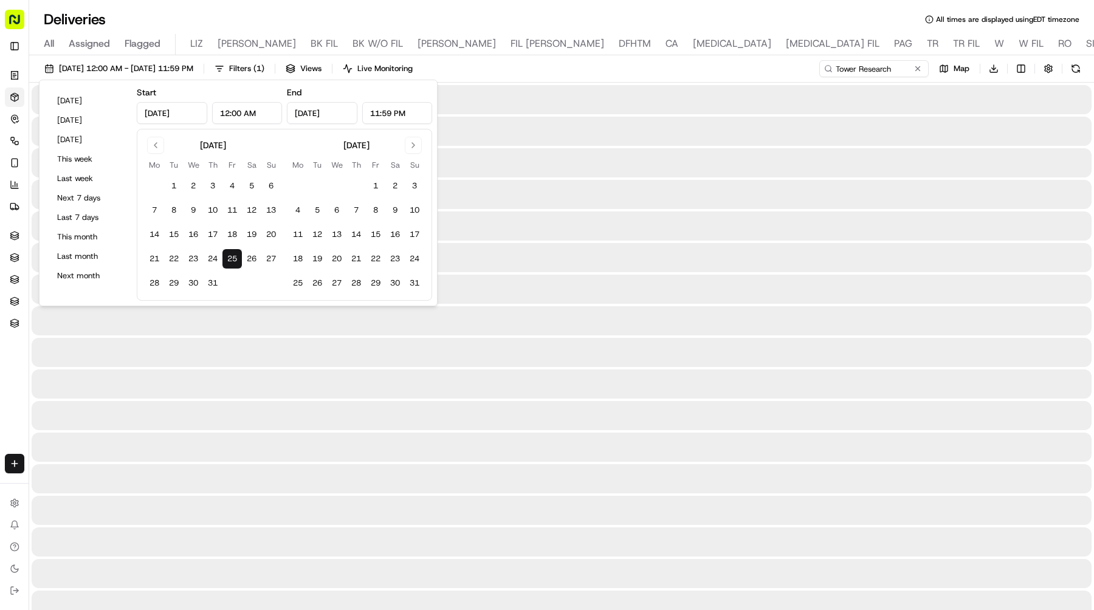
click at [235, 261] on button "25" at bounding box center [232, 258] width 19 height 19
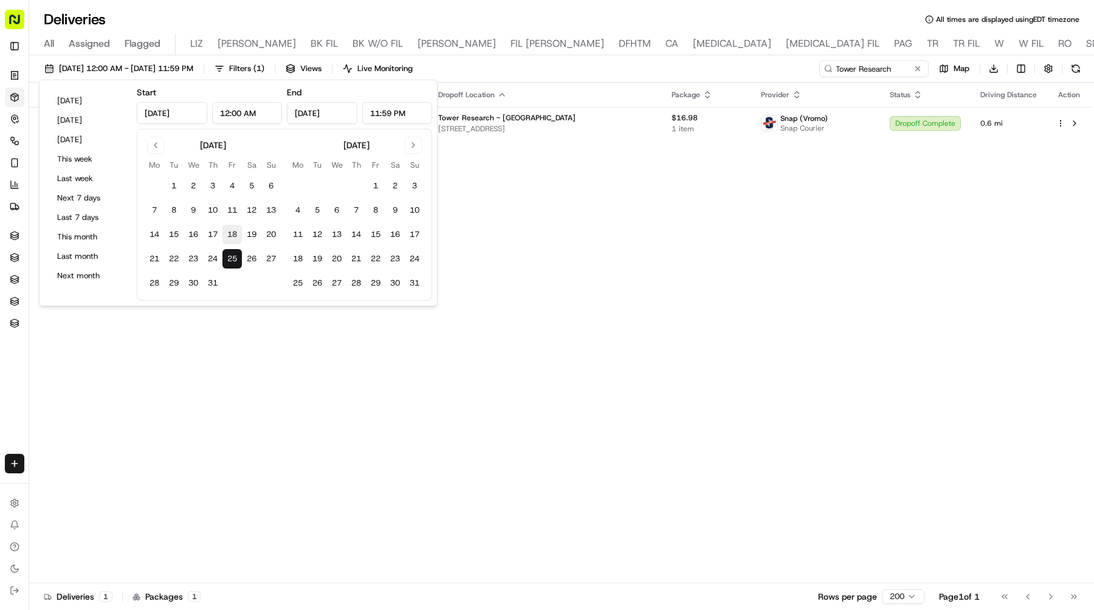
click at [230, 235] on button "18" at bounding box center [232, 234] width 19 height 19
type input "Jul 18, 2025"
click at [230, 235] on button "18" at bounding box center [232, 234] width 19 height 19
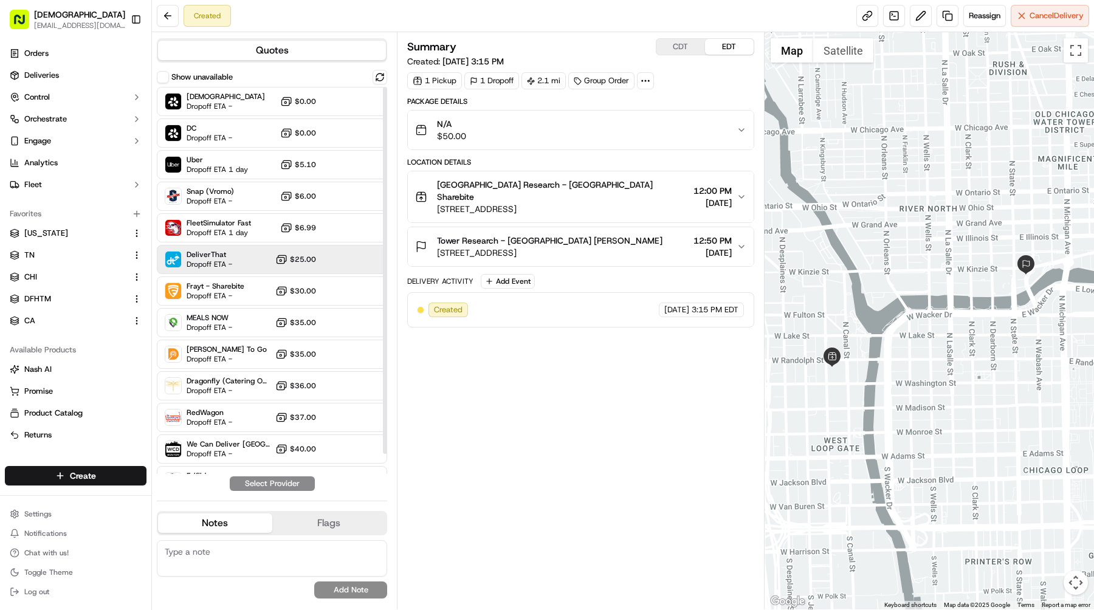
scroll to position [21, 0]
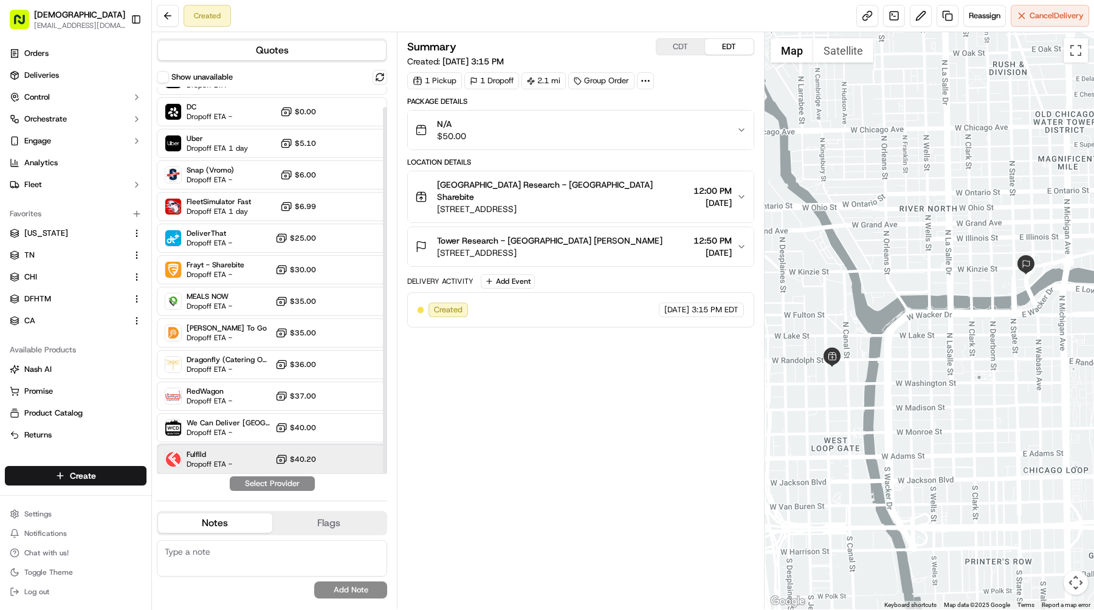
click at [233, 449] on div "Fulflld Dropoff ETA - $40.20" at bounding box center [272, 459] width 230 height 29
click at [236, 174] on div "Snap (Vromo) Dropoff ETA - $6.00" at bounding box center [272, 174] width 230 height 29
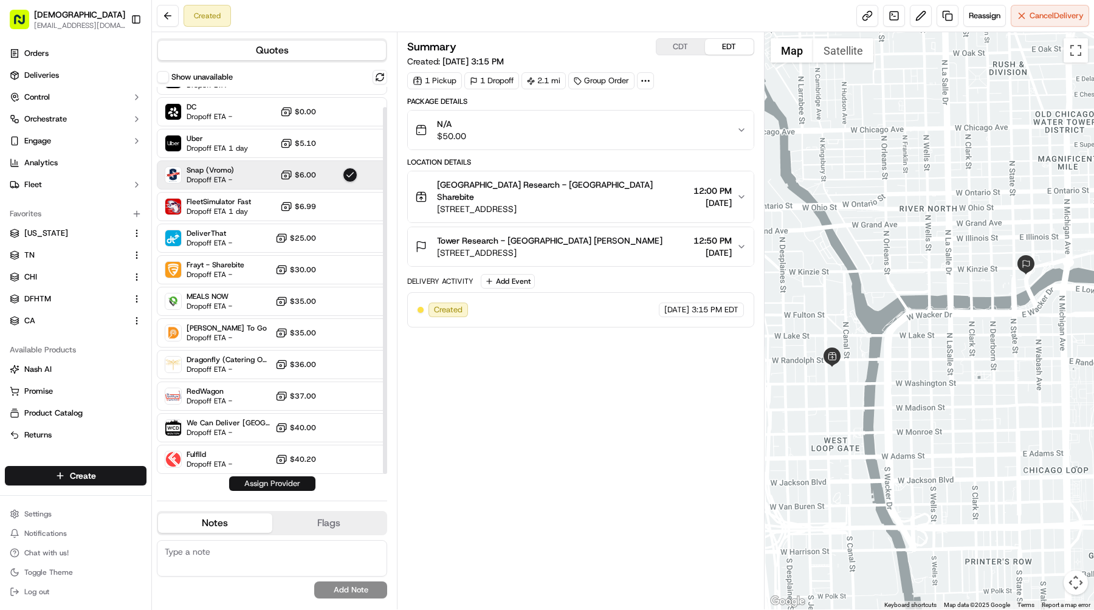
click at [273, 486] on button "Assign Provider" at bounding box center [272, 484] width 86 height 15
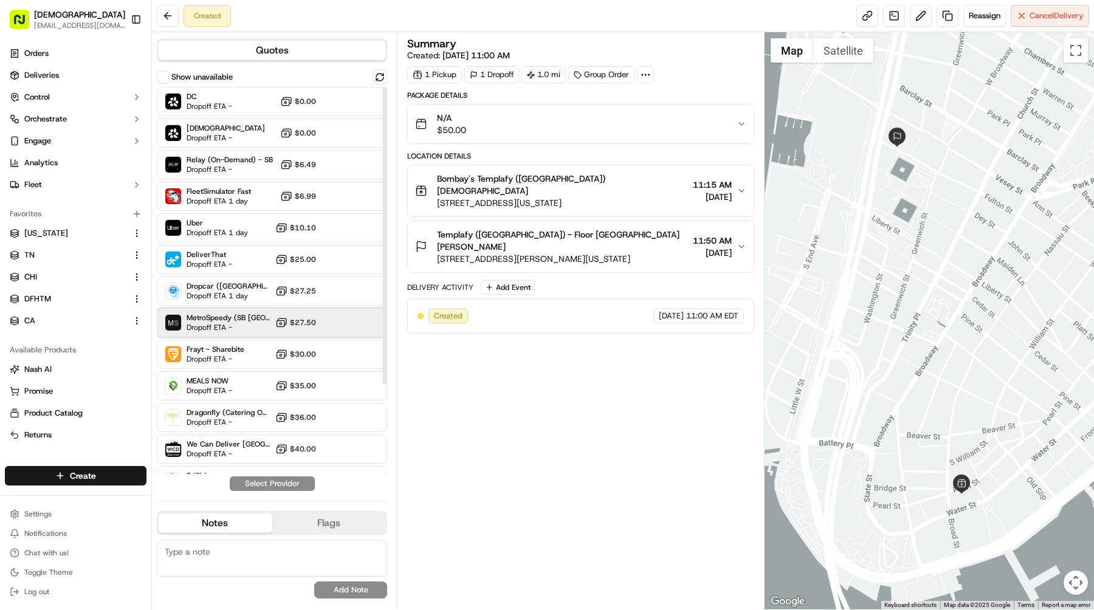
click at [227, 326] on span "Dropoff ETA -" at bounding box center [229, 328] width 84 height 10
click at [276, 484] on button "Assign Provider" at bounding box center [272, 484] width 86 height 15
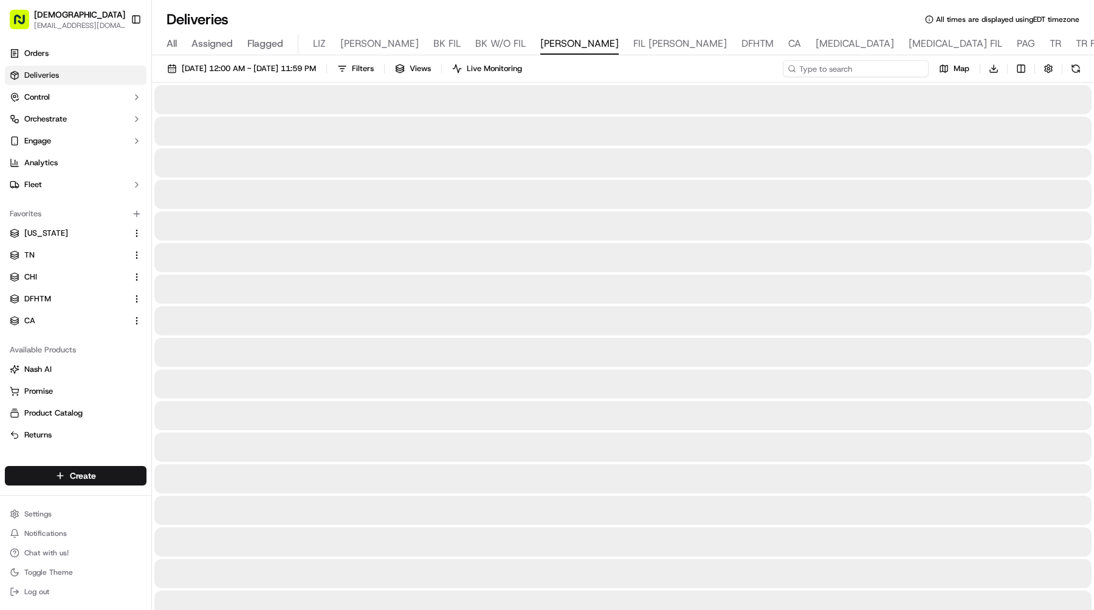
click at [852, 64] on input at bounding box center [856, 68] width 146 height 17
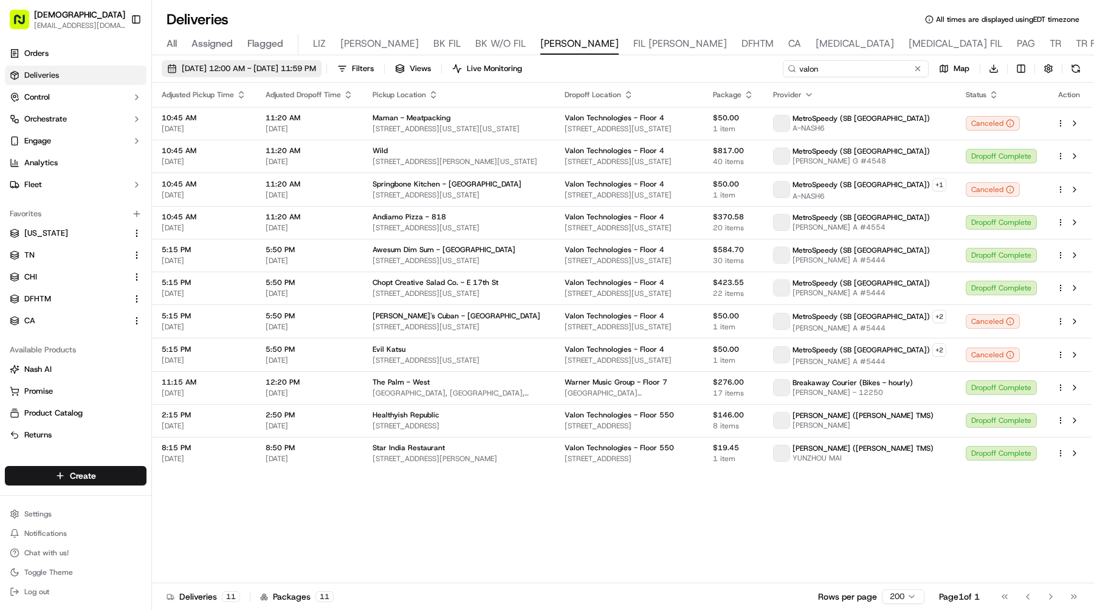
type input "valon"
click at [255, 65] on span "[DATE] 12:00 AM - [DATE] 11:59 PM" at bounding box center [249, 68] width 134 height 11
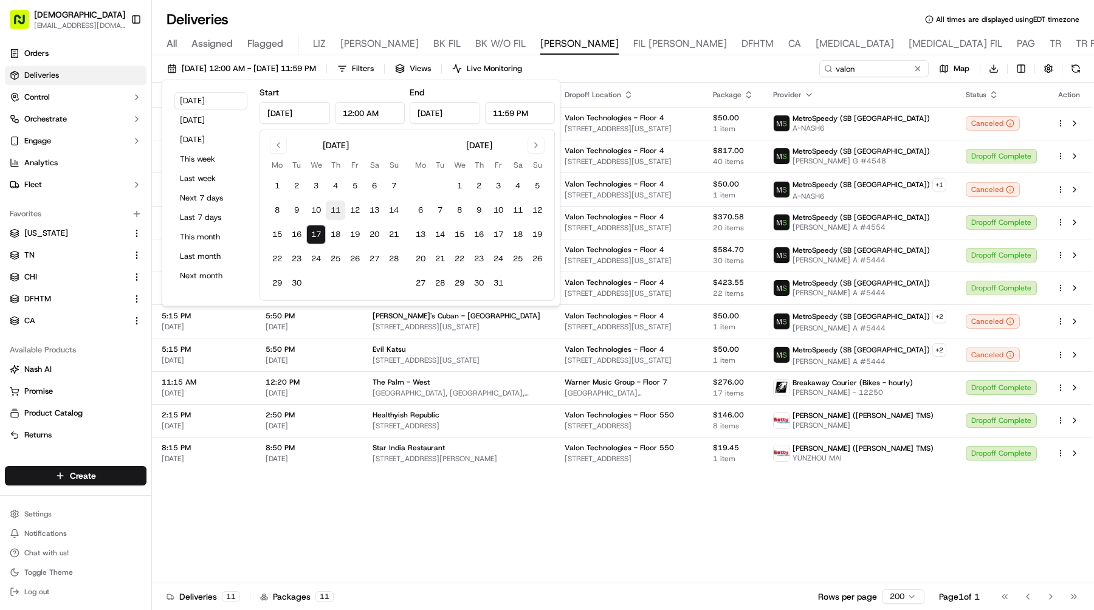
click at [336, 208] on button "11" at bounding box center [335, 210] width 19 height 19
type input "[DATE]"
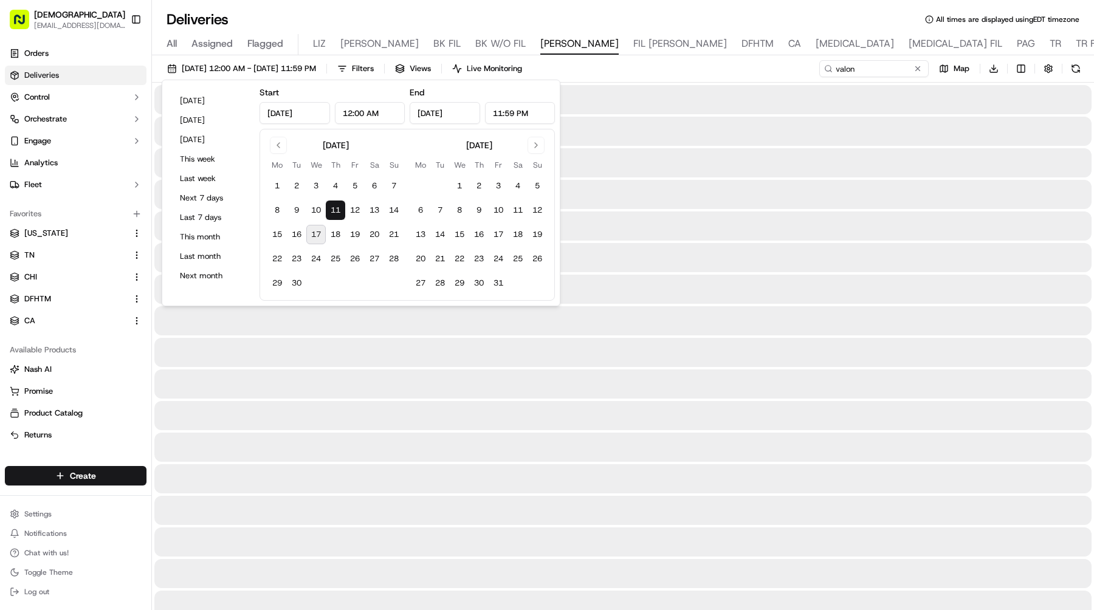
click at [336, 208] on button "11" at bounding box center [335, 210] width 19 height 19
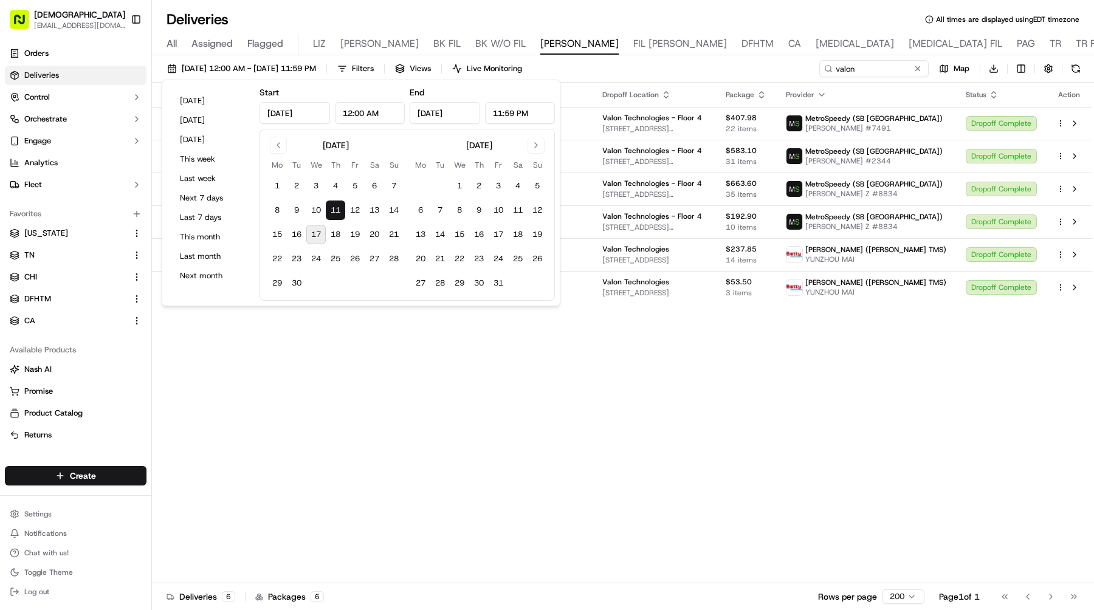
click at [495, 351] on div "Adjusted Pickup Time Adjusted Dropoff Time Pickup Location Dropoff Location Pac…" at bounding box center [622, 333] width 940 height 501
